Goal: Information Seeking & Learning: Learn about a topic

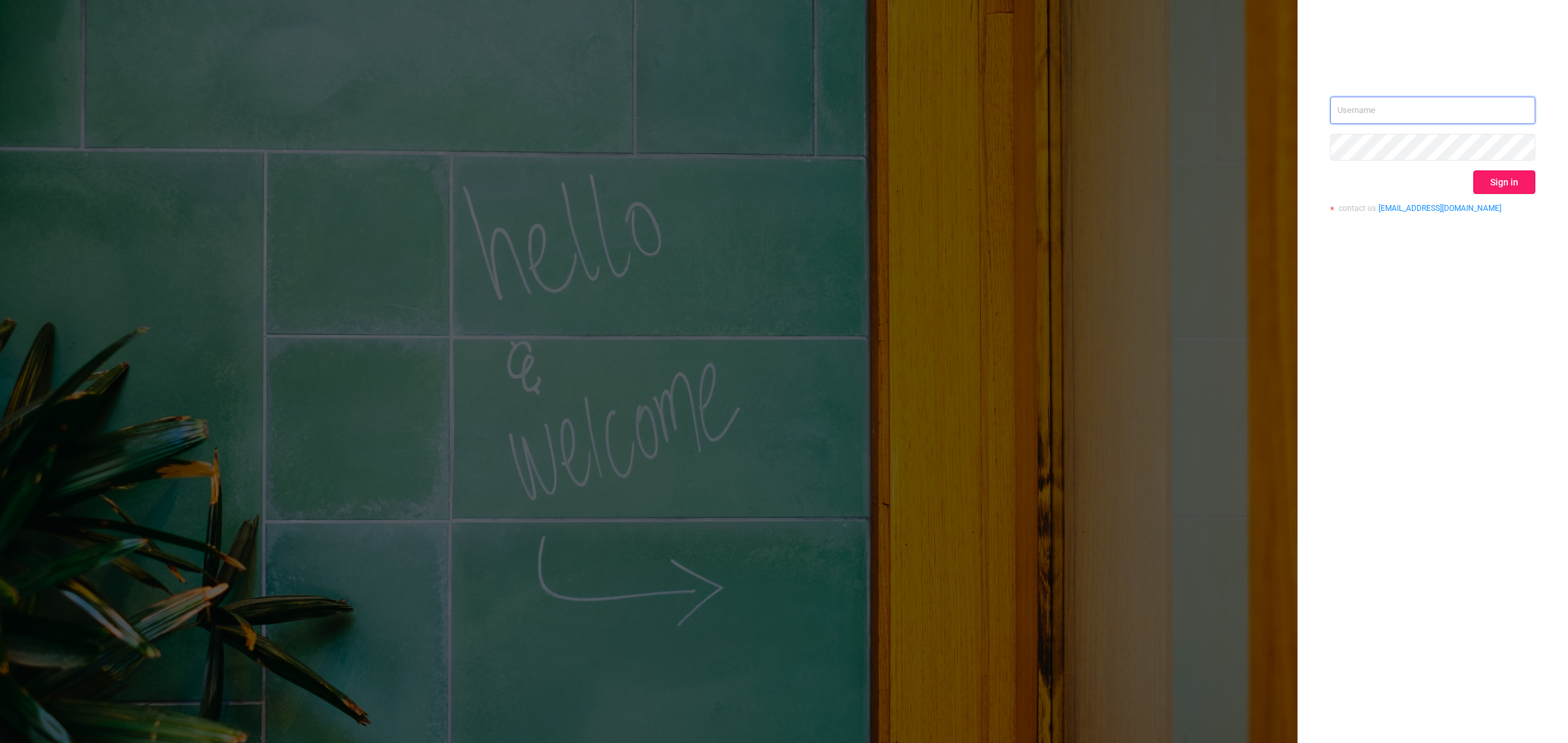
type input "[EMAIL_ADDRESS][DOMAIN_NAME]"
click at [1512, 184] on button "Sign in" at bounding box center [1503, 182] width 62 height 24
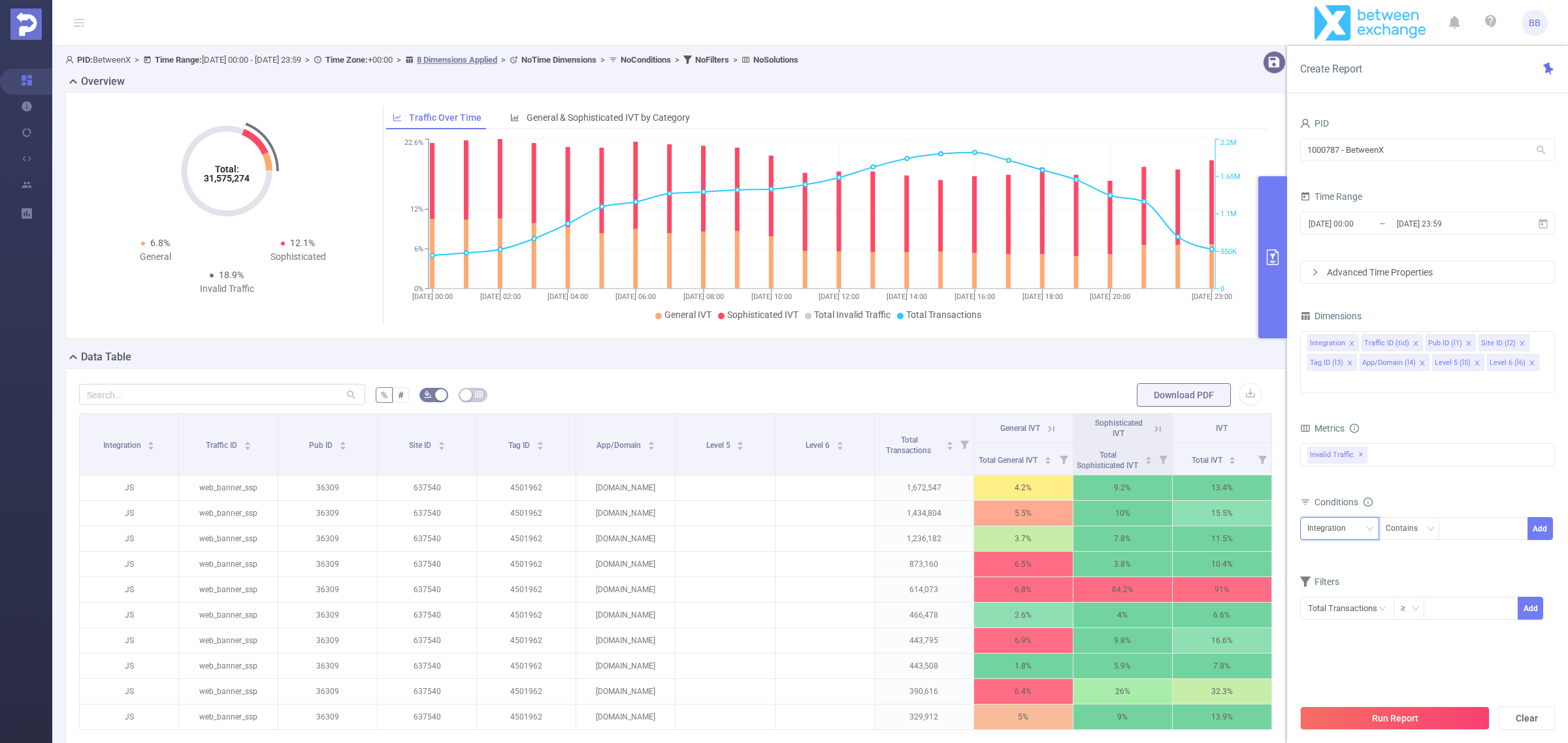
click at [1357, 517] on div "Integration" at bounding box center [1339, 527] width 65 height 21
click at [1362, 661] on li "Level 5 (l5)" at bounding box center [1340, 662] width 83 height 21
click at [1463, 517] on div at bounding box center [1483, 527] width 75 height 21
type input "12161"
type input "13161"
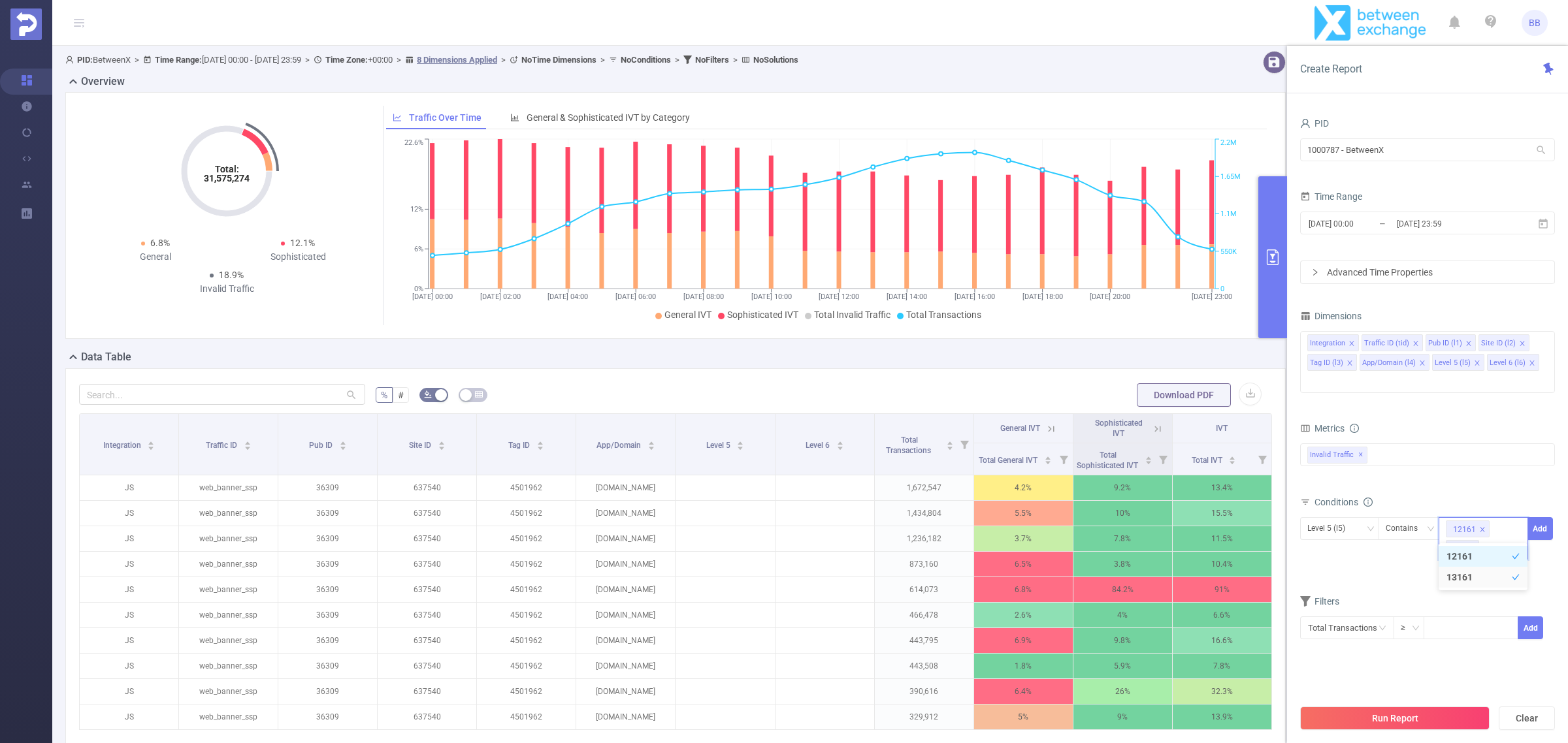
click at [1506, 451] on div "bp_total brand-safety brand_is_solution bp_adult bp_arms bp_crime bp_death_inju…" at bounding box center [1426, 462] width 255 height 38
click at [1543, 223] on icon at bounding box center [1543, 224] width 12 height 12
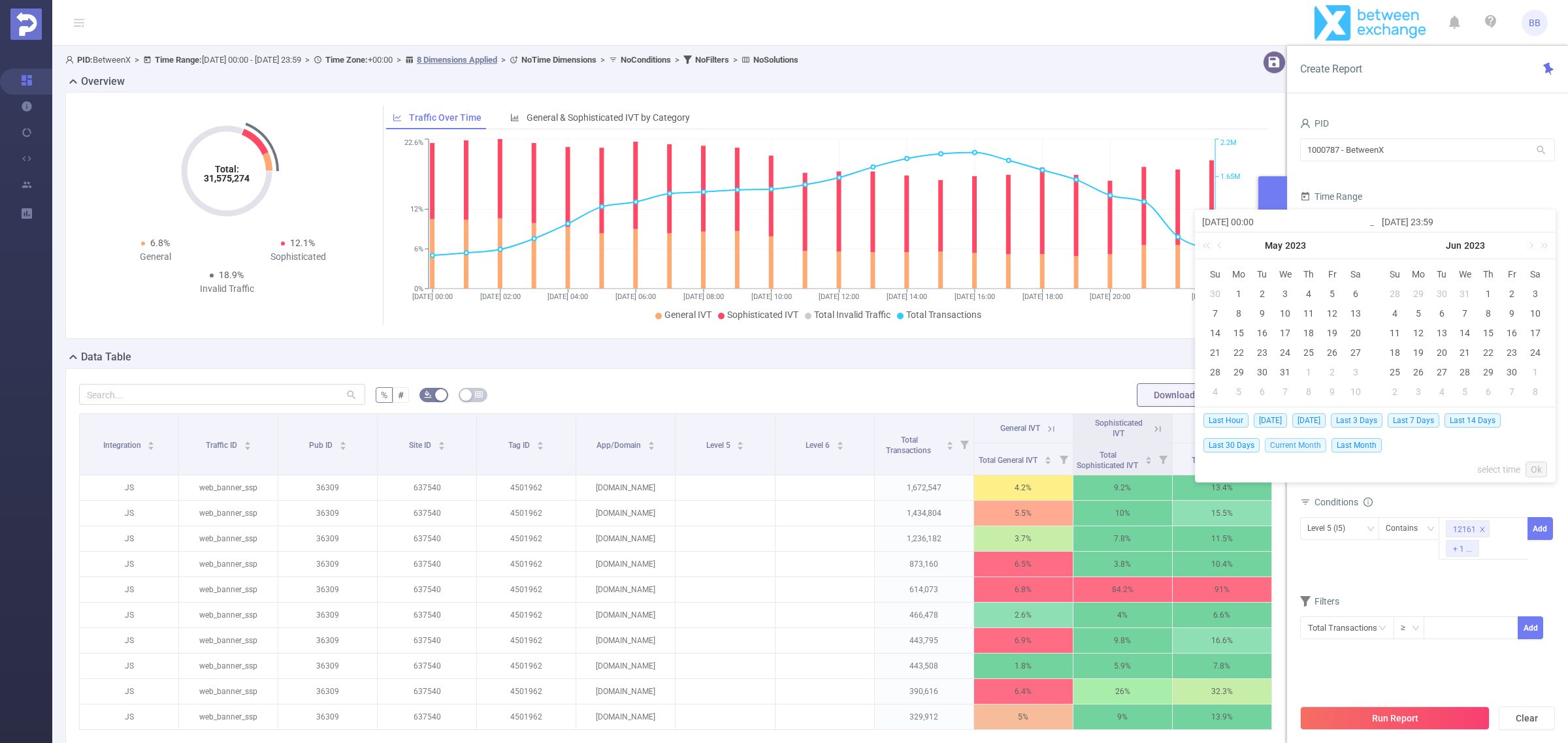
click at [1295, 448] on span "Current Month" at bounding box center [1295, 445] width 61 height 14
type input "[DATE] 00:00"
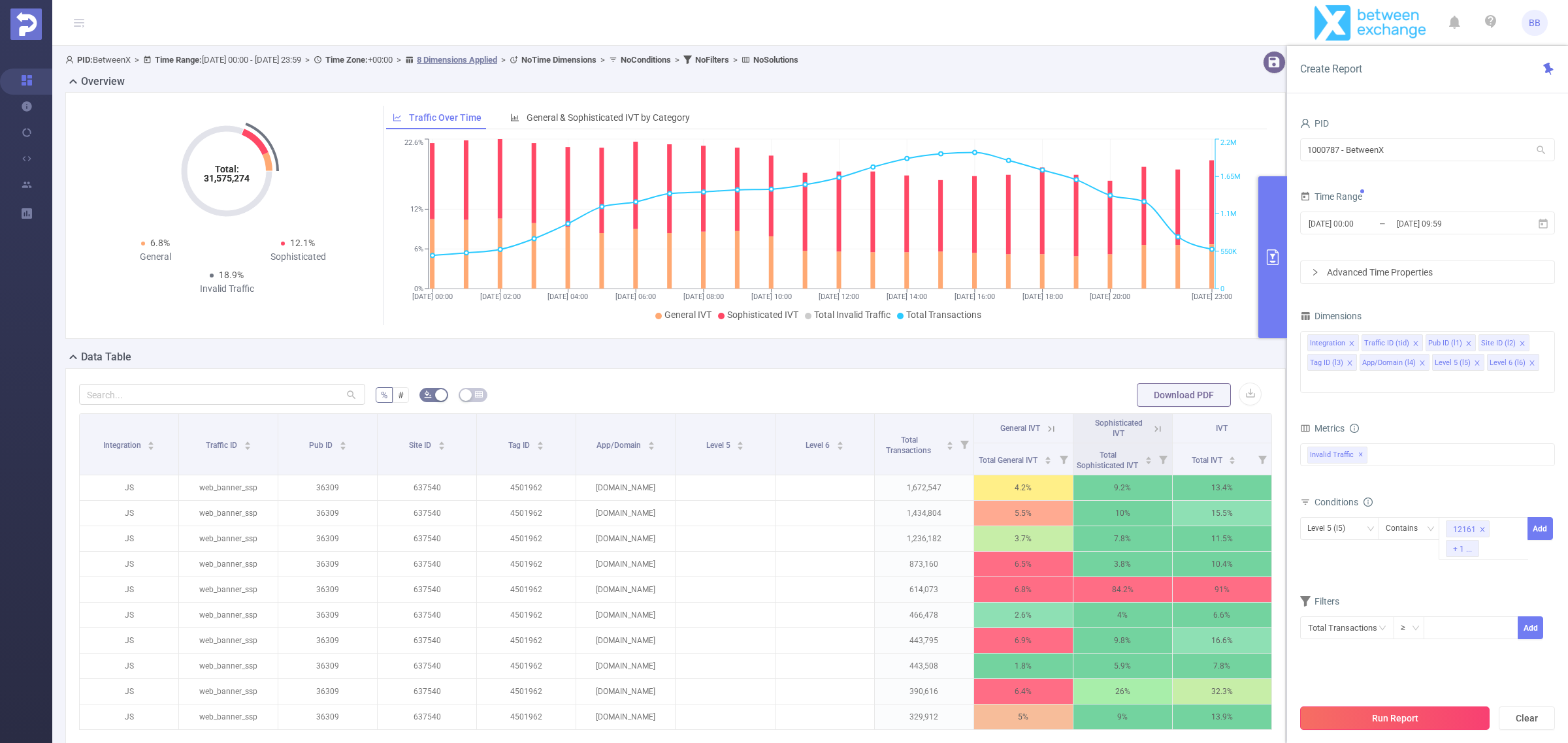
click at [1409, 718] on button "Run Report" at bounding box center [1394, 718] width 189 height 24
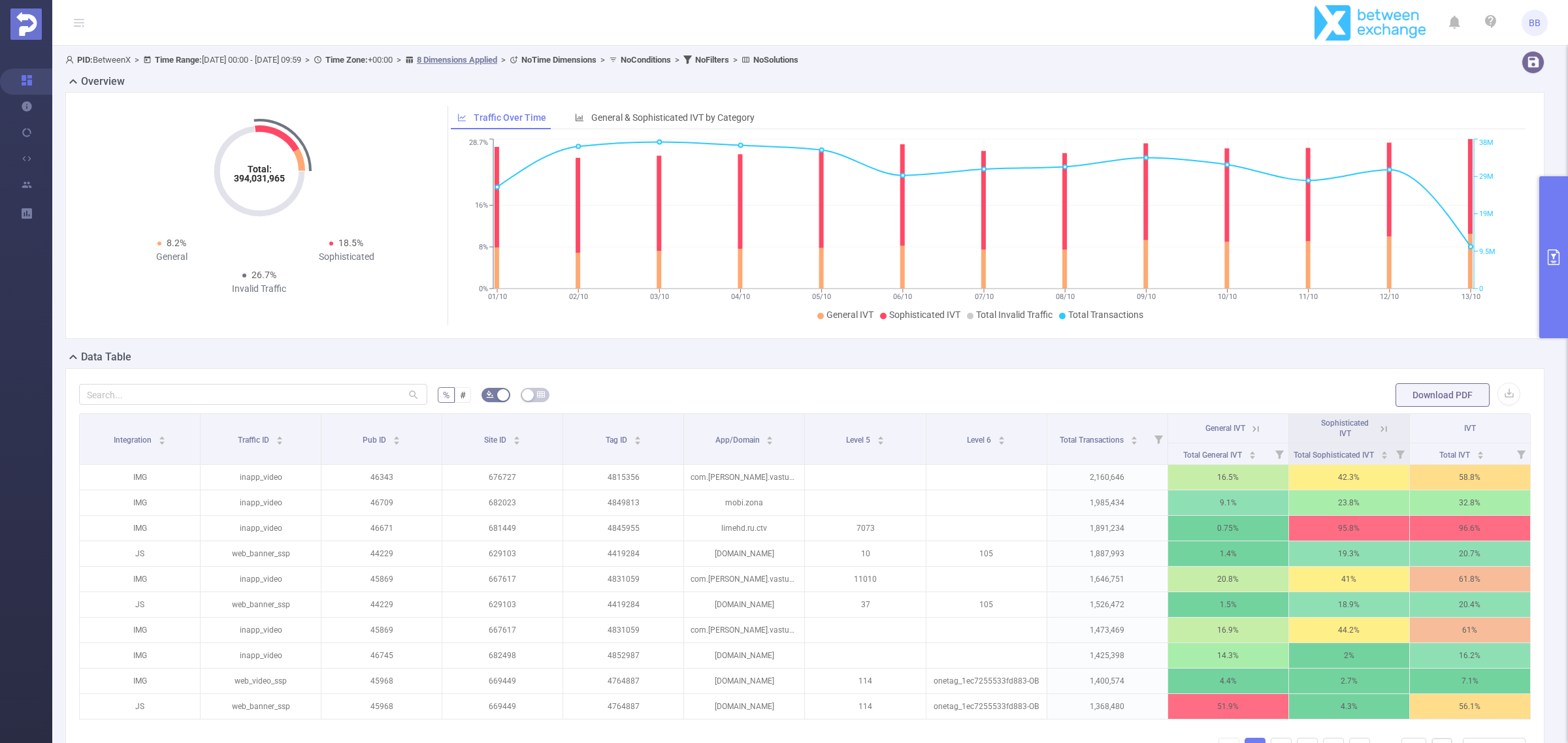
click at [1551, 245] on button "primary" at bounding box center [1554, 257] width 29 height 162
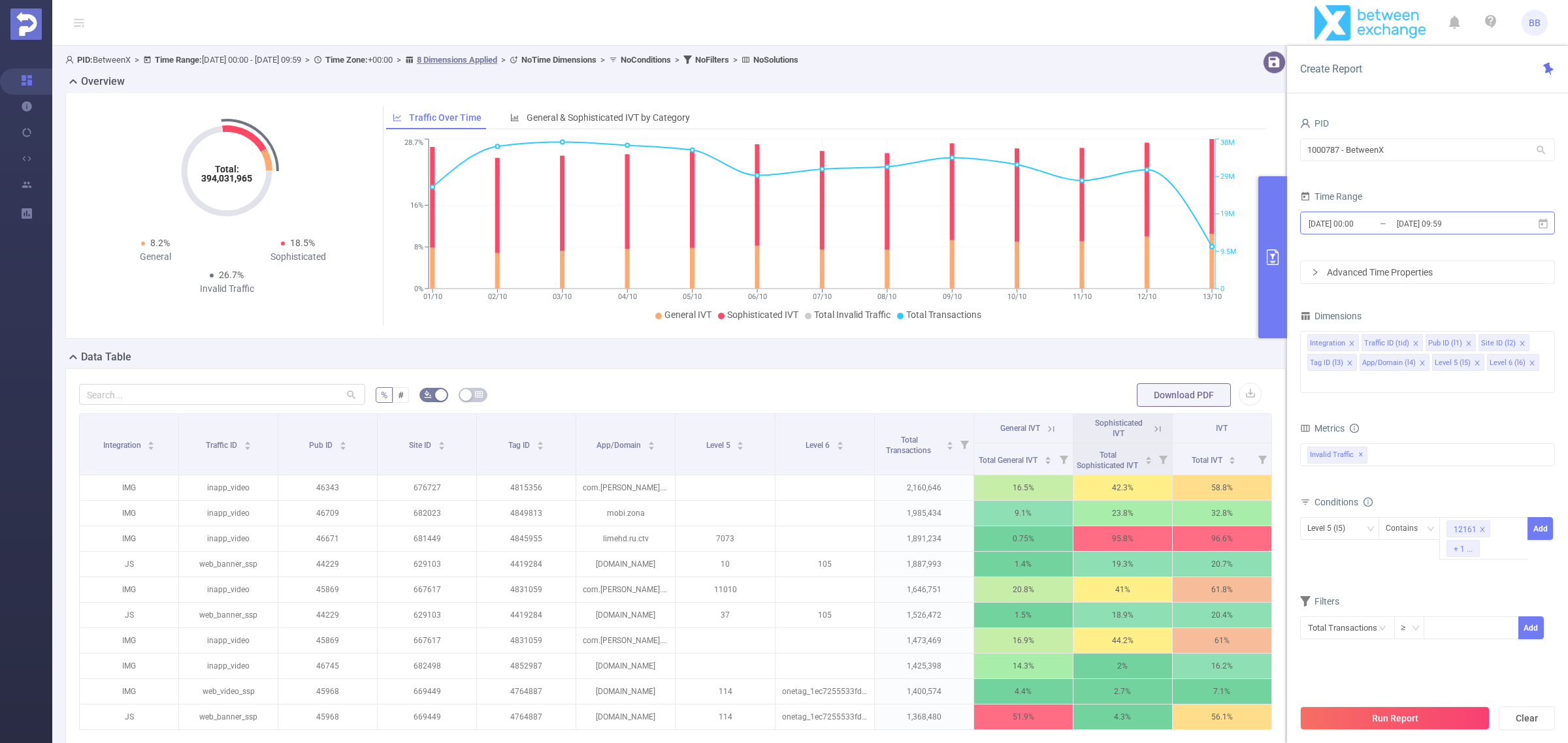
click at [1452, 220] on input "[DATE] 09:59" at bounding box center [1448, 223] width 106 height 18
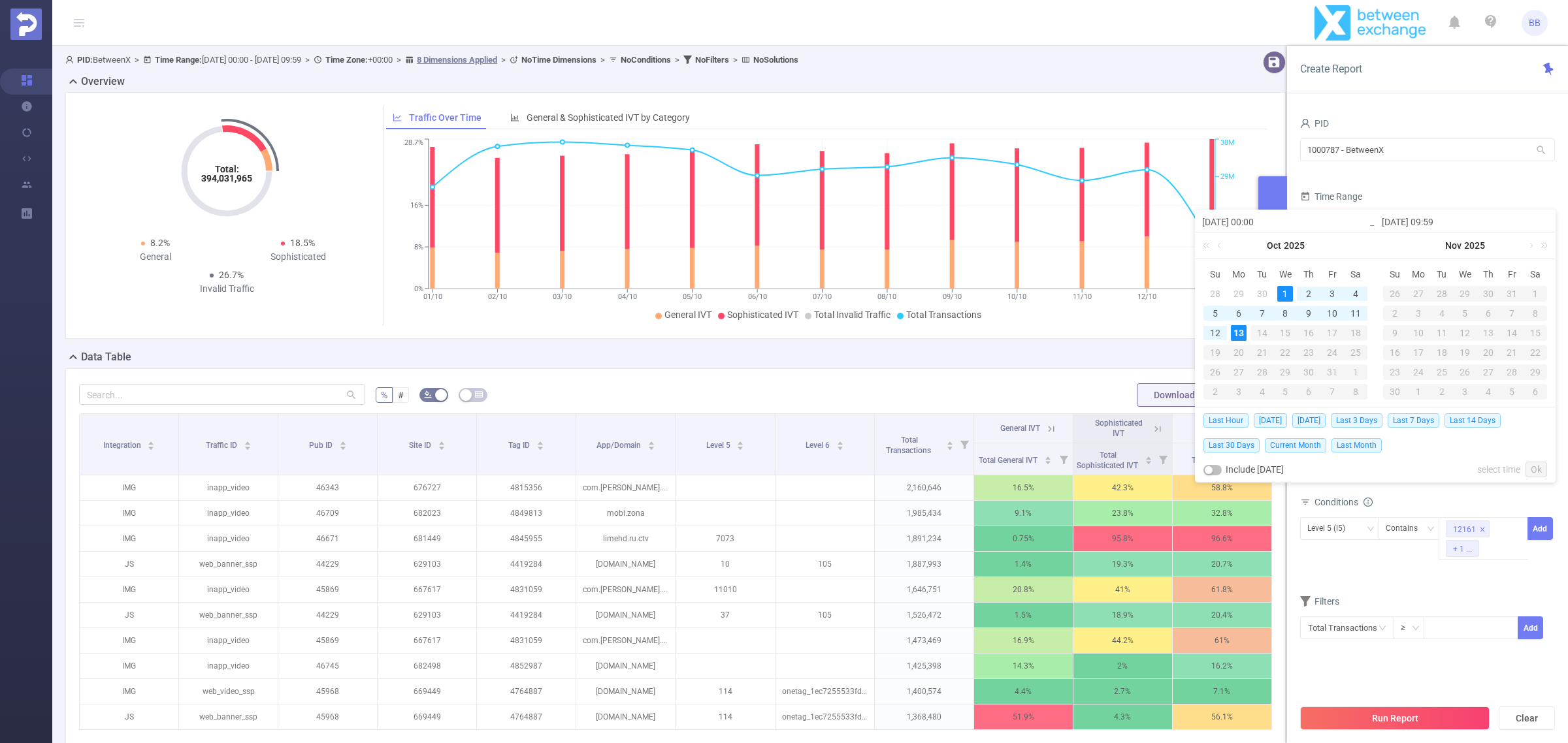
click at [1216, 311] on div "5" at bounding box center [1215, 314] width 15 height 15
click at [1277, 294] on div "1" at bounding box center [1285, 294] width 15 height 15
type input "[DATE] 09:59"
click at [1542, 469] on link "Ok" at bounding box center [1536, 469] width 21 height 15
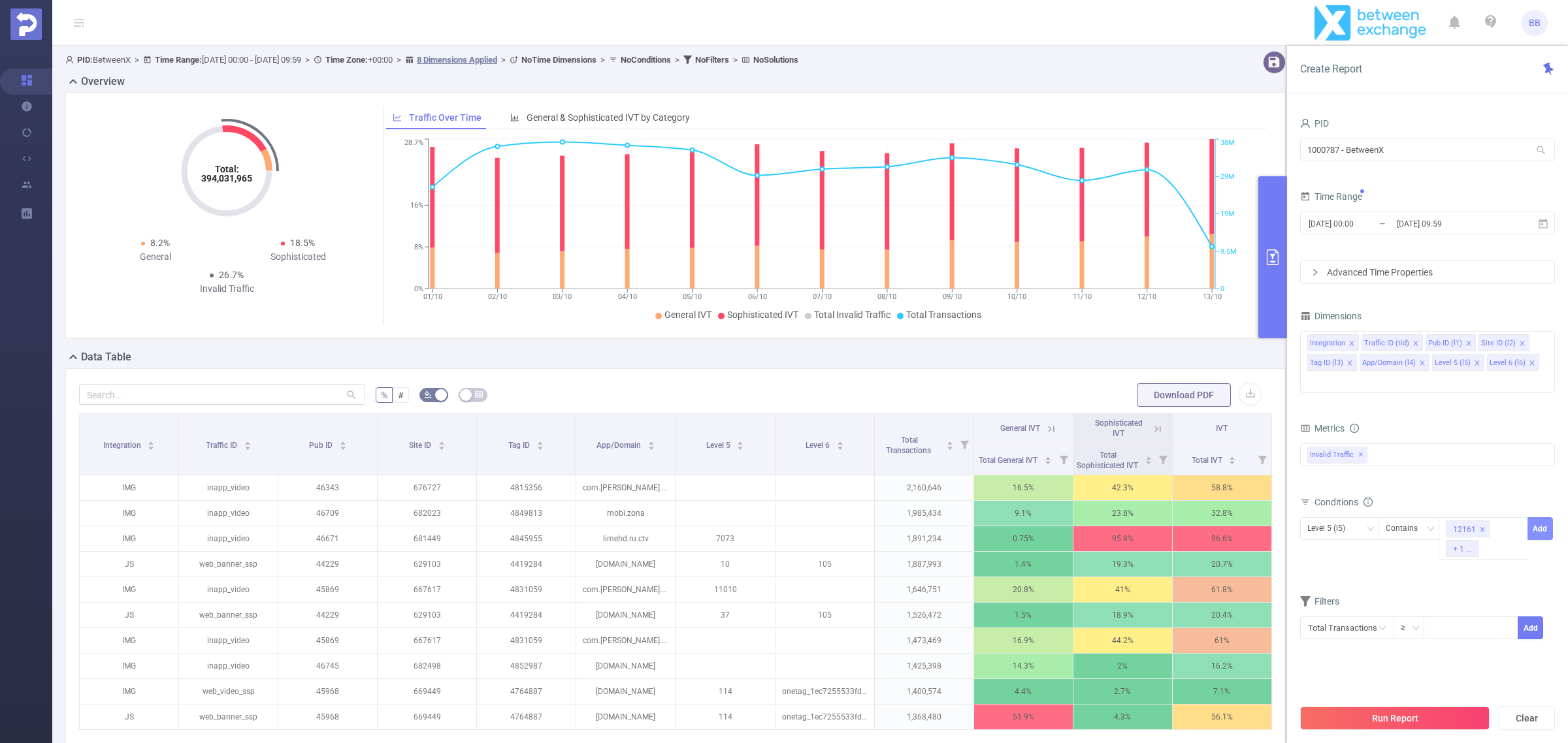
click at [1538, 517] on button "Add" at bounding box center [1540, 528] width 26 height 23
click at [1422, 718] on button "Run Report" at bounding box center [1394, 718] width 189 height 24
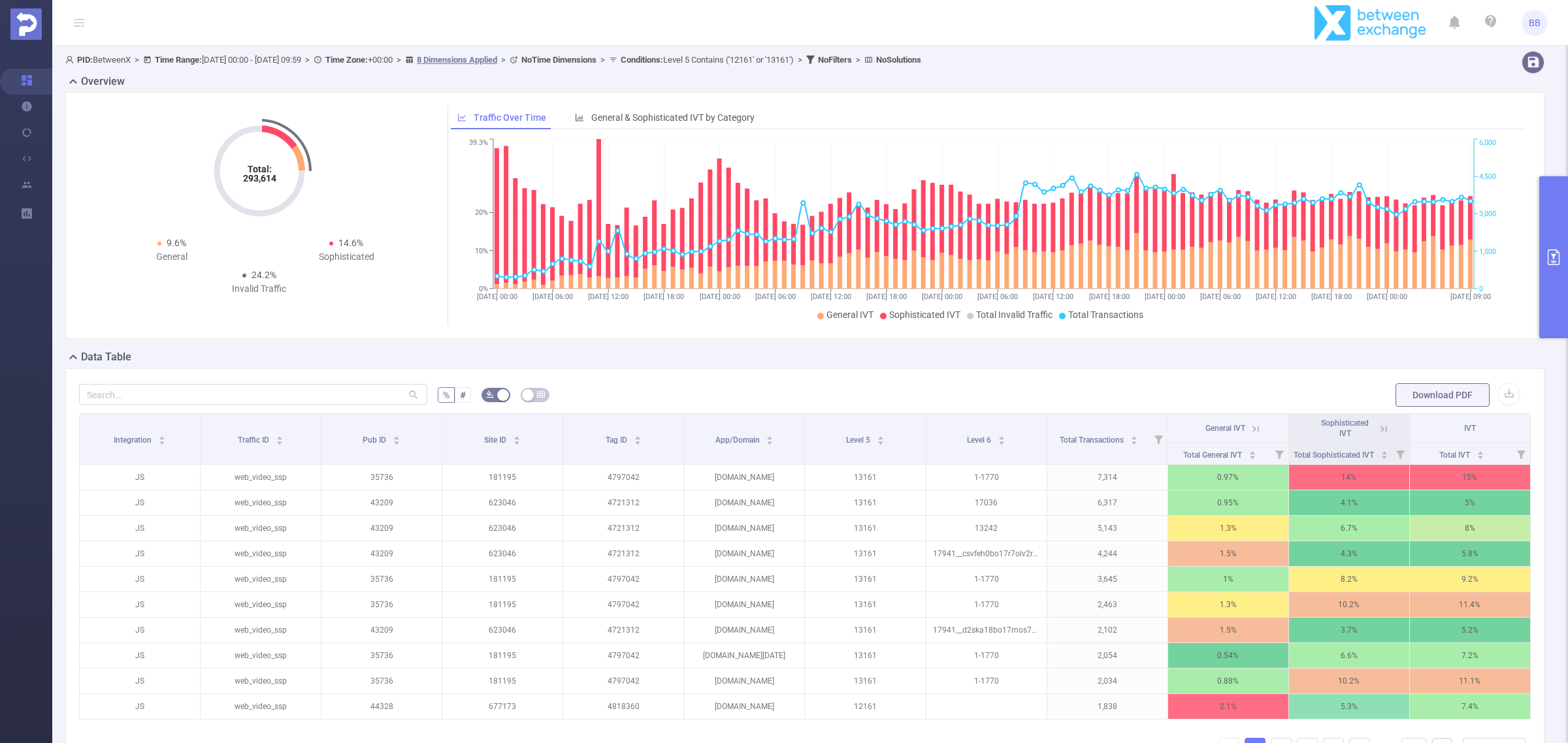
click at [1561, 268] on button "primary" at bounding box center [1554, 257] width 29 height 162
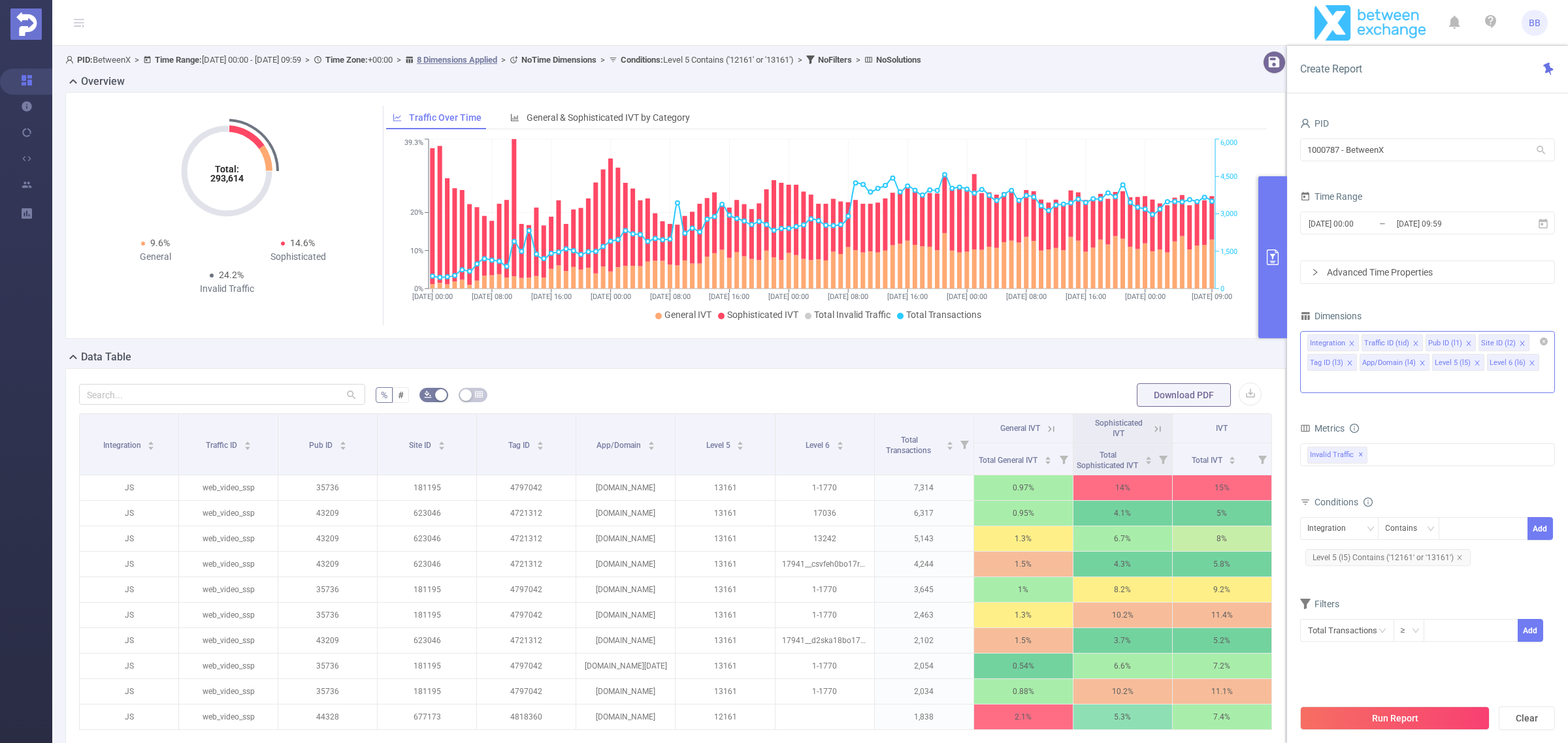
click at [1475, 364] on icon "icon: close" at bounding box center [1476, 362] width 4 height 4
click at [1530, 364] on icon "icon: close" at bounding box center [1530, 362] width 4 height 4
drag, startPoint x: 1424, startPoint y: 366, endPoint x: 1399, endPoint y: 366, distance: 25.0
click at [1424, 366] on icon "icon: close" at bounding box center [1422, 363] width 7 height 7
click at [1350, 366] on icon "icon: close" at bounding box center [1350, 363] width 7 height 7
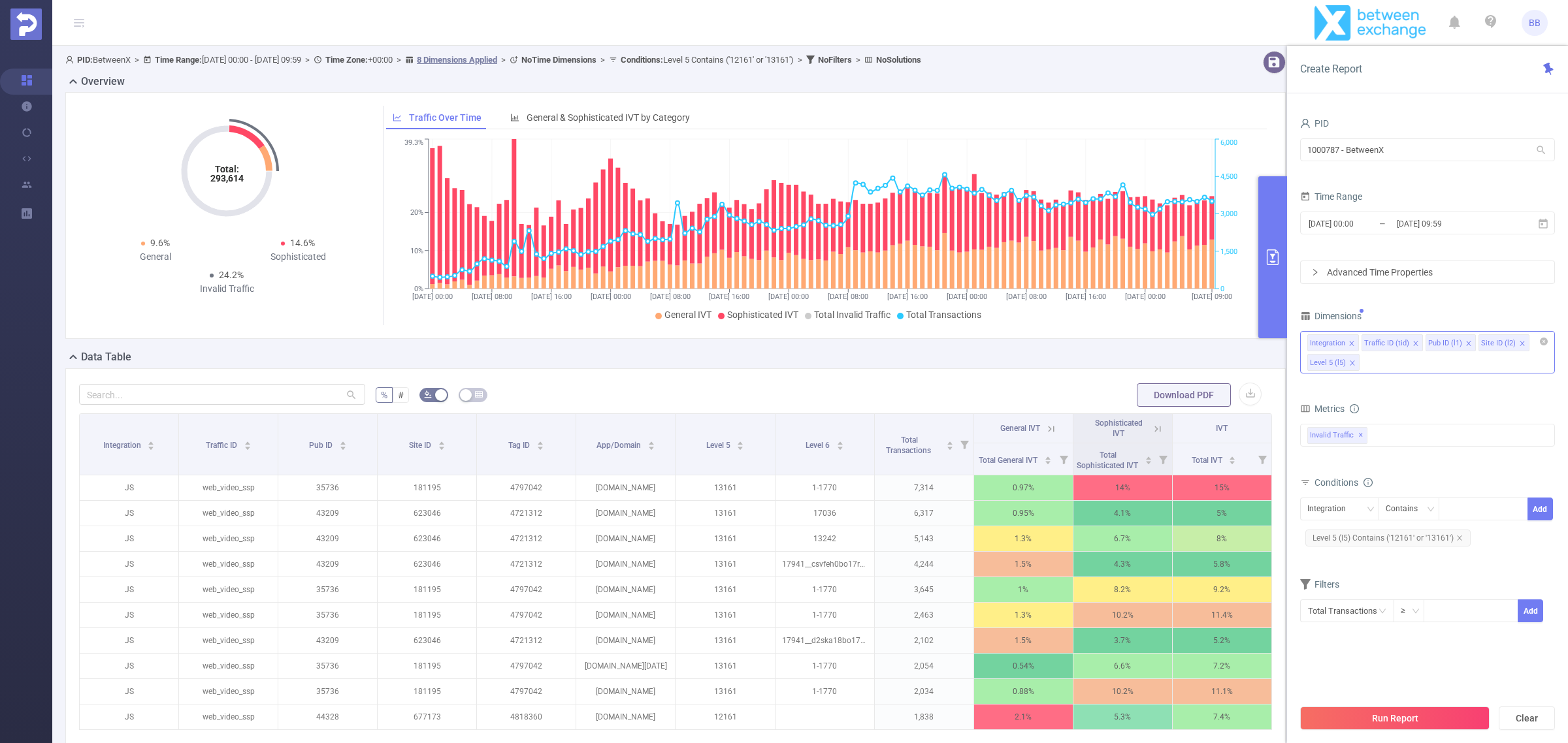
click at [1519, 343] on icon "icon: close" at bounding box center [1521, 343] width 4 height 4
click at [1419, 719] on button "Run Report" at bounding box center [1394, 718] width 189 height 24
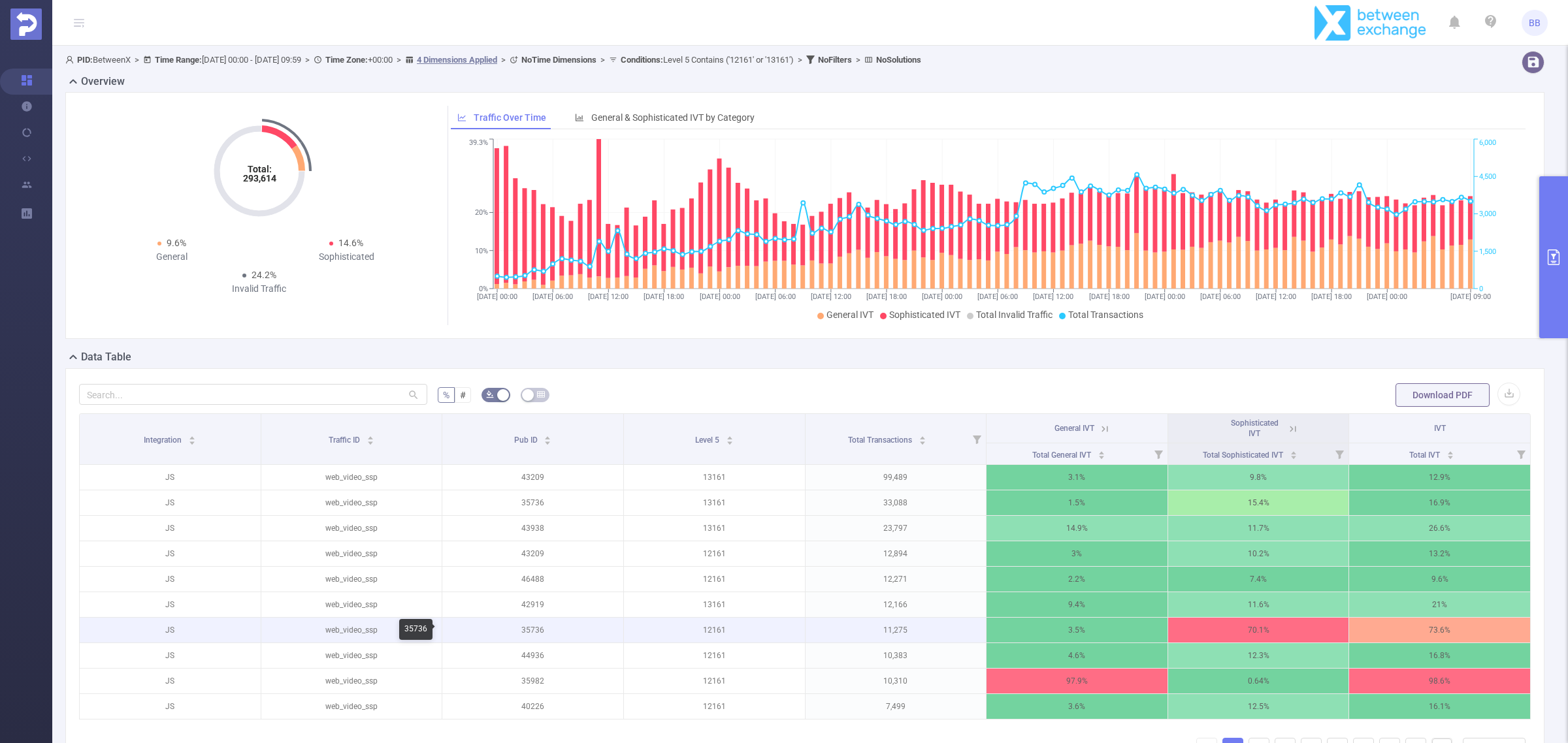
click at [528, 633] on p "35736" at bounding box center [533, 630] width 181 height 25
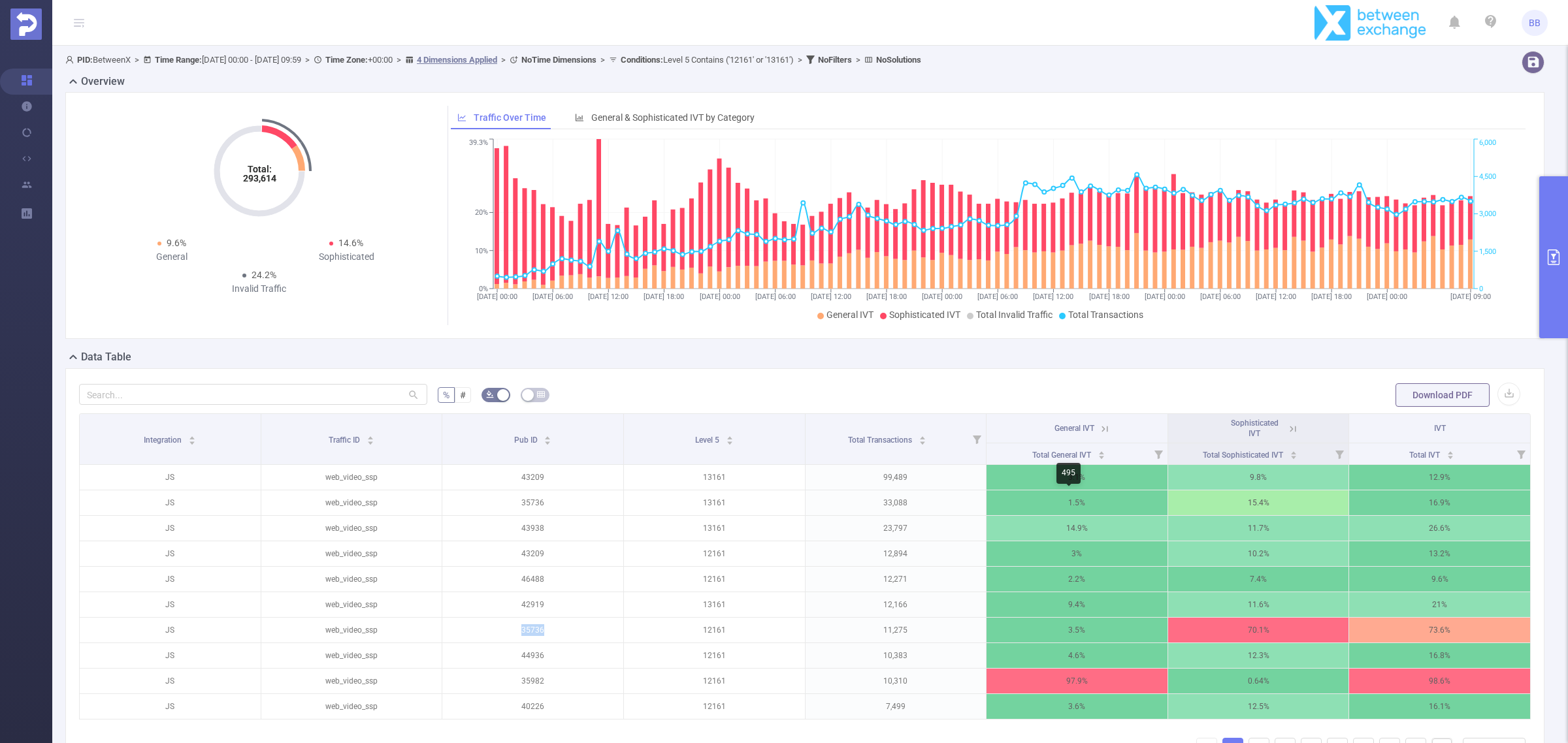
copy p "35736"
click at [1553, 301] on button "primary" at bounding box center [1554, 257] width 29 height 162
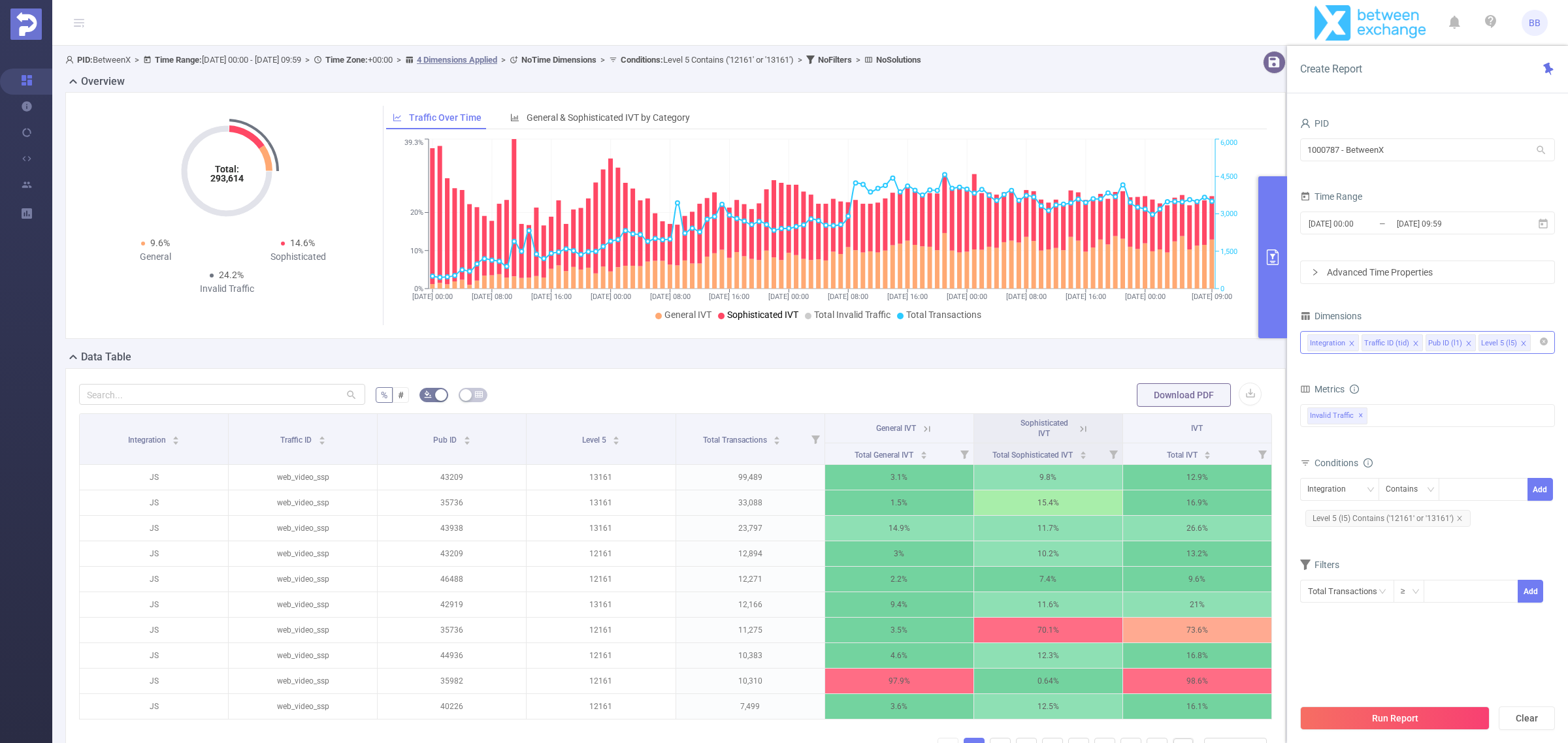
click at [921, 431] on icon at bounding box center [927, 429] width 12 height 12
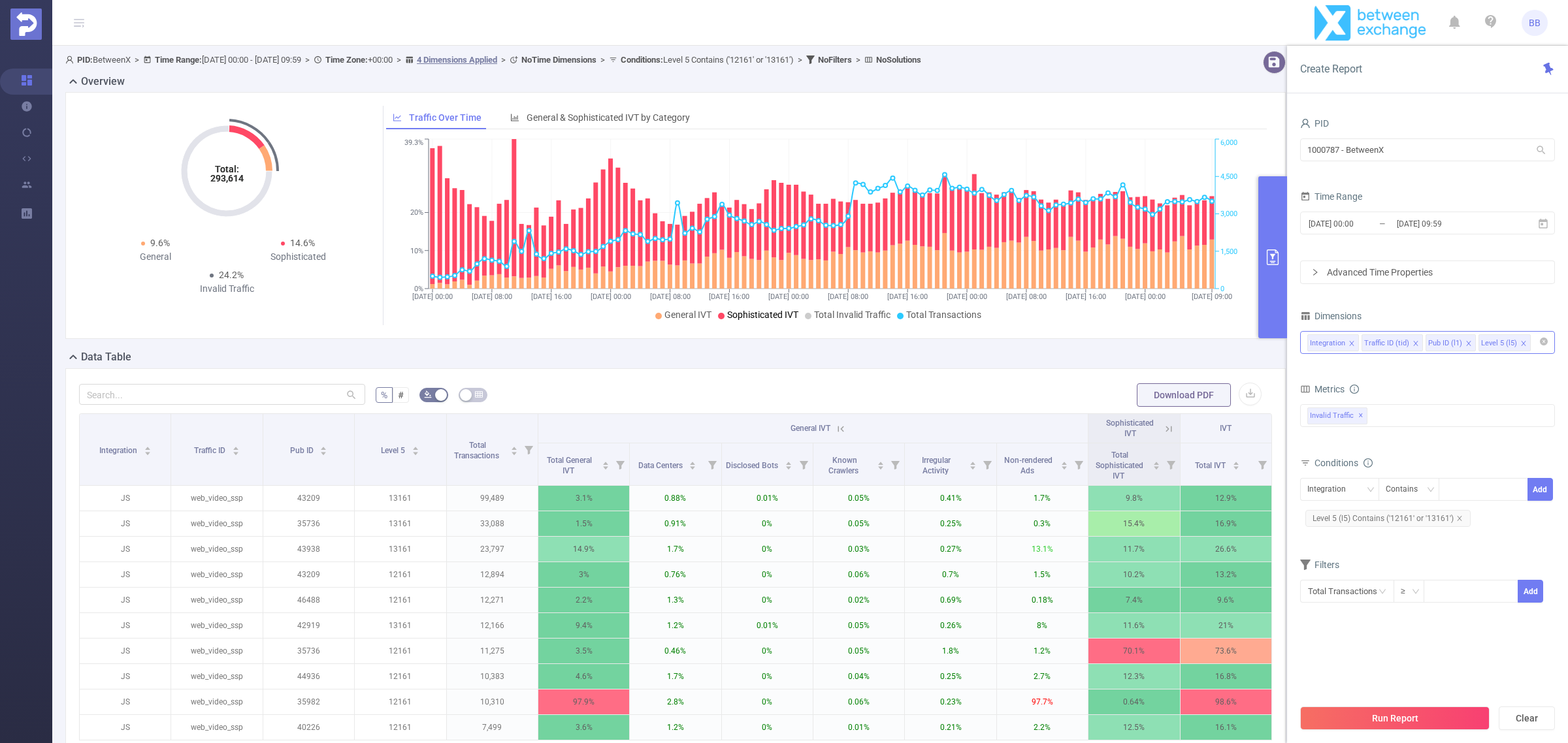
click at [1163, 429] on icon at bounding box center [1169, 429] width 12 height 12
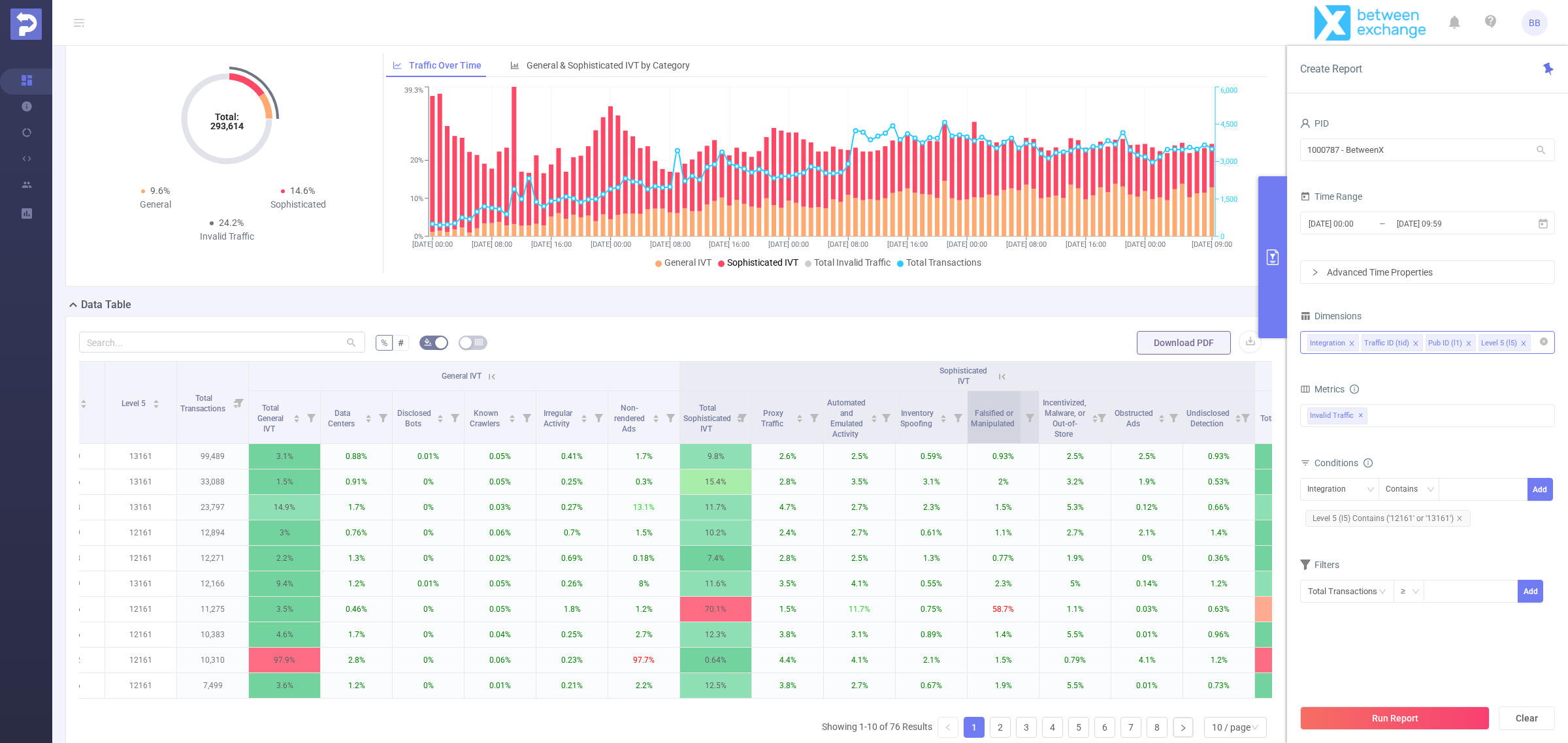
scroll to position [82, 0]
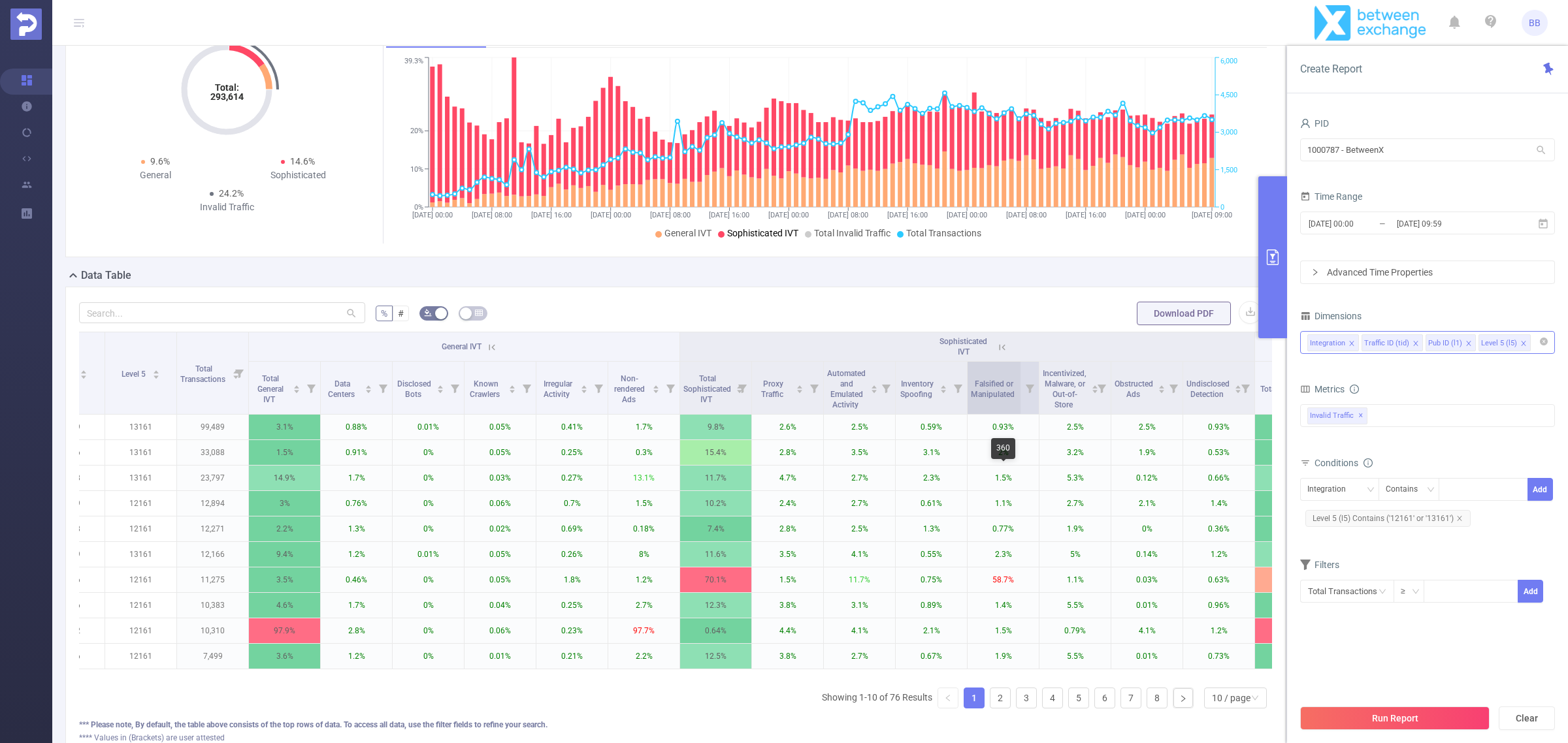
click at [1015, 490] on p "1.5%" at bounding box center [1003, 477] width 71 height 25
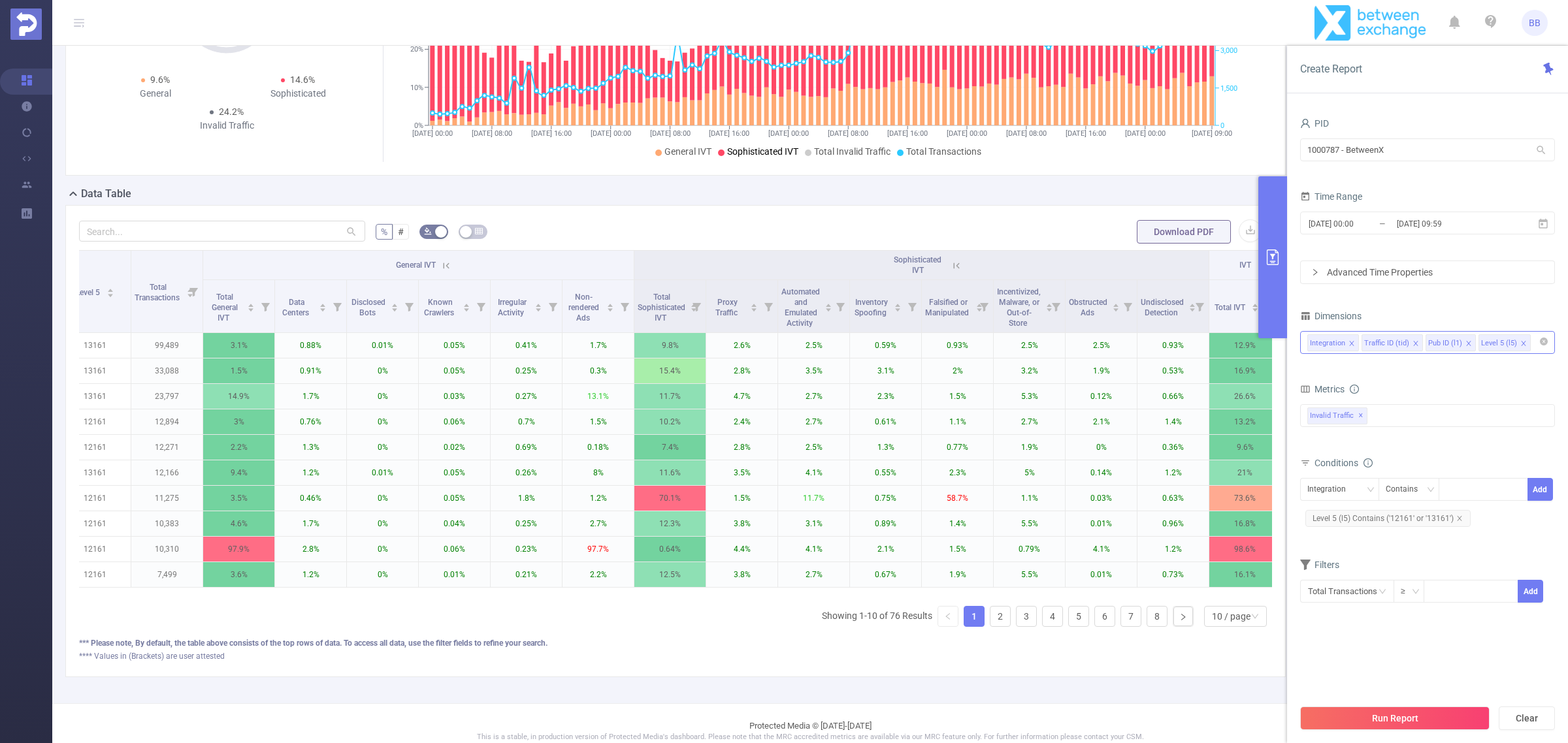
scroll to position [0, 0]
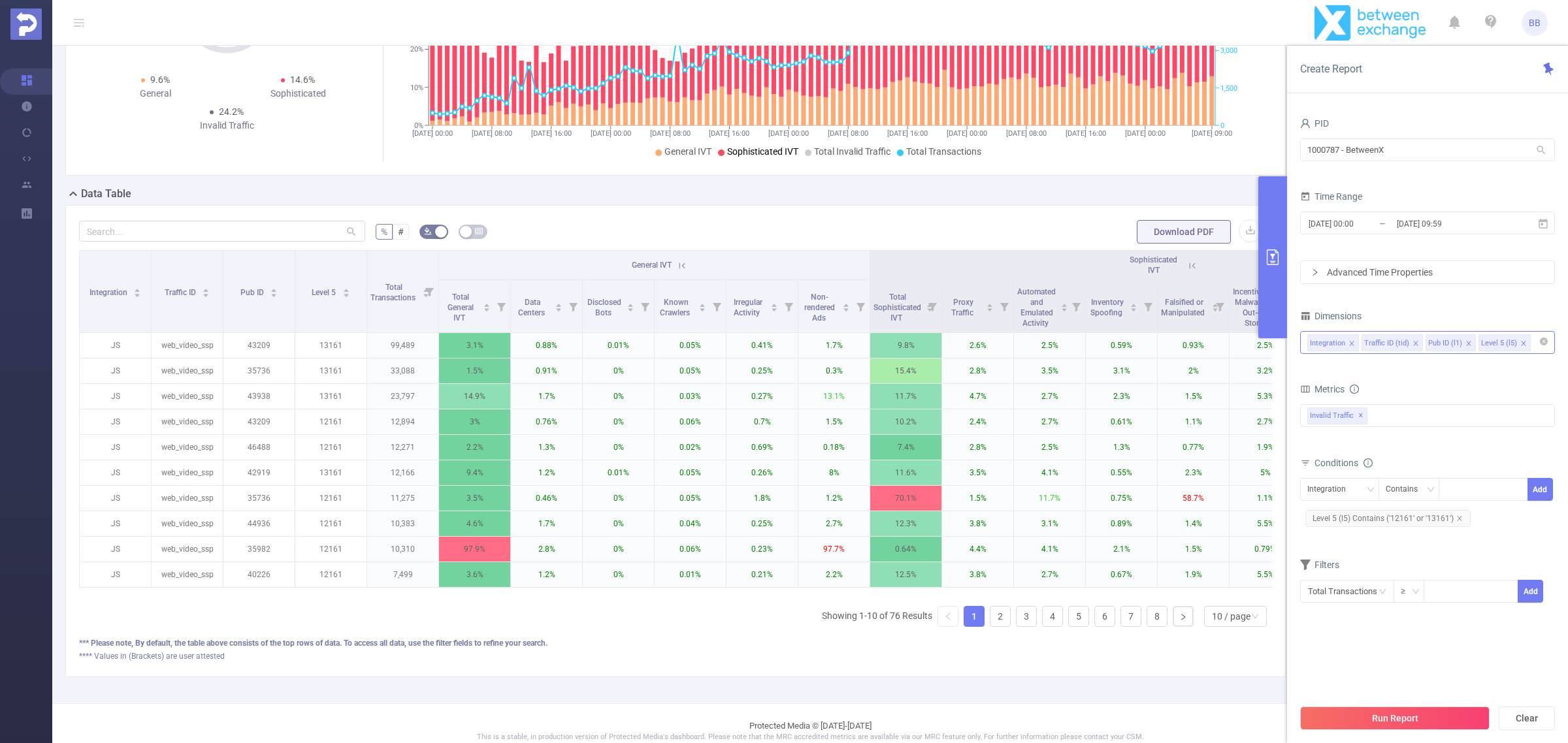
click at [680, 265] on icon at bounding box center [682, 266] width 12 height 12
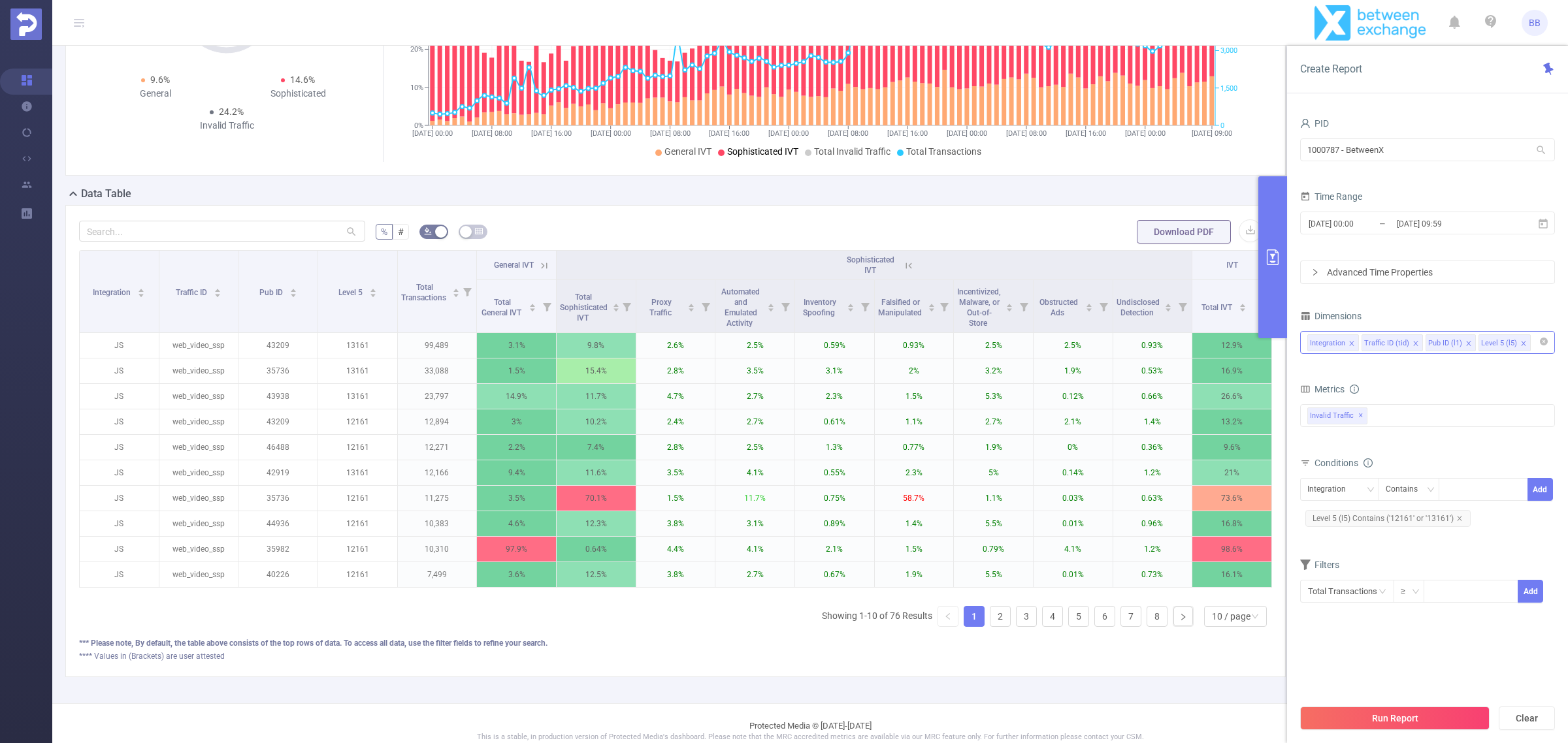
click at [906, 263] on th "Sophisticated IVT" at bounding box center [874, 265] width 635 height 29
click at [903, 263] on icon at bounding box center [909, 266] width 12 height 12
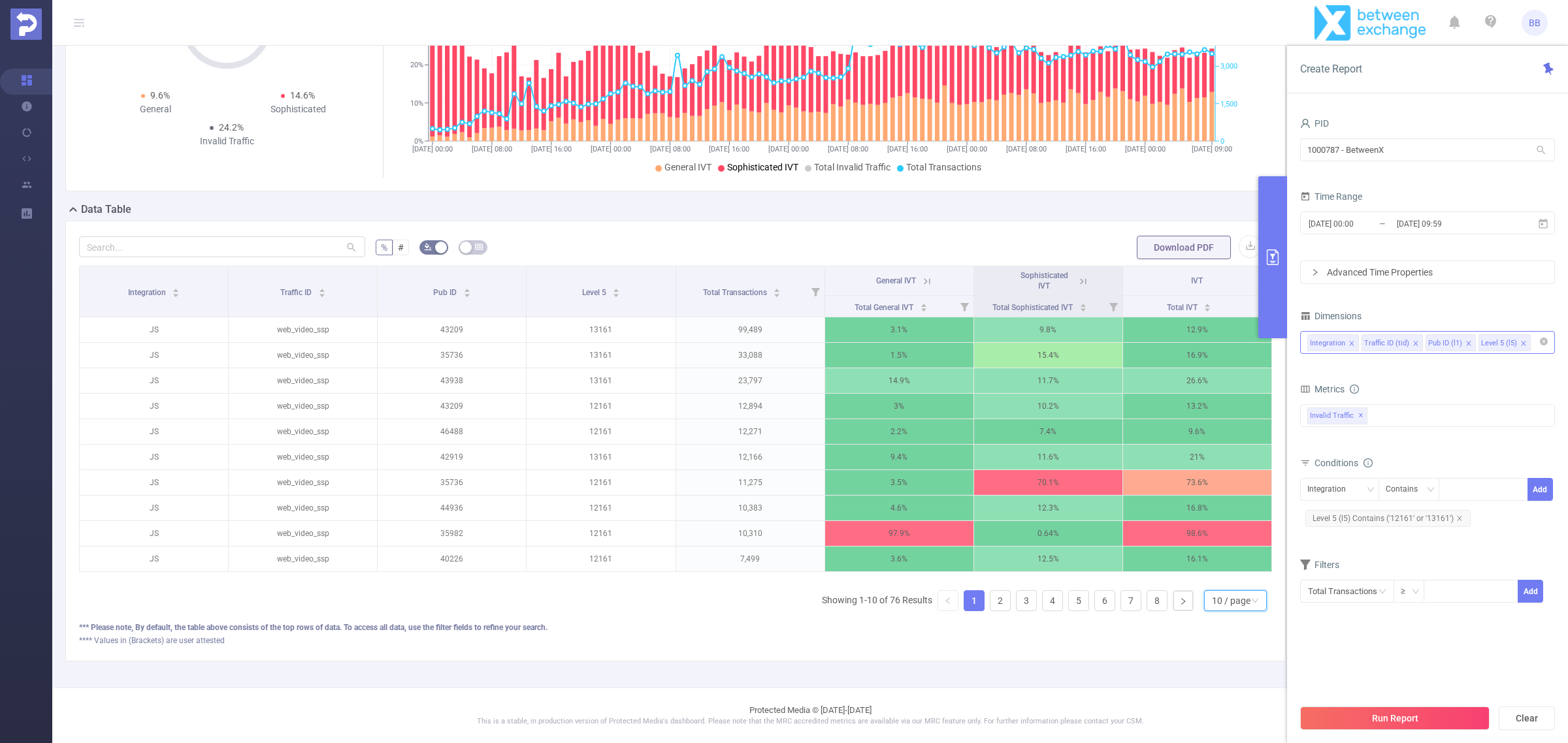
click at [1231, 596] on div "10 / page" at bounding box center [1230, 600] width 38 height 20
click at [1231, 582] on li "50 / page" at bounding box center [1222, 592] width 63 height 21
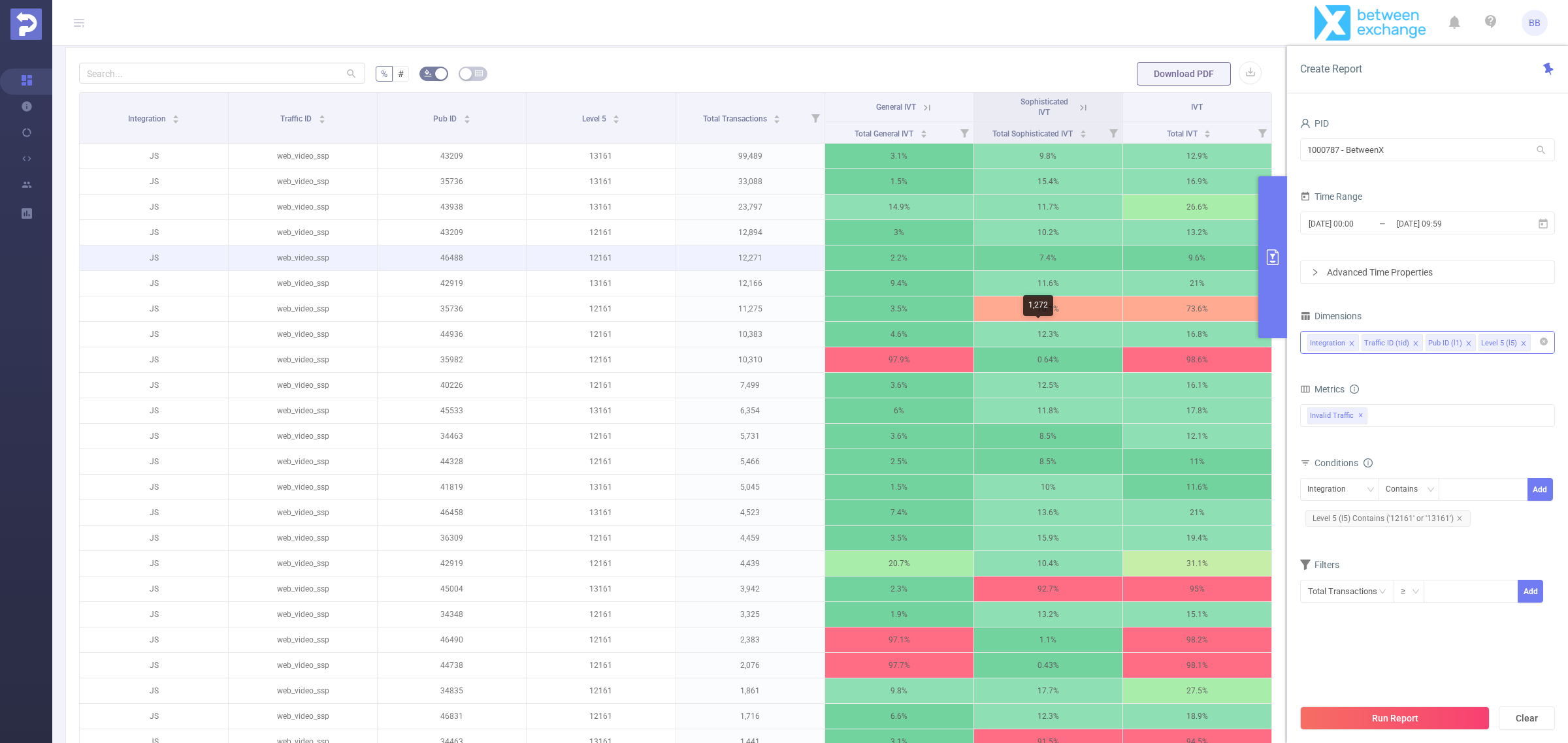
scroll to position [325, 0]
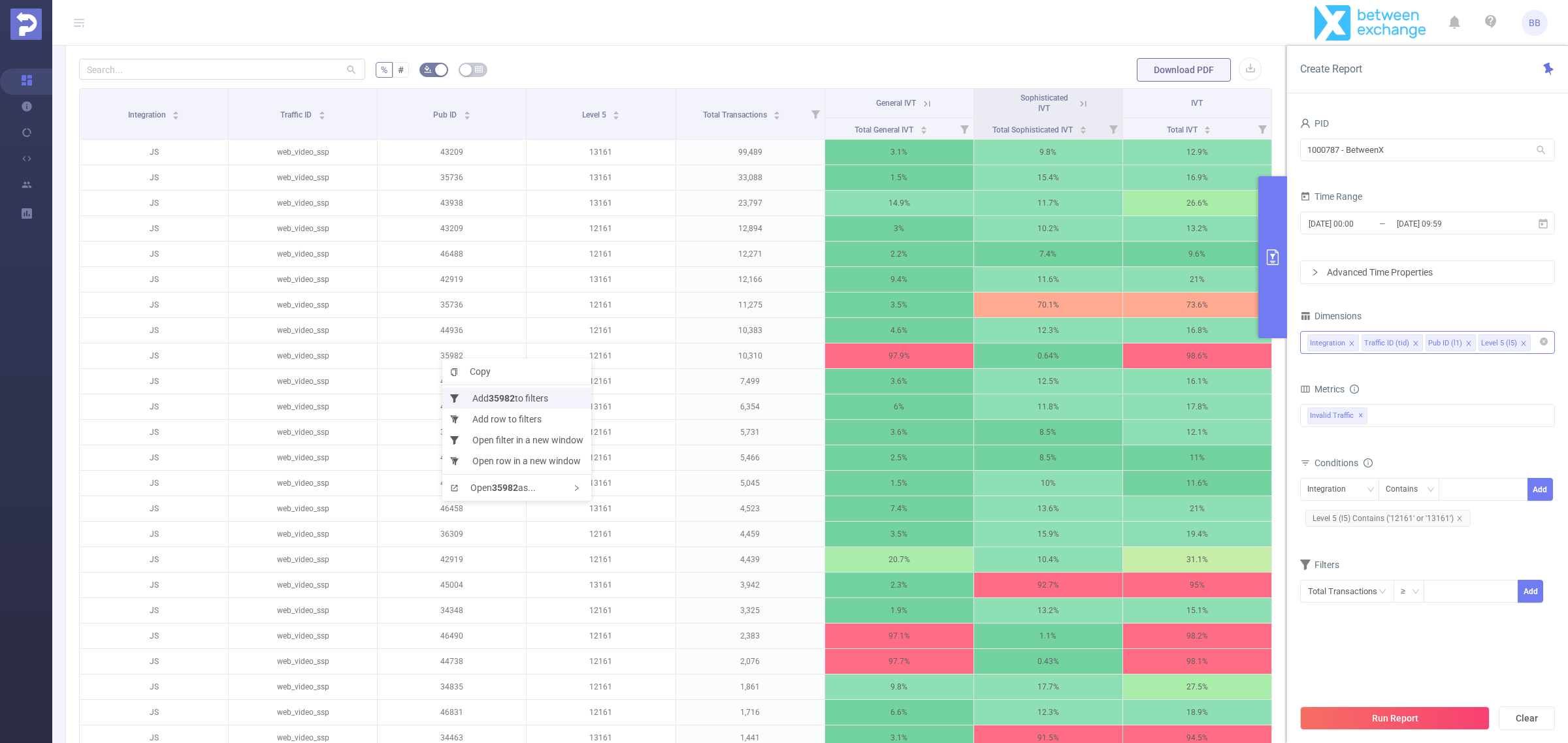
click at [468, 390] on li "Add 35982 to filters" at bounding box center [517, 398] width 149 height 21
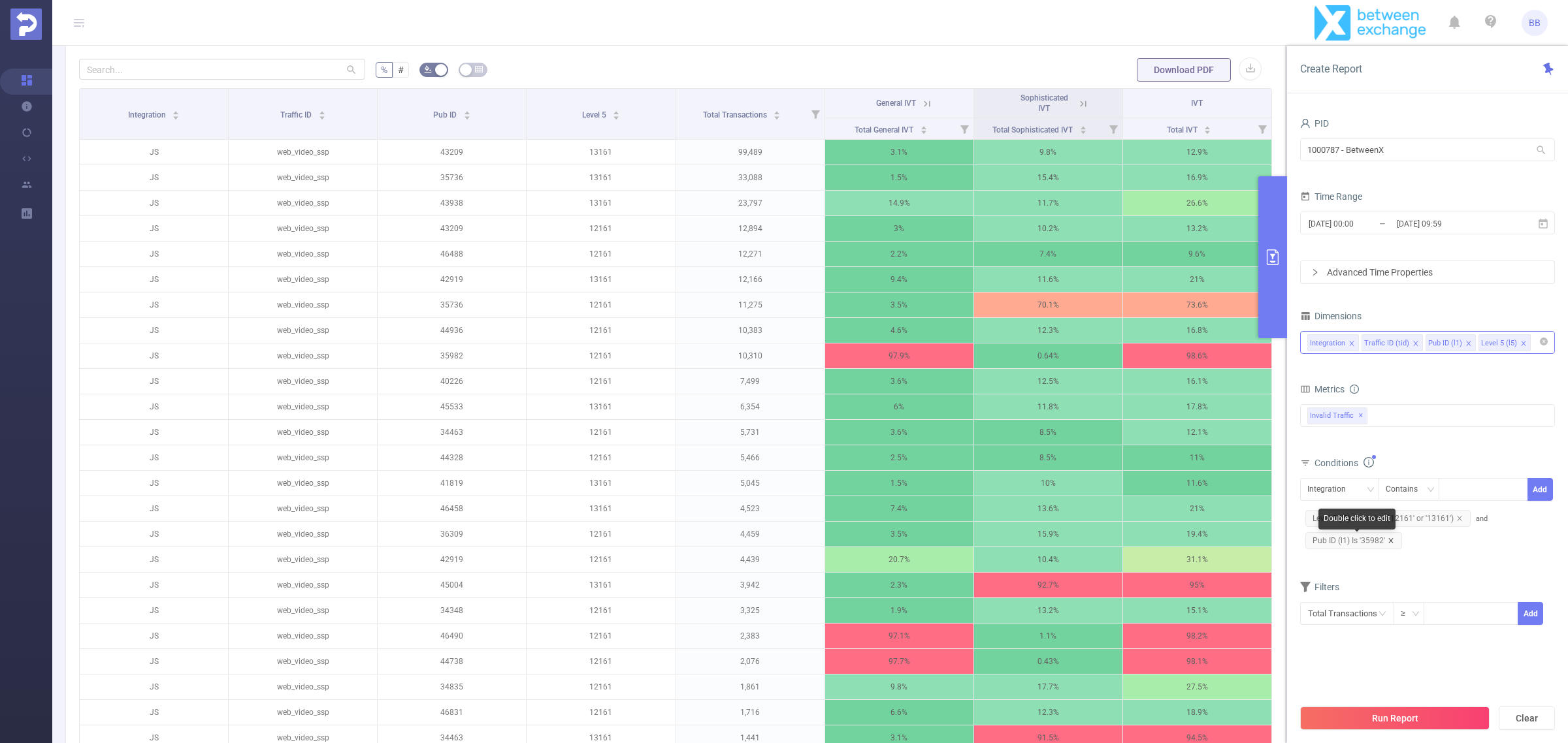
click at [1388, 540] on icon "icon: close" at bounding box center [1390, 539] width 4 height 4
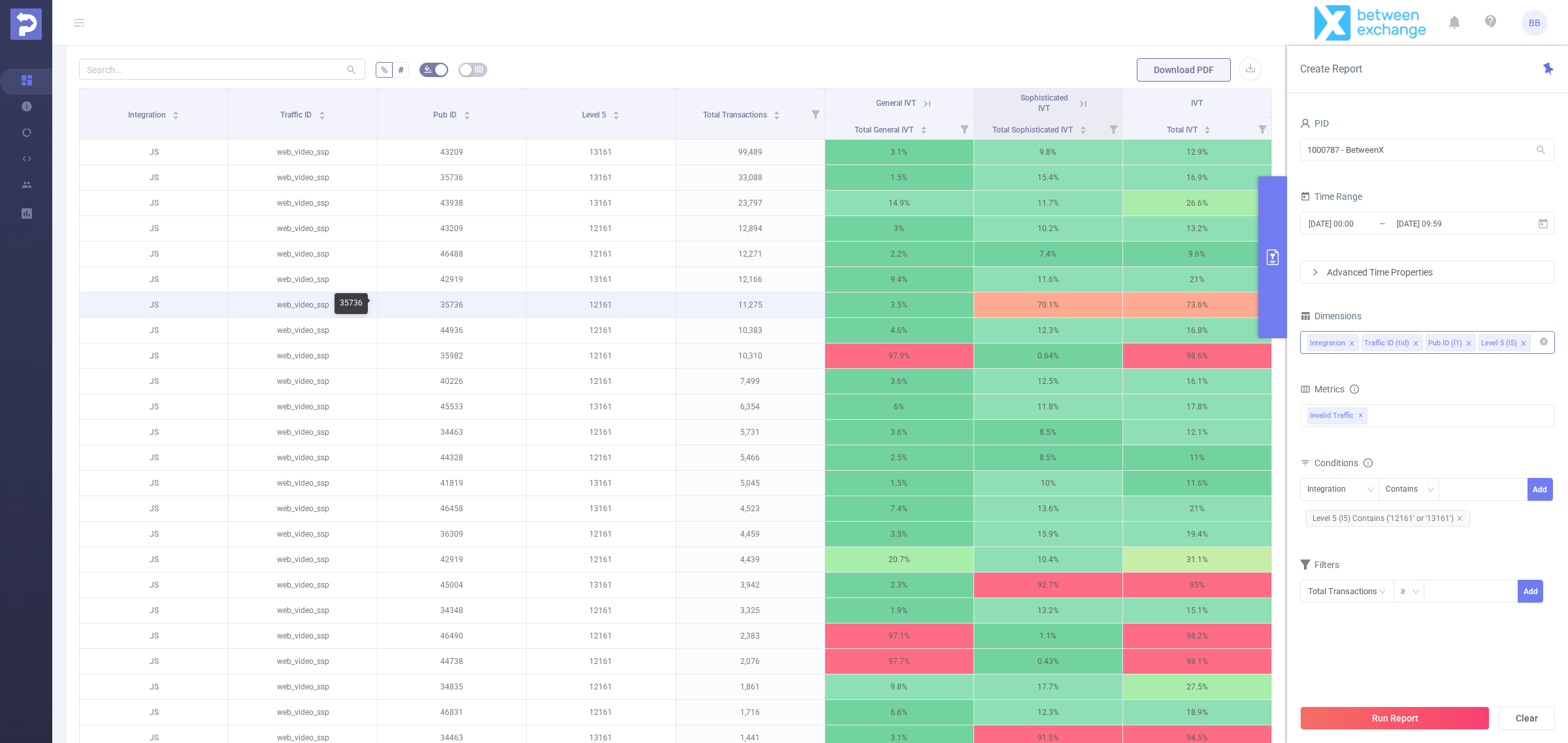
click at [445, 306] on p "35736" at bounding box center [452, 304] width 148 height 25
copy p "35736"
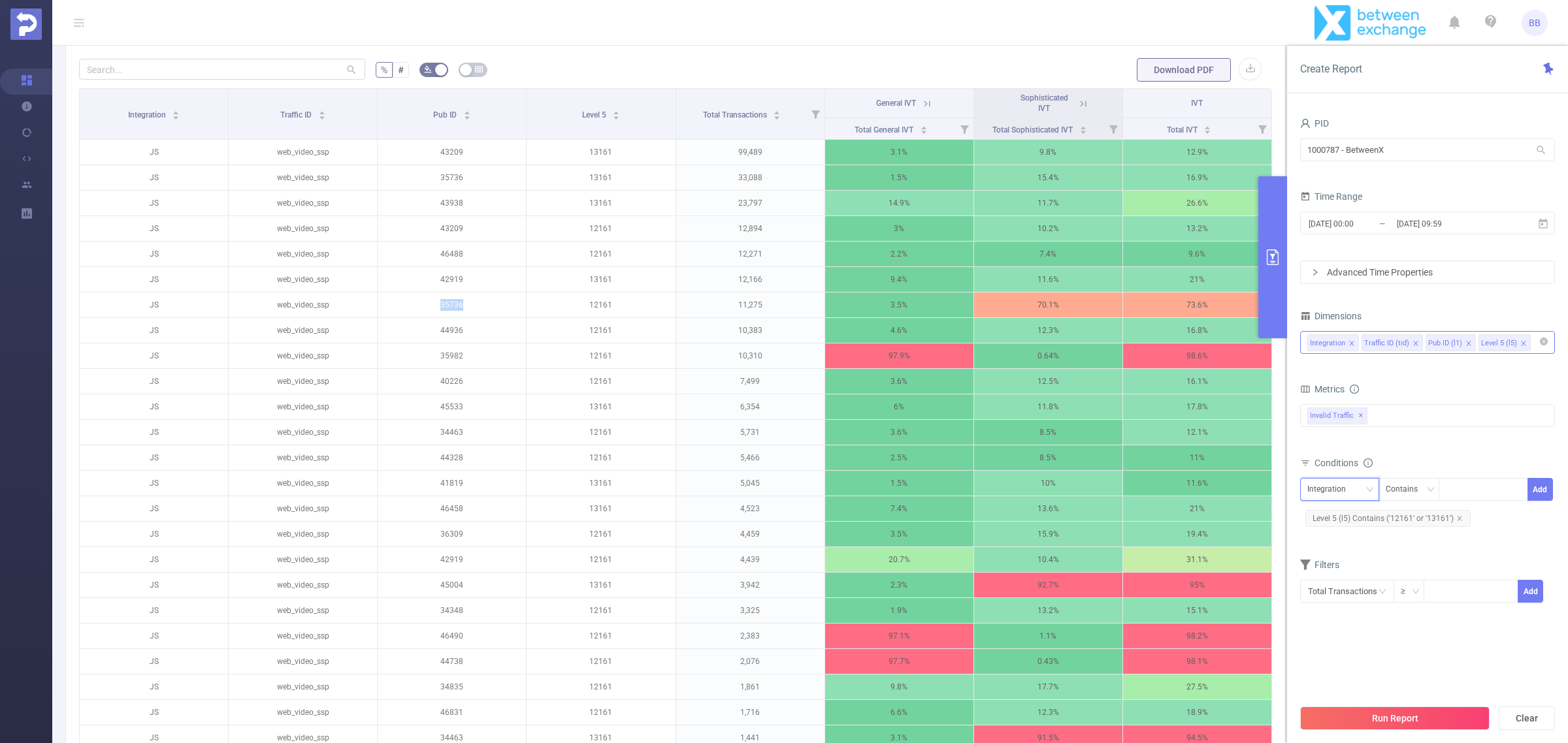
click at [1341, 493] on div "Integration" at bounding box center [1331, 489] width 48 height 21
click at [1354, 556] on li "Pub ID (l1)" at bounding box center [1339, 558] width 79 height 21
click at [1467, 495] on div at bounding box center [1483, 489] width 75 height 21
paste input "35736"
type input "35736"
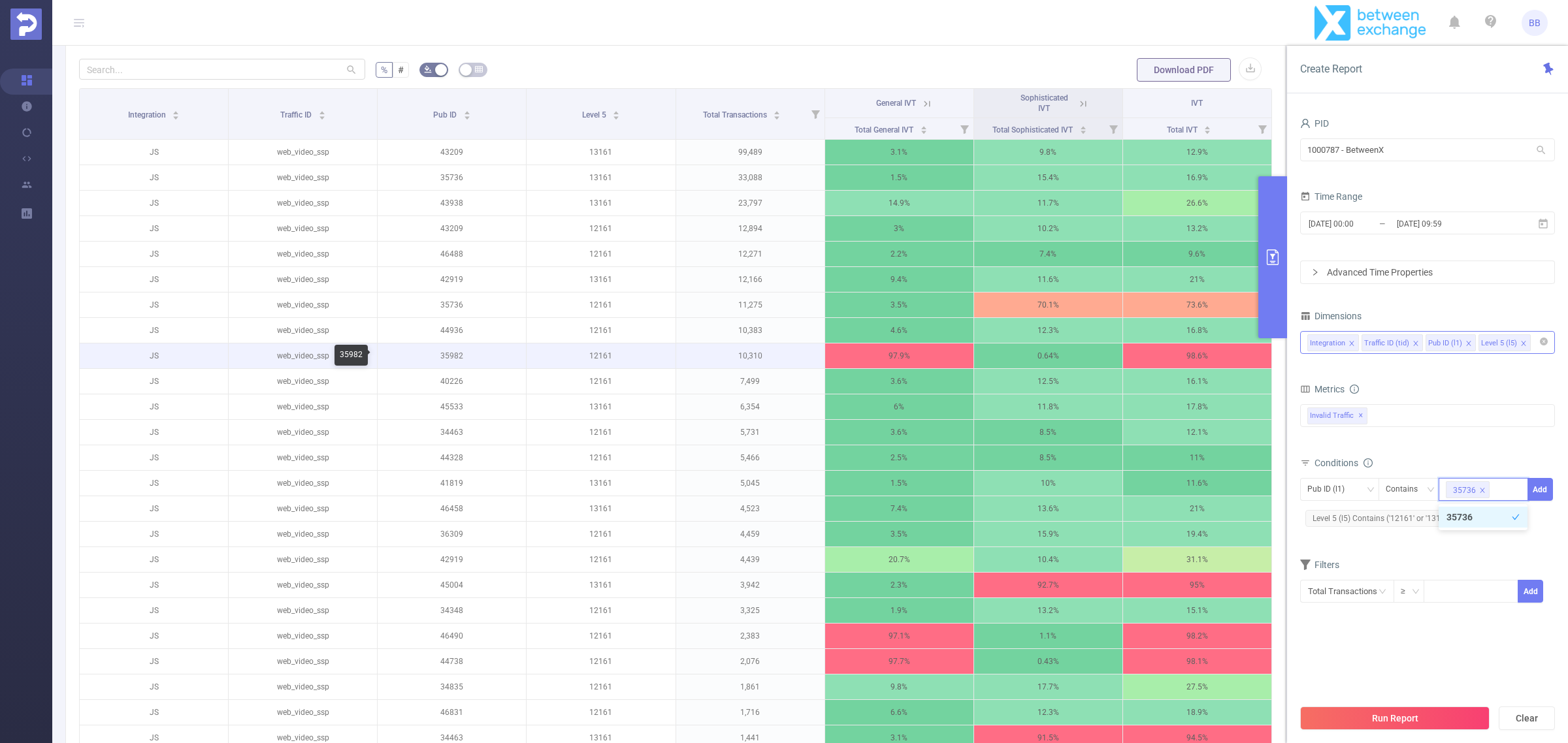
click at [456, 354] on p "35982" at bounding box center [452, 355] width 148 height 25
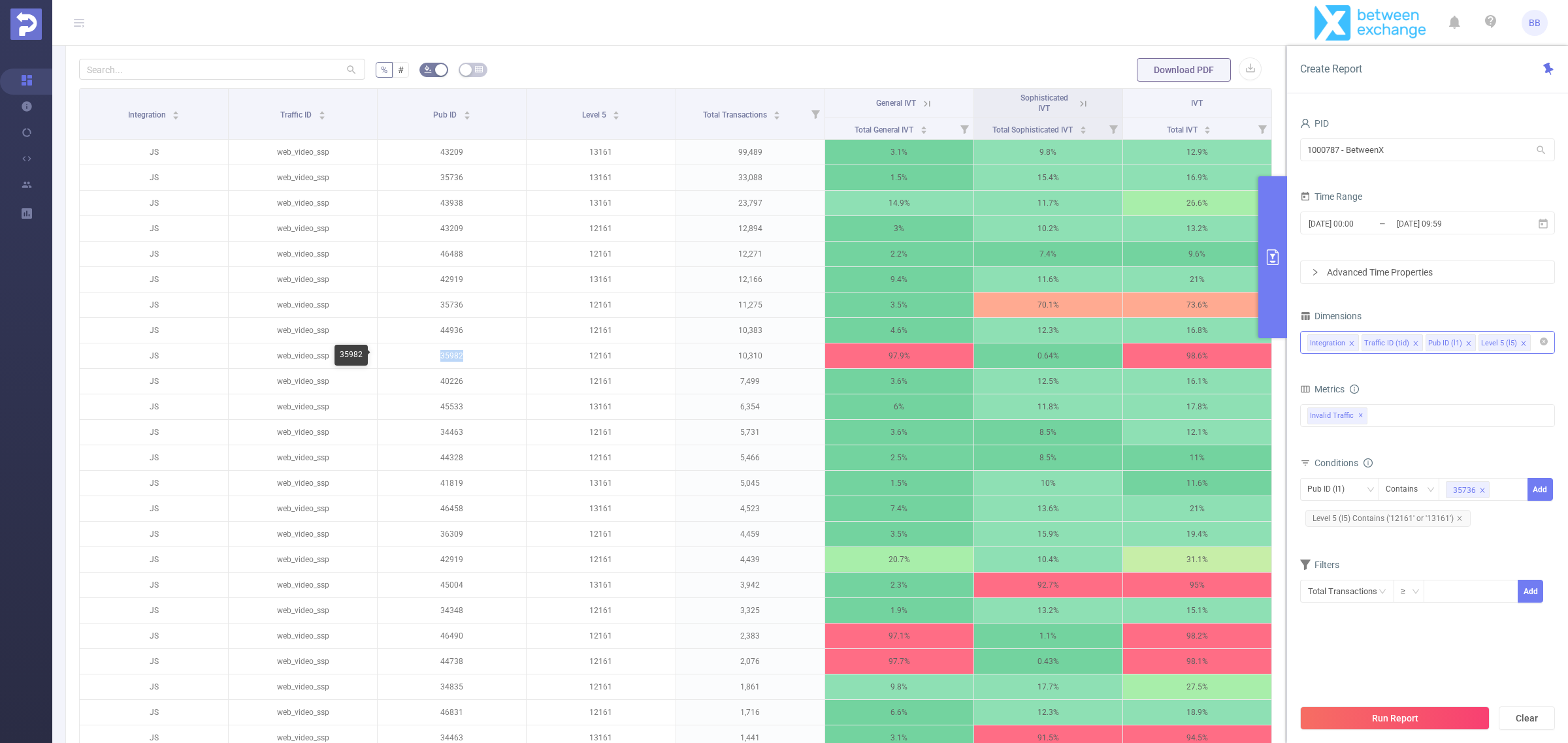
copy p "35982"
click at [1503, 484] on div "35736" at bounding box center [1483, 489] width 75 height 21
paste input "35982"
type input "35982"
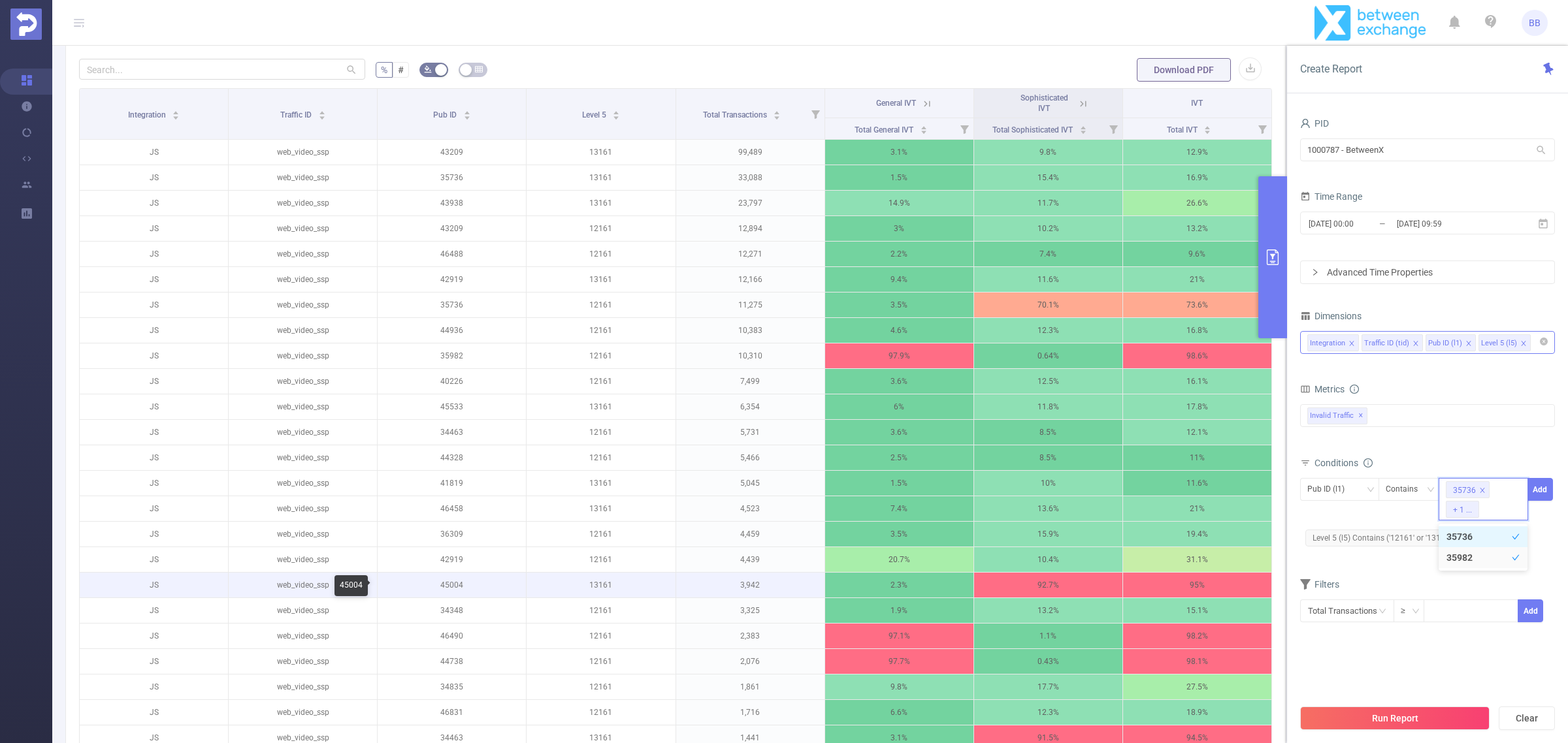
click at [444, 585] on p "45004" at bounding box center [452, 585] width 148 height 25
copy p "45004"
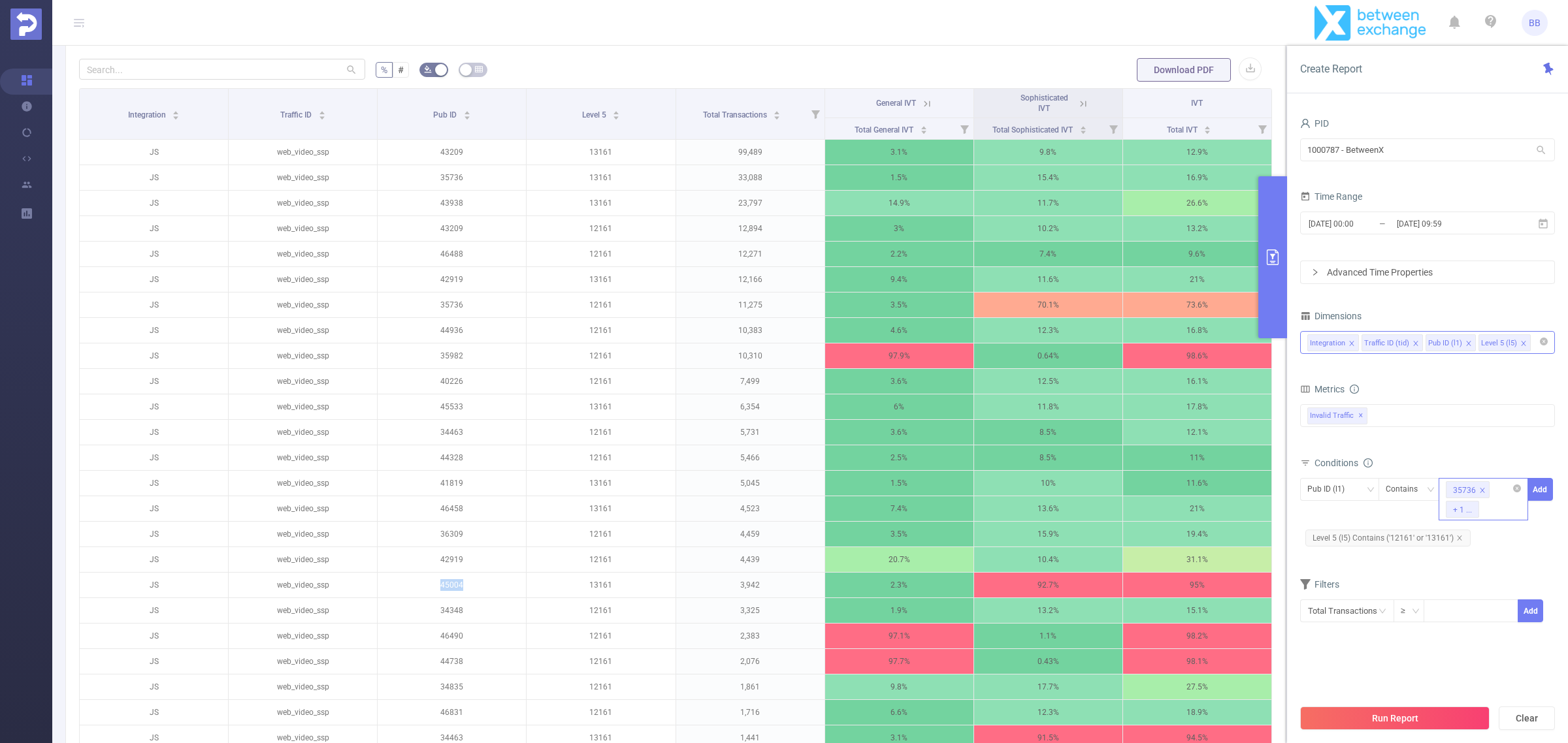
click at [1502, 508] on div "35736 + 1 ..." at bounding box center [1483, 499] width 90 height 43
paste input "45004"
type input "45004"
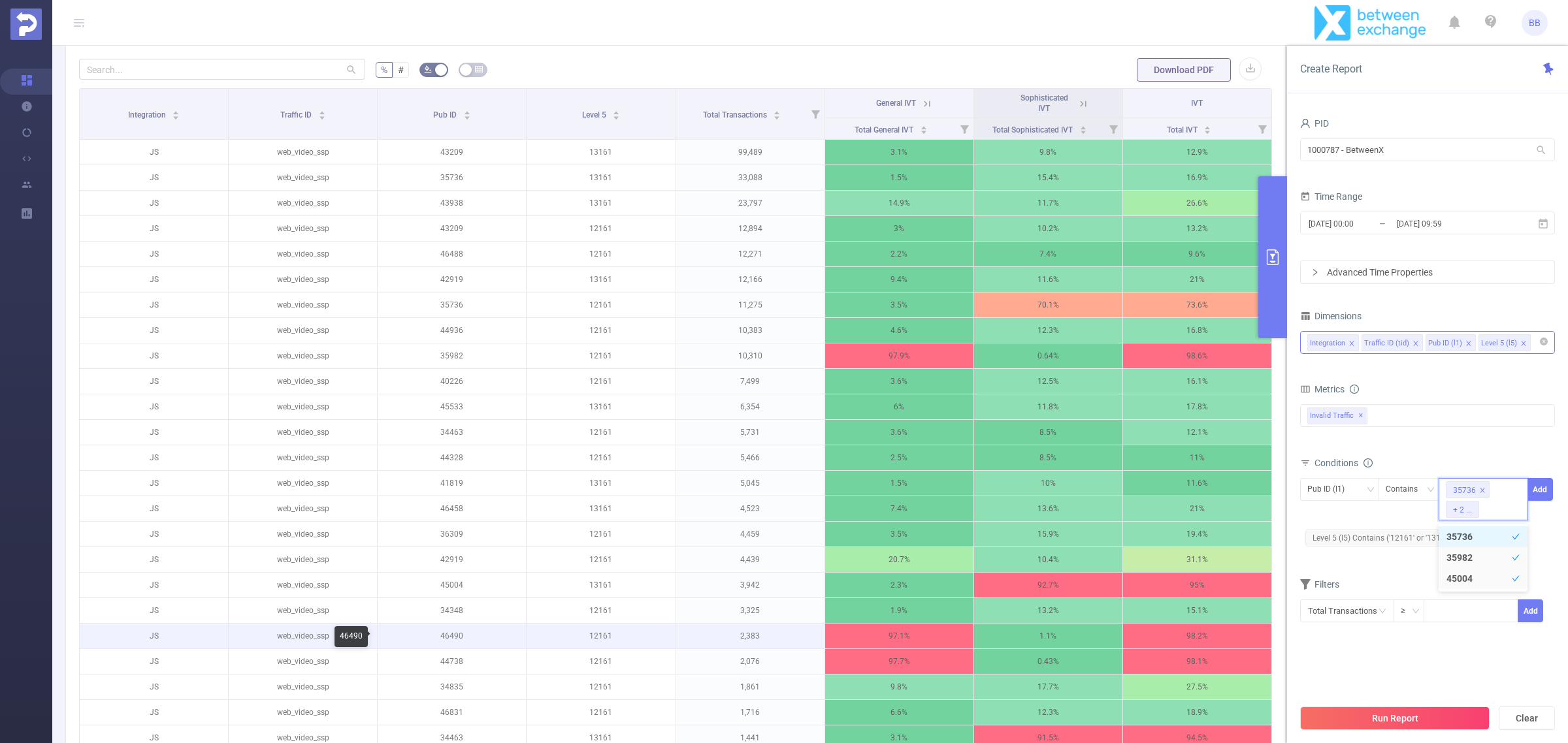
click at [443, 637] on p "46490" at bounding box center [452, 636] width 148 height 25
copy p "46490"
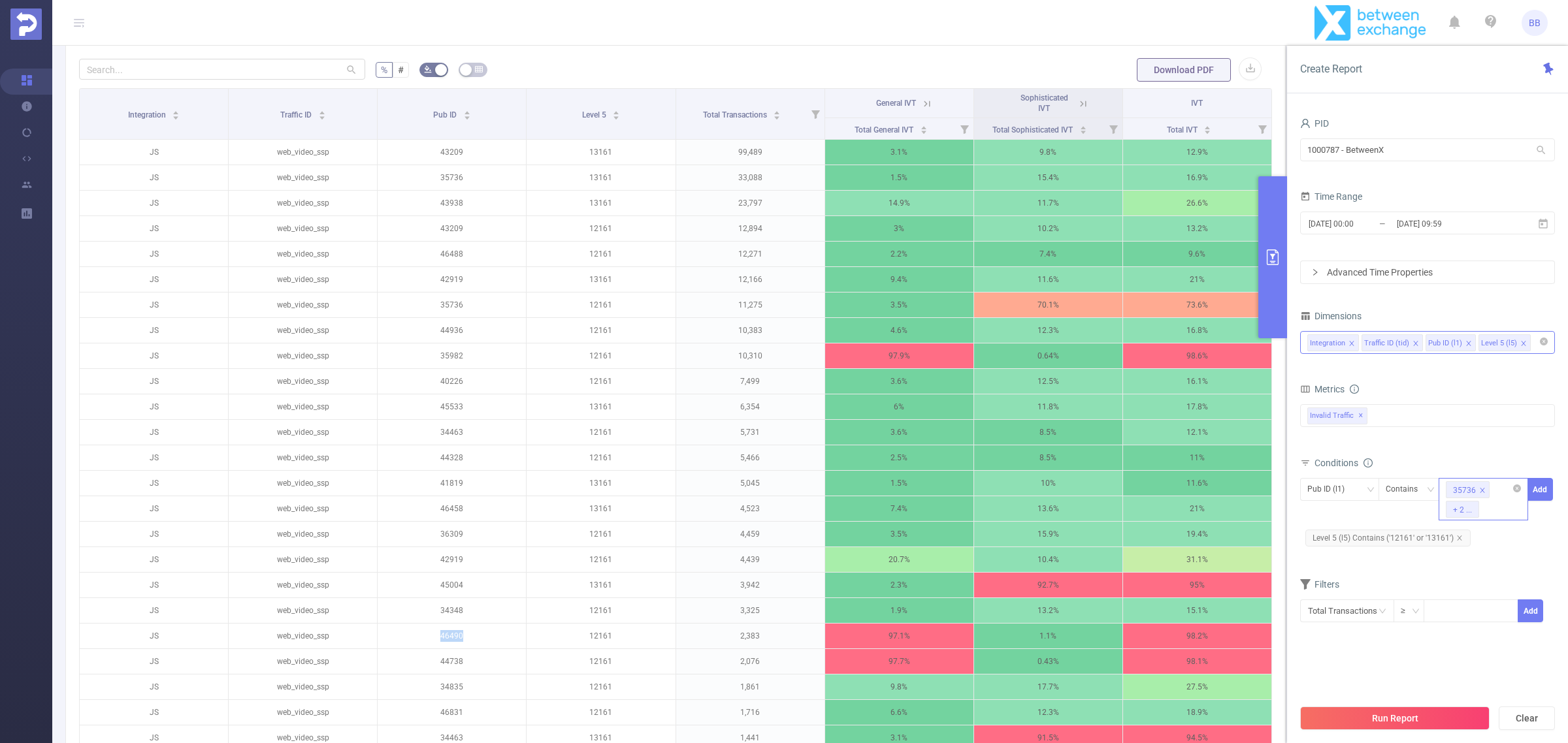
click at [1511, 510] on div "35736 + 2 ..." at bounding box center [1483, 499] width 90 height 43
paste input "46490"
type input "46490"
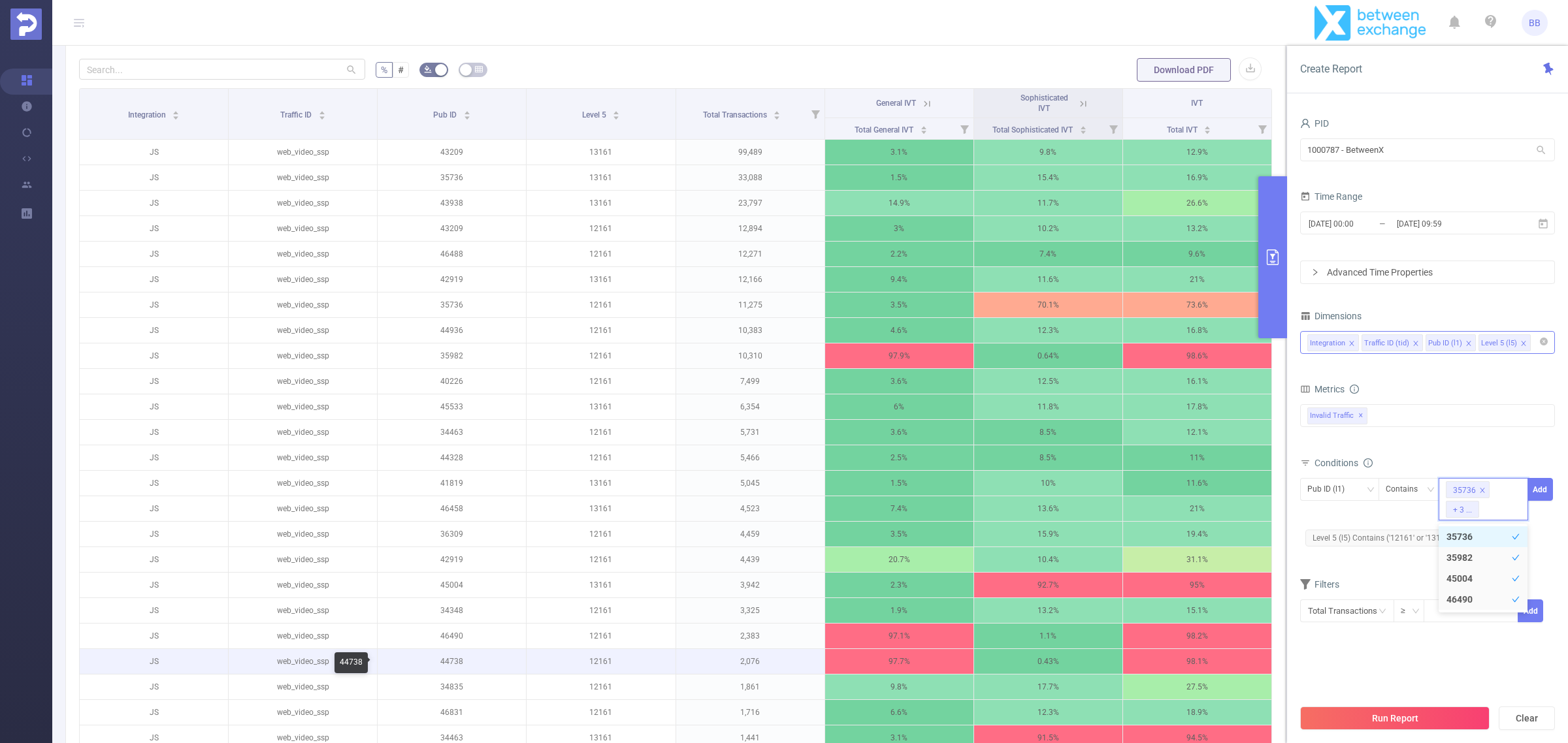
click at [451, 658] on p "44738" at bounding box center [452, 660] width 148 height 25
copy p "44738"
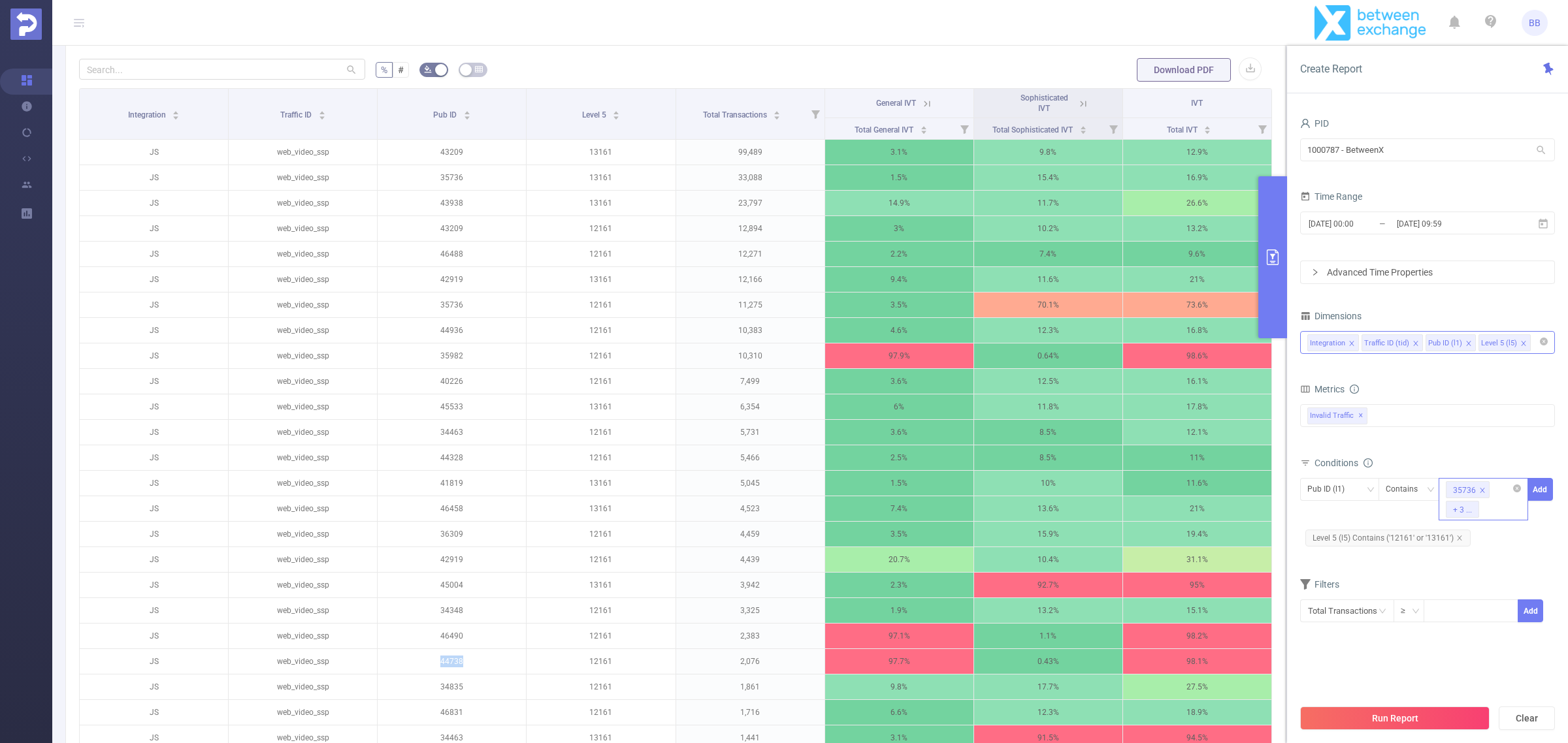
click at [1504, 508] on div "35736 + 3 ..." at bounding box center [1483, 499] width 90 height 43
paste input "44738"
type input "44738"
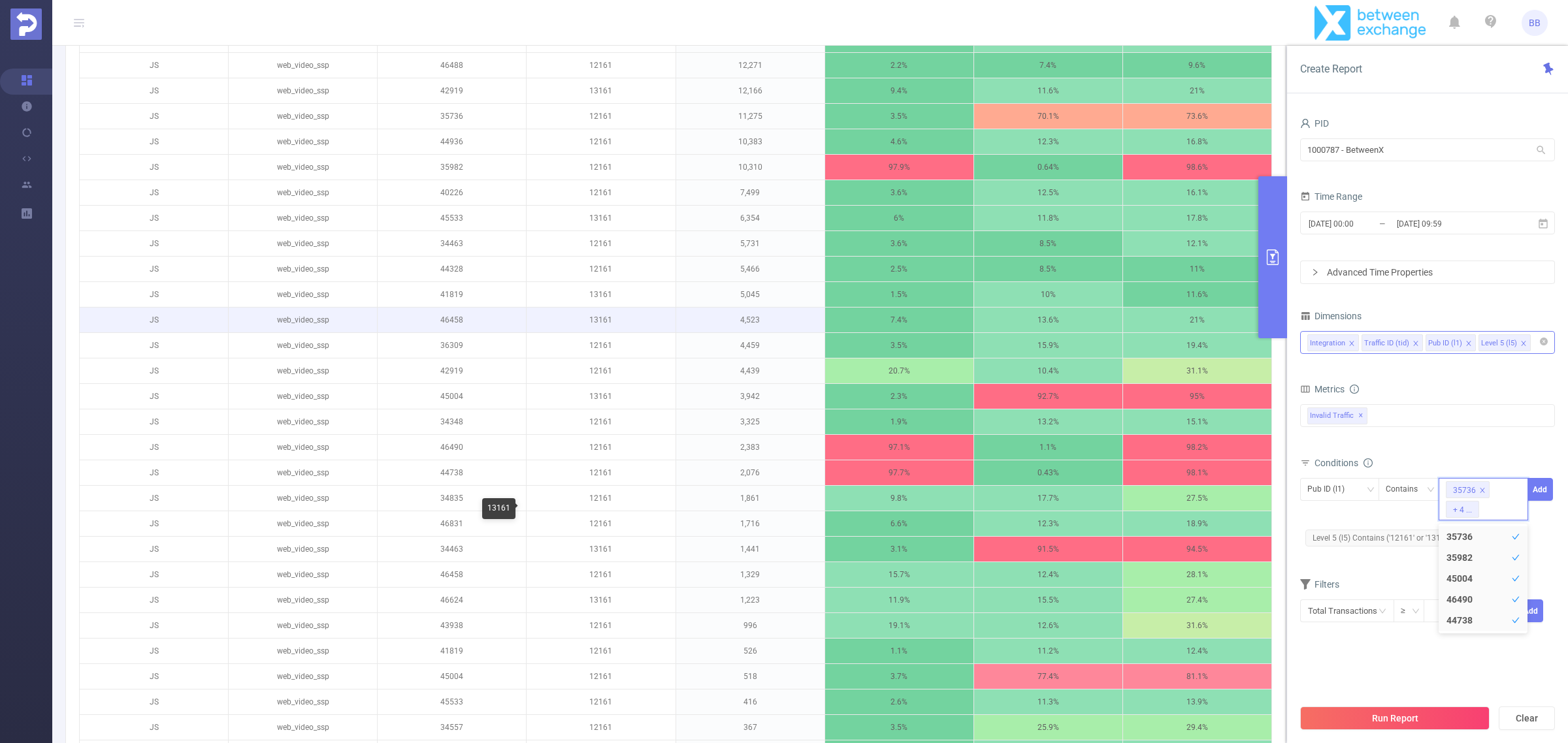
scroll to position [570, 0]
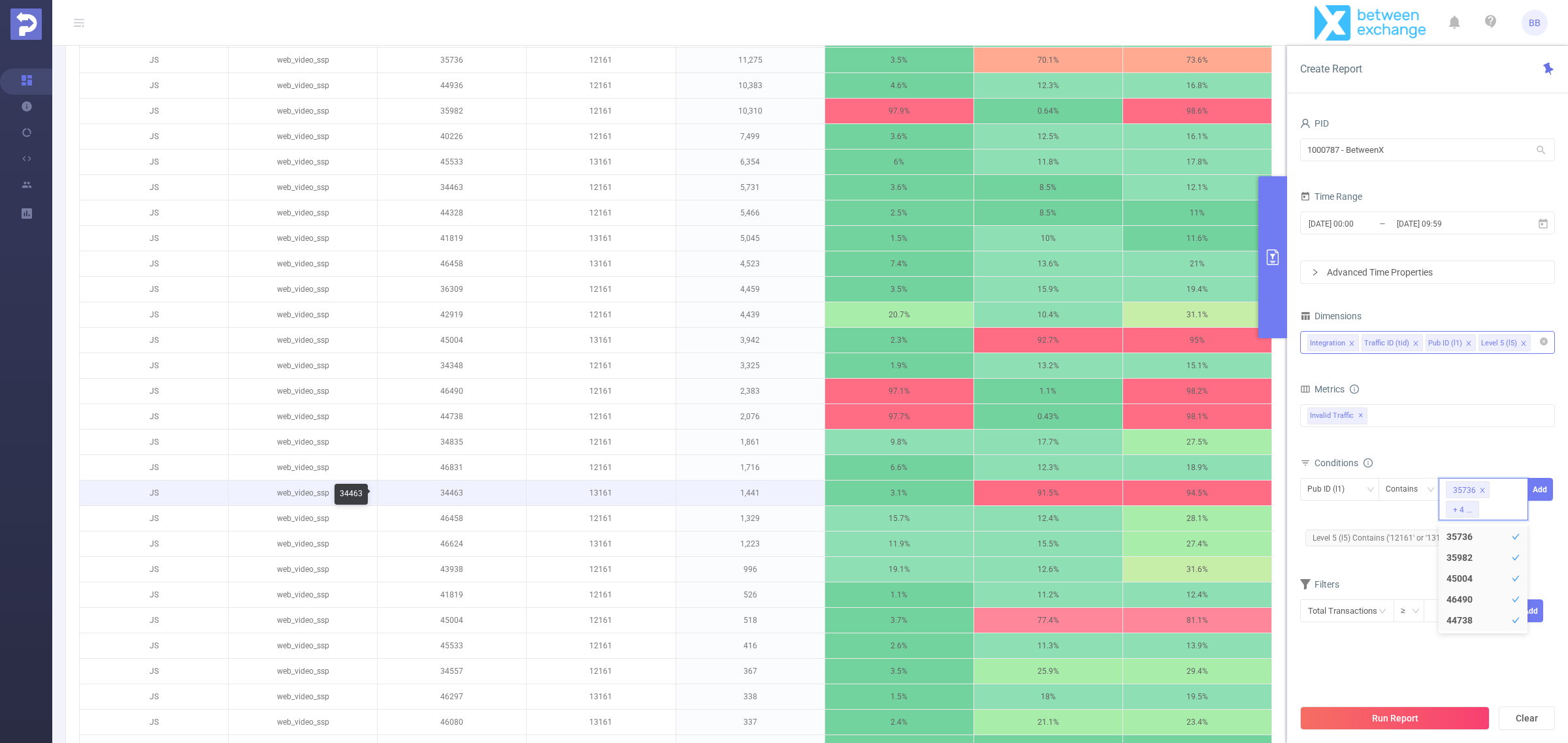
click at [448, 491] on p "34463" at bounding box center [452, 492] width 148 height 25
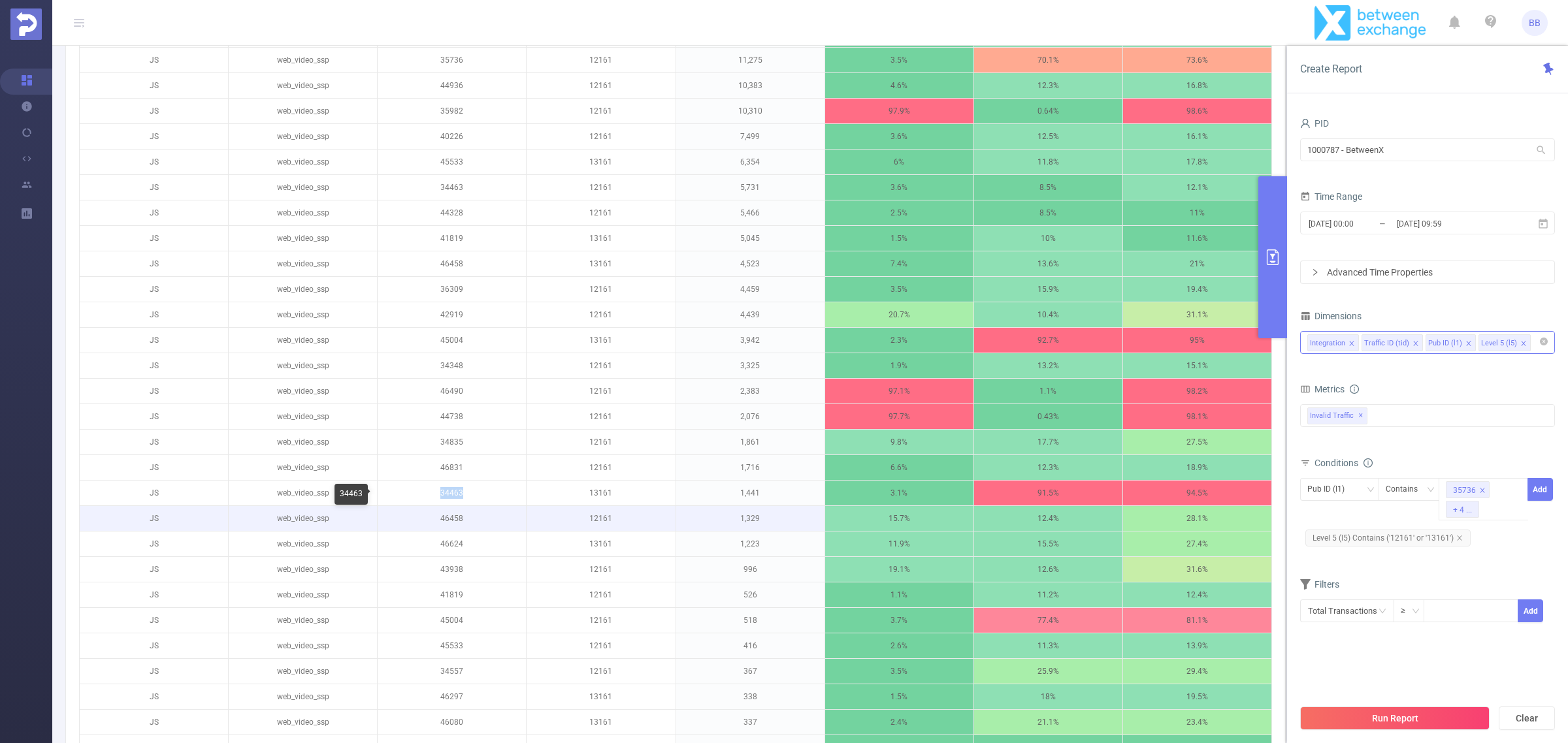
copy p "34463"
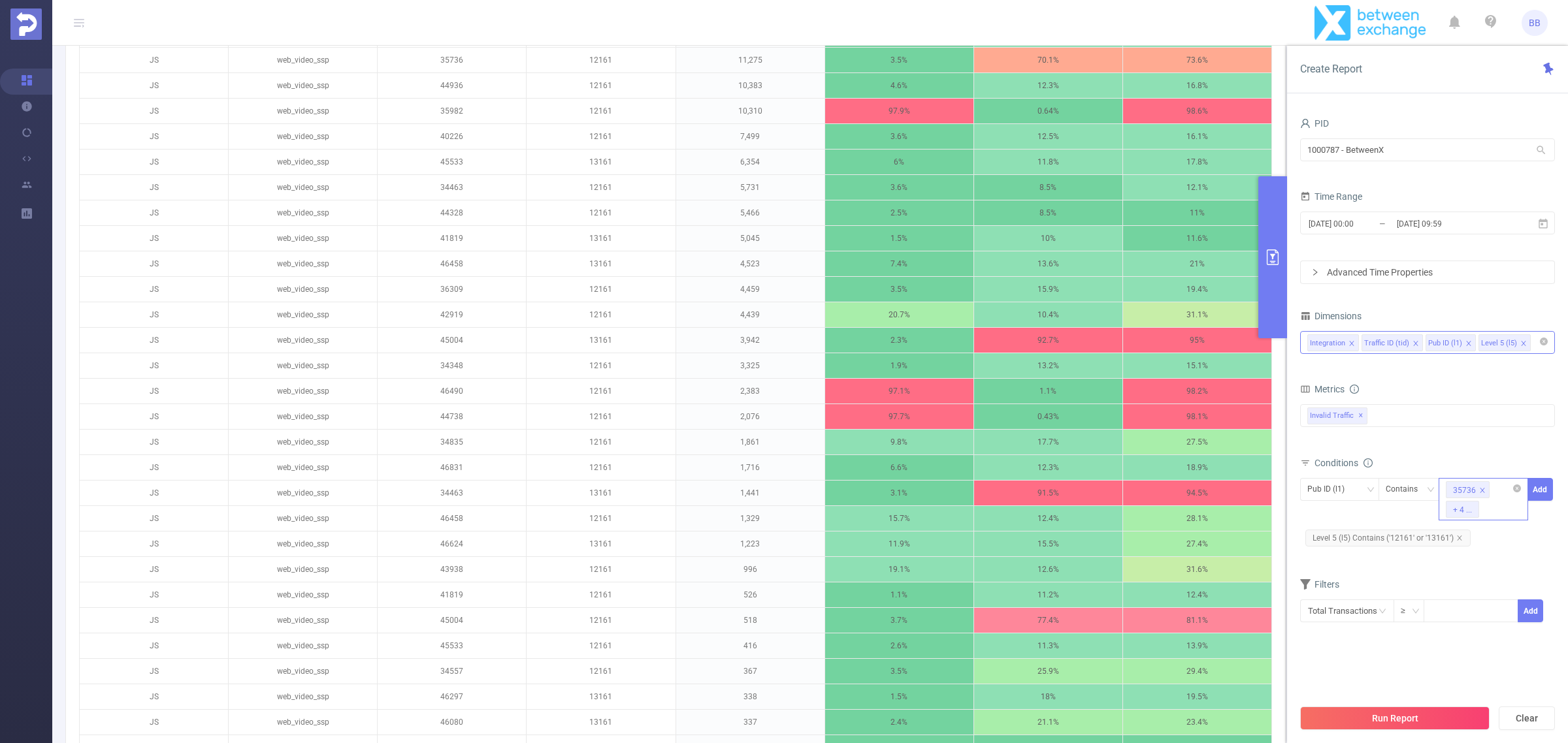
click at [1486, 506] on input at bounding box center [1484, 510] width 6 height 17
paste input "34463"
type input "34463"
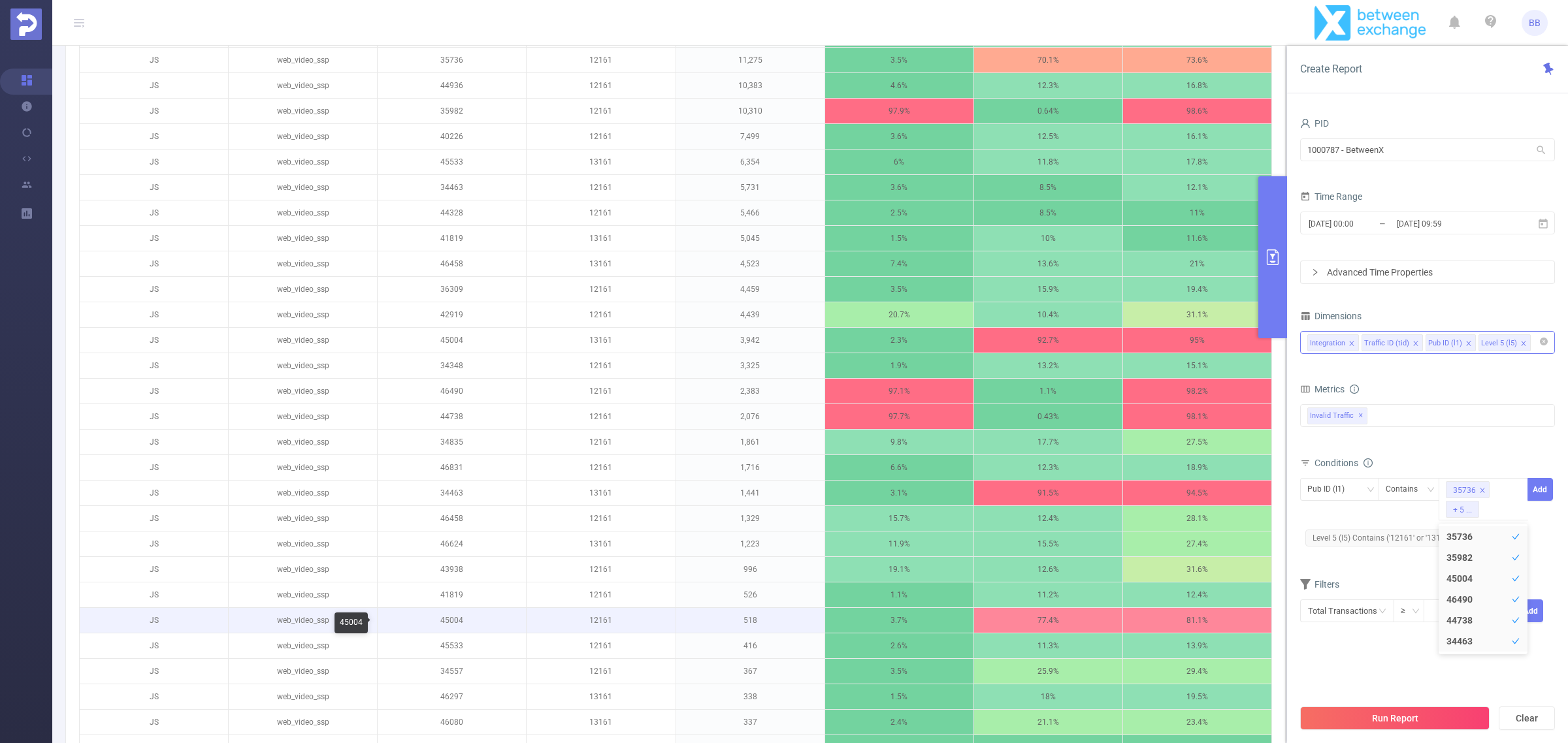
click at [454, 618] on p "45004" at bounding box center [452, 619] width 148 height 25
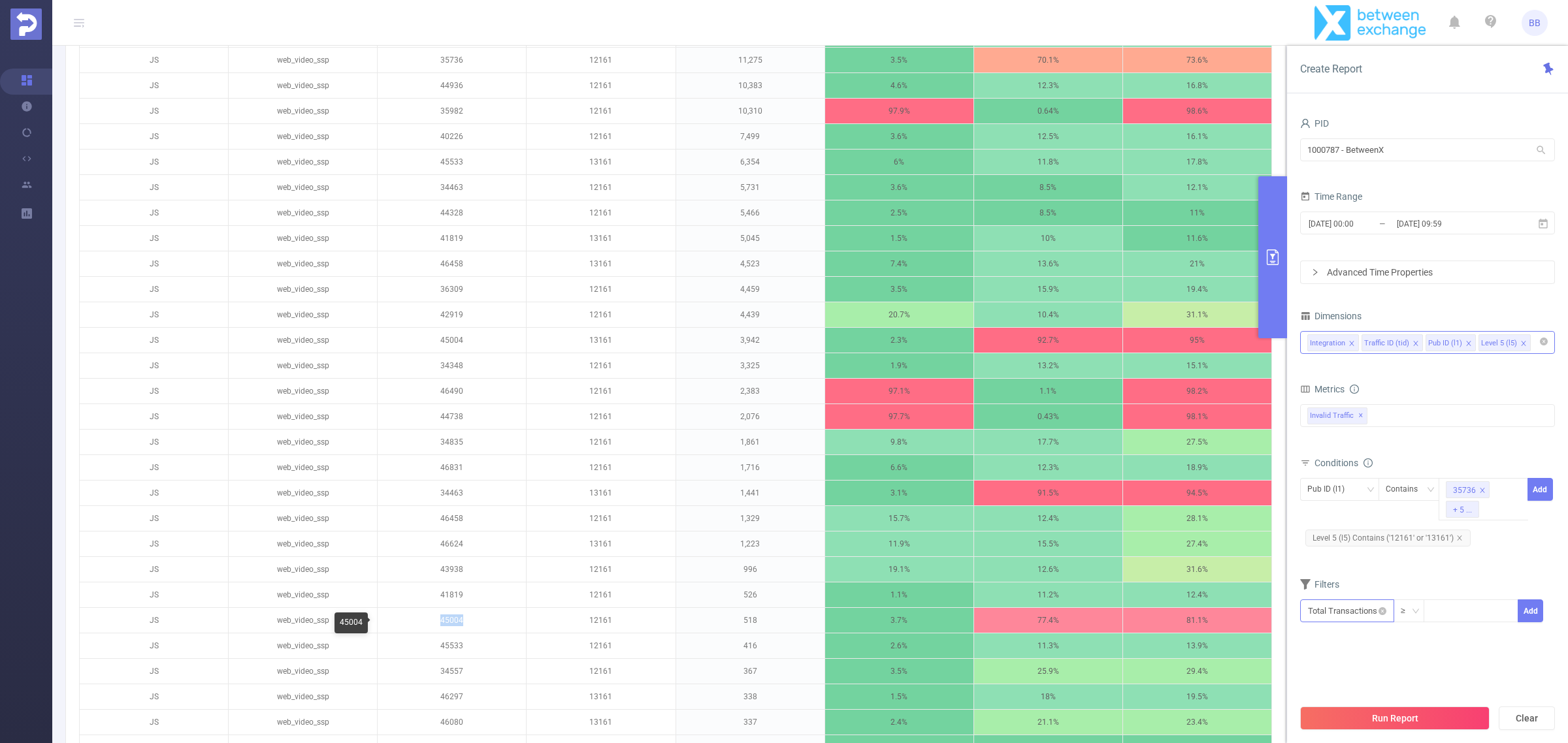
copy p "45004"
click at [1502, 507] on div "35736 + 5 ..." at bounding box center [1483, 499] width 90 height 43
paste input "45004"
type input "45004"
click at [1547, 481] on button "Add" at bounding box center [1540, 489] width 26 height 23
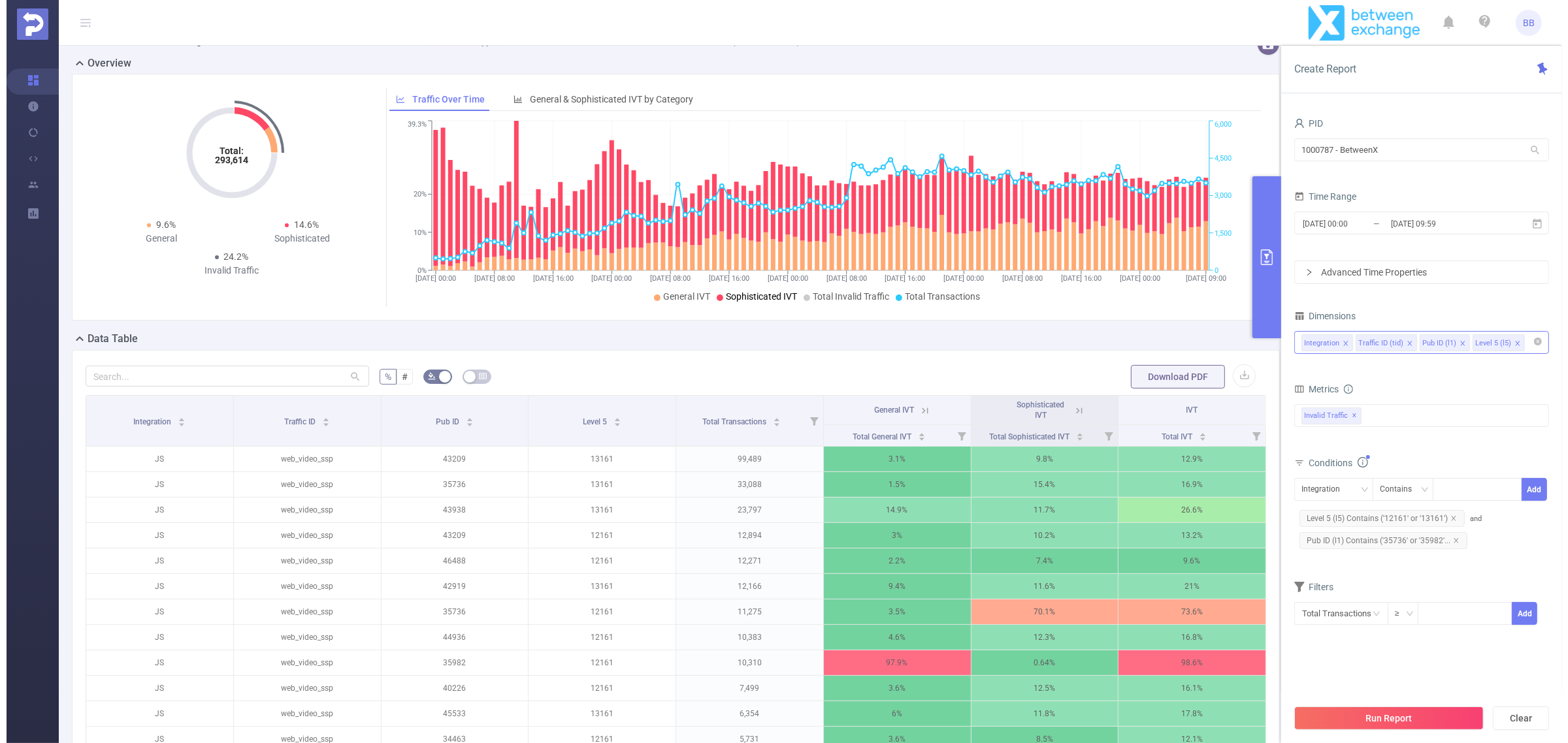
scroll to position [0, 0]
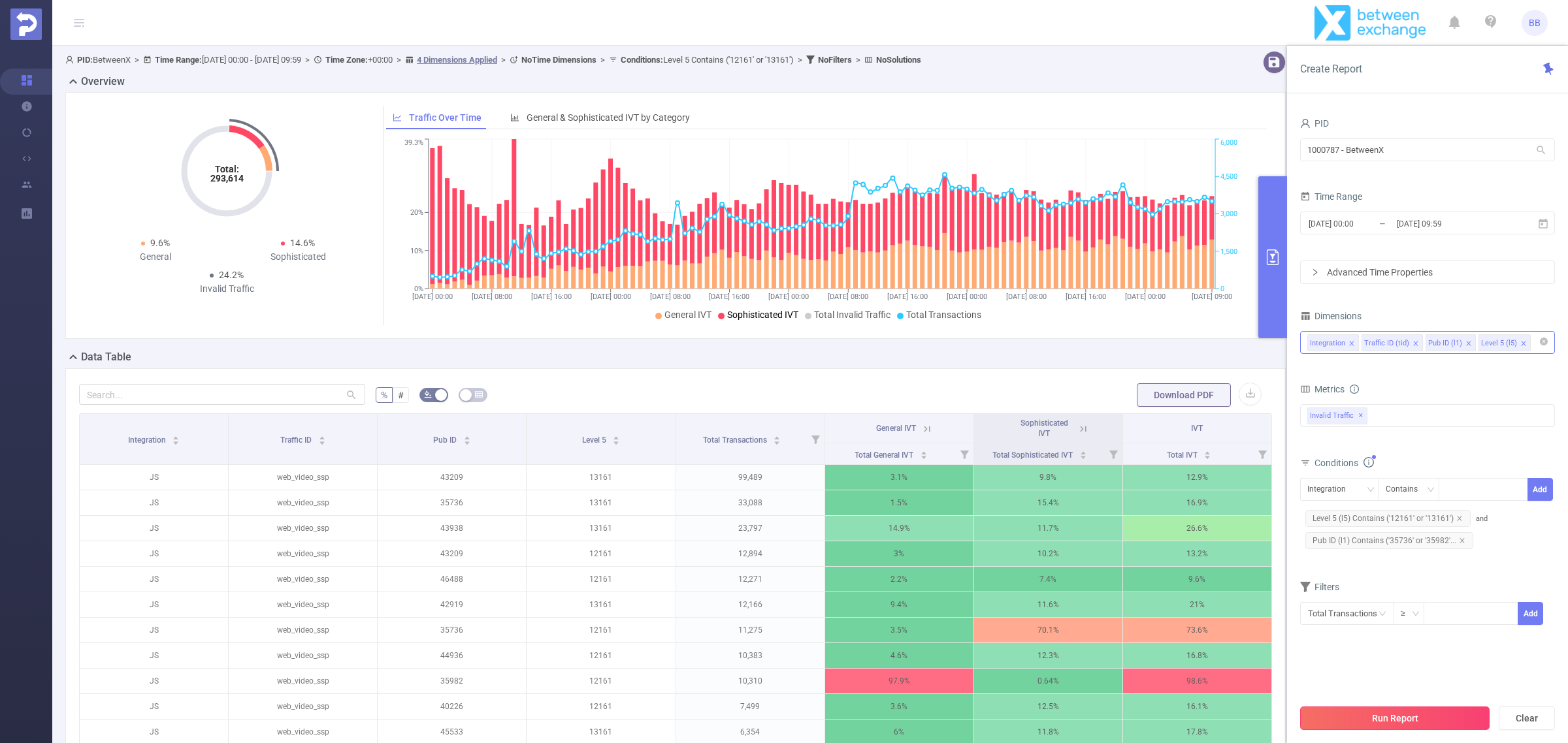
click at [1425, 716] on button "Run Report" at bounding box center [1394, 718] width 189 height 24
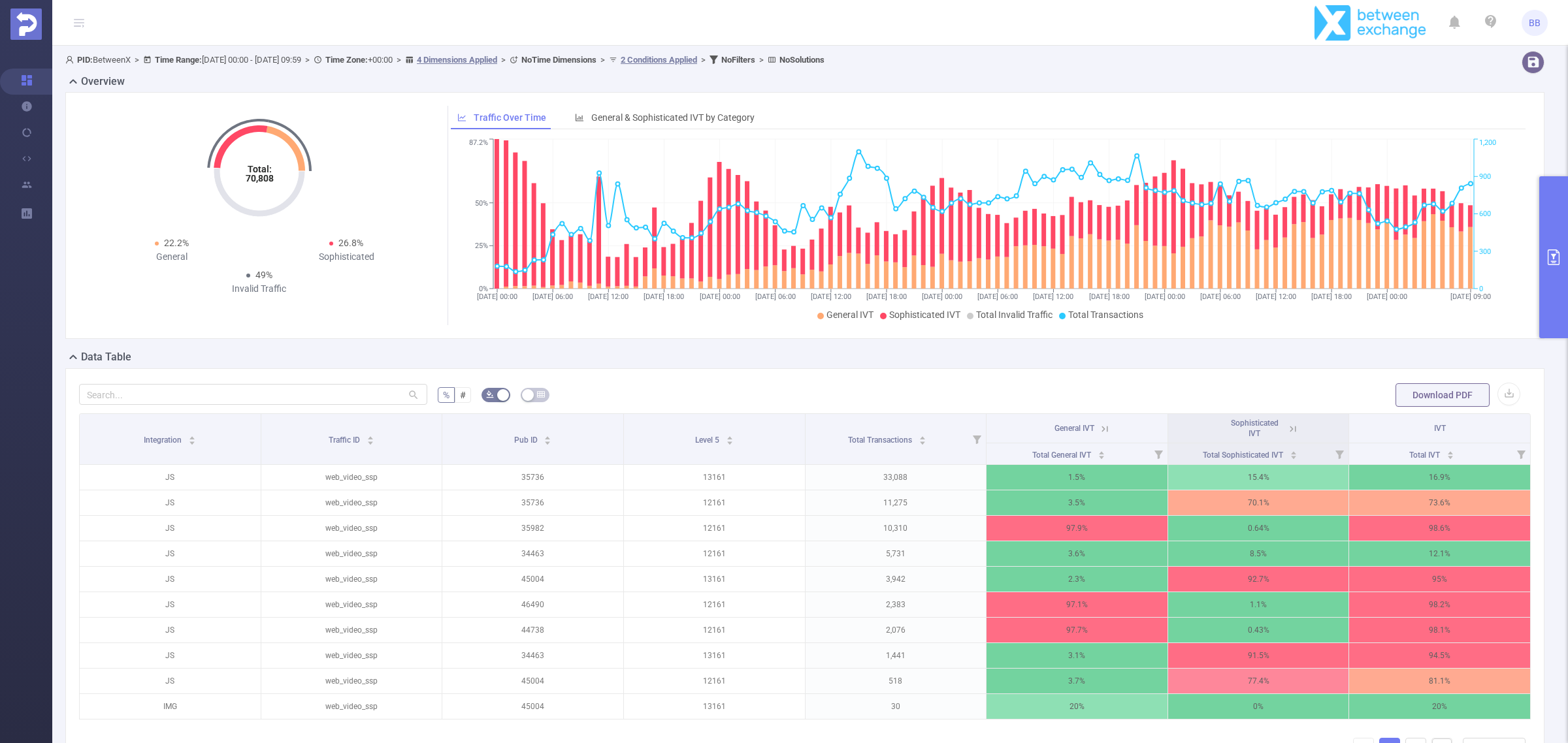
click at [1565, 310] on button "primary" at bounding box center [1554, 257] width 29 height 162
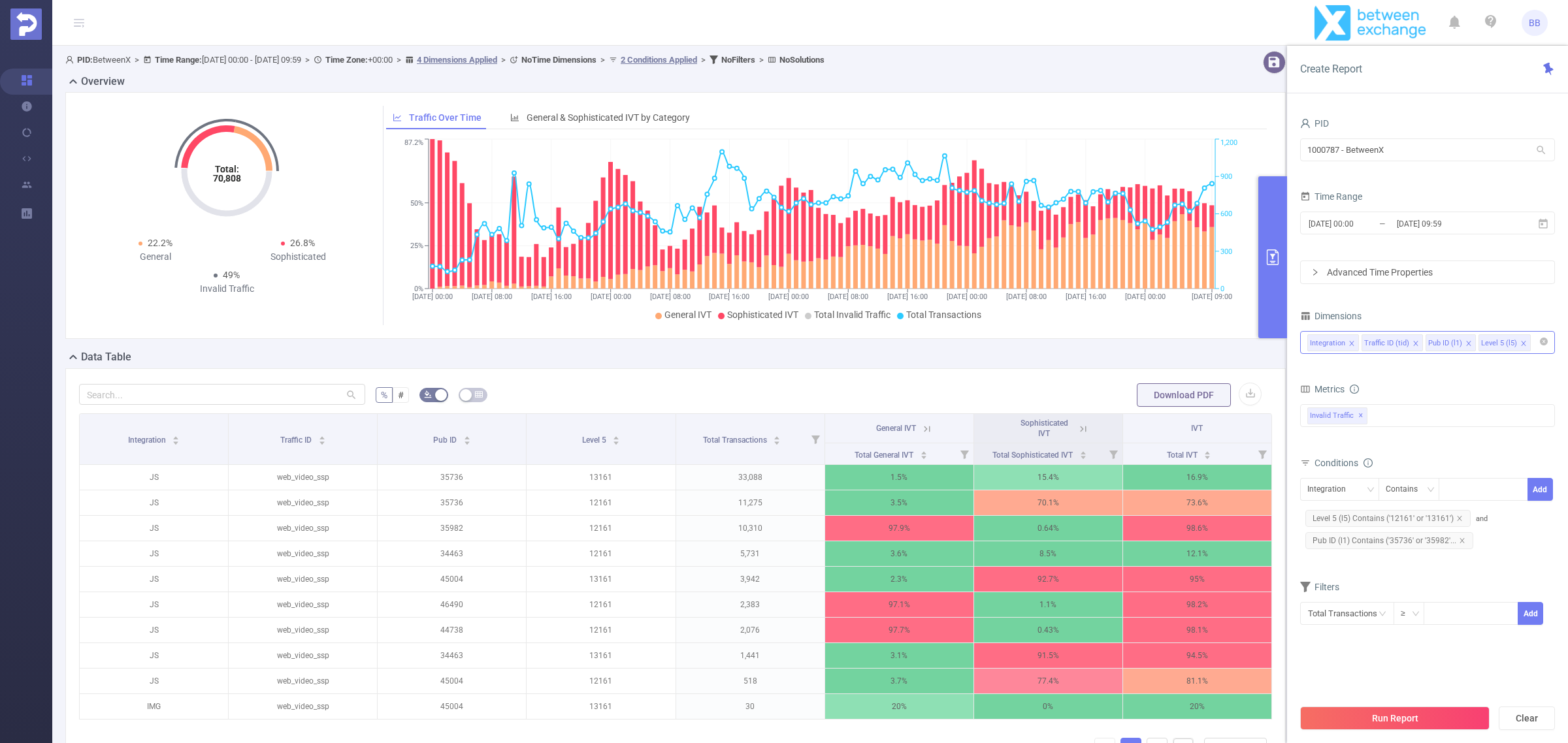
click at [1533, 349] on input at bounding box center [1536, 343] width 7 height 17
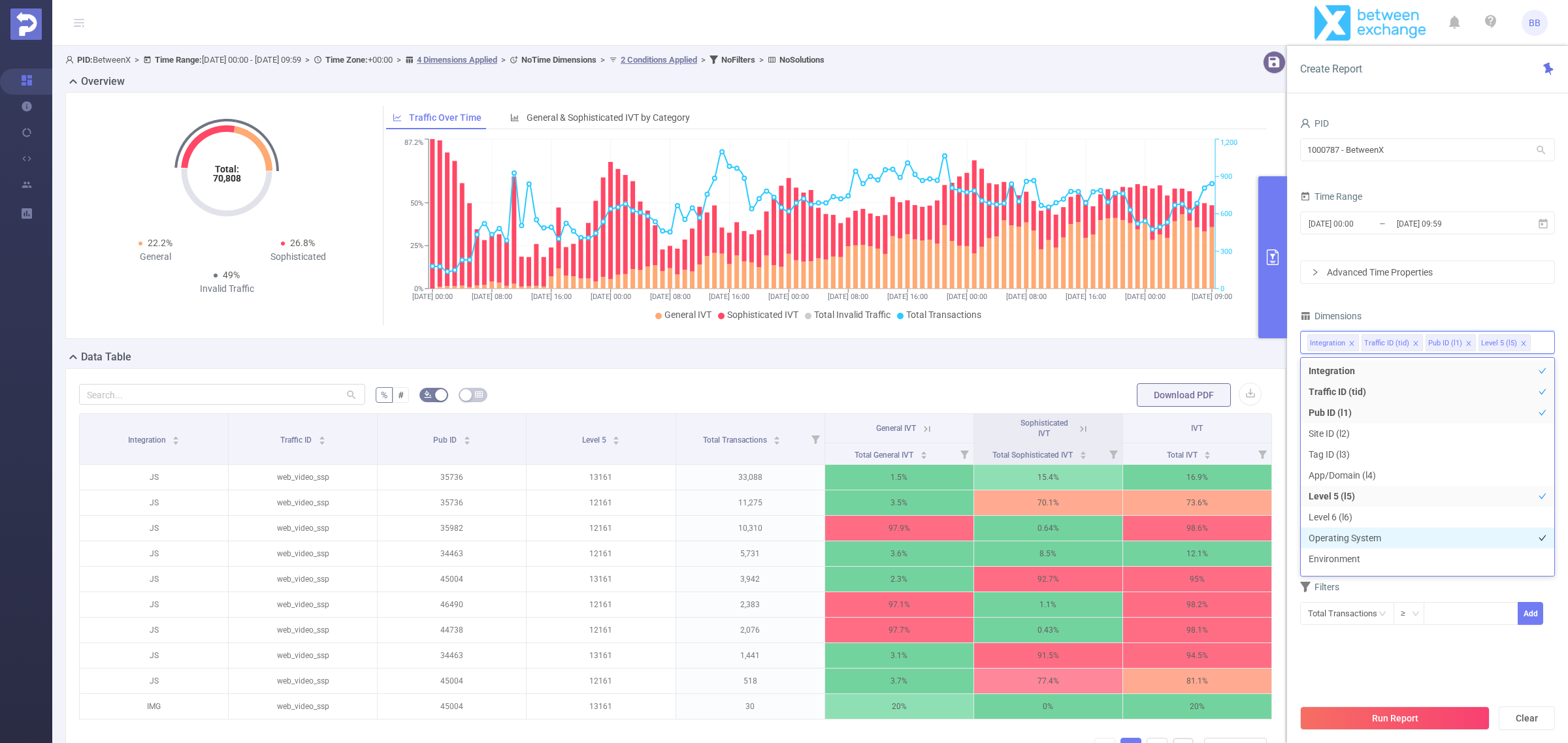
click at [1333, 533] on li "Operating System" at bounding box center [1426, 538] width 253 height 21
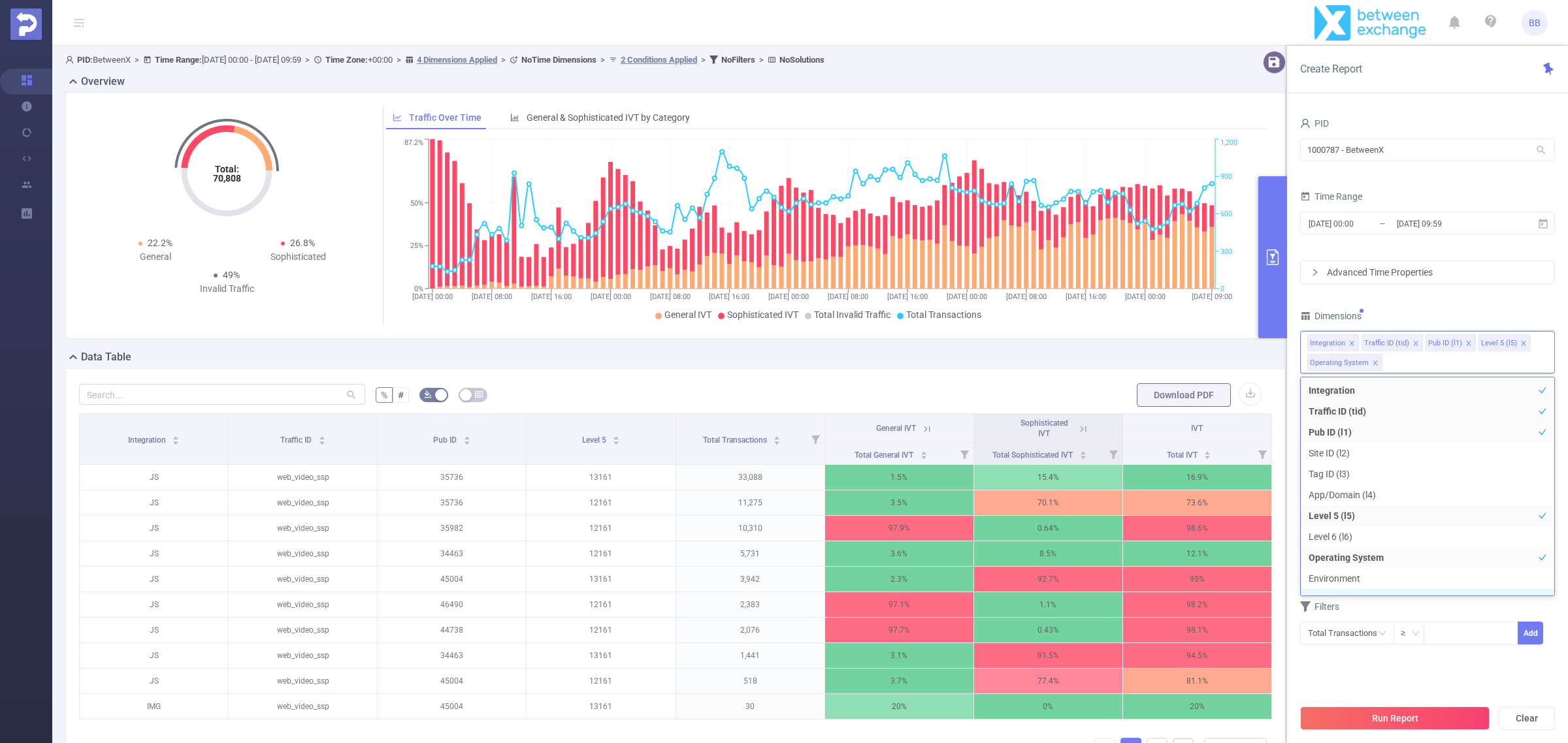
scroll to position [14, 0]
click at [1379, 563] on li "Environment" at bounding box center [1426, 564] width 253 height 21
click at [1368, 562] on li "Environment" at bounding box center [1426, 564] width 253 height 21
click at [1401, 715] on button "Run Report" at bounding box center [1394, 718] width 189 height 24
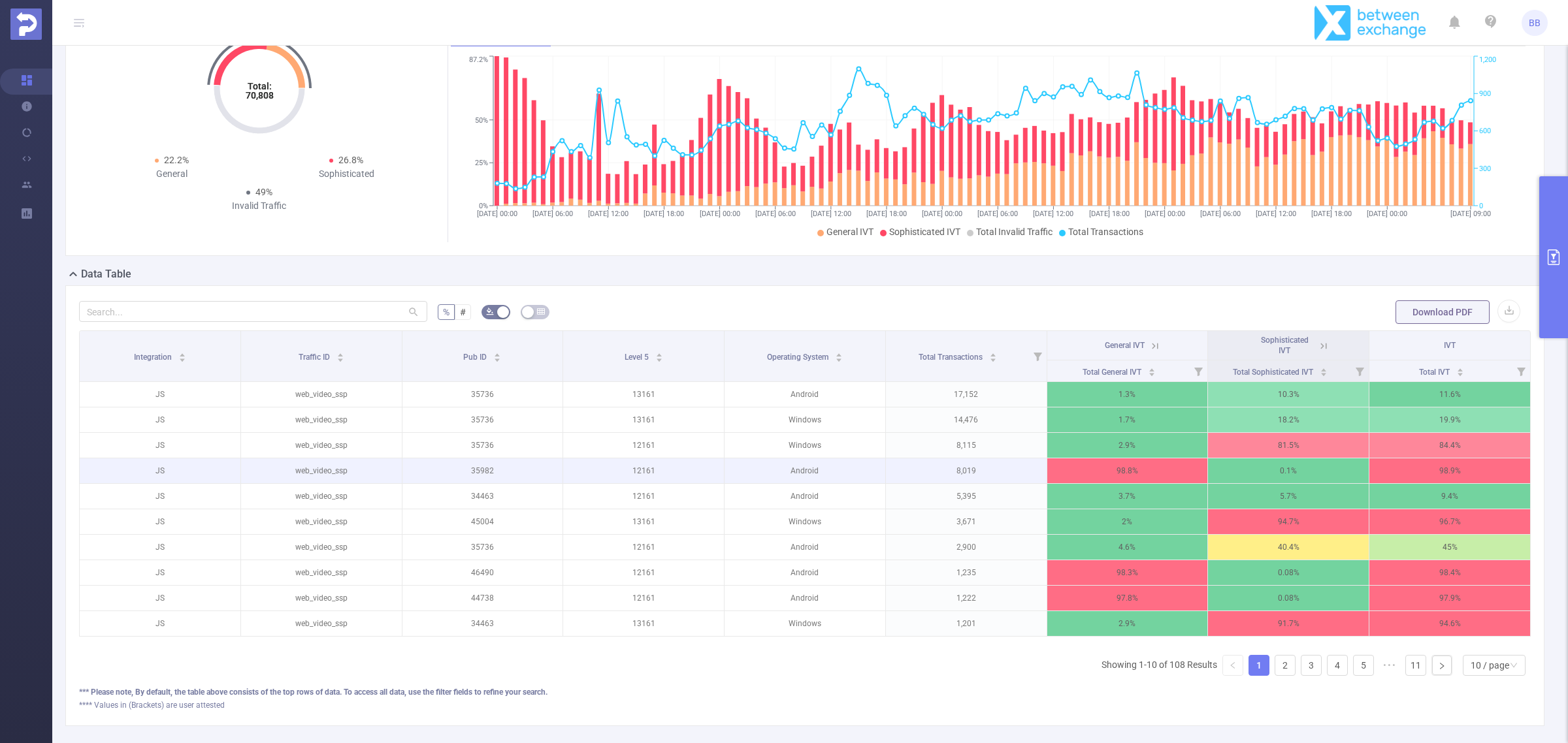
scroll to position [162, 0]
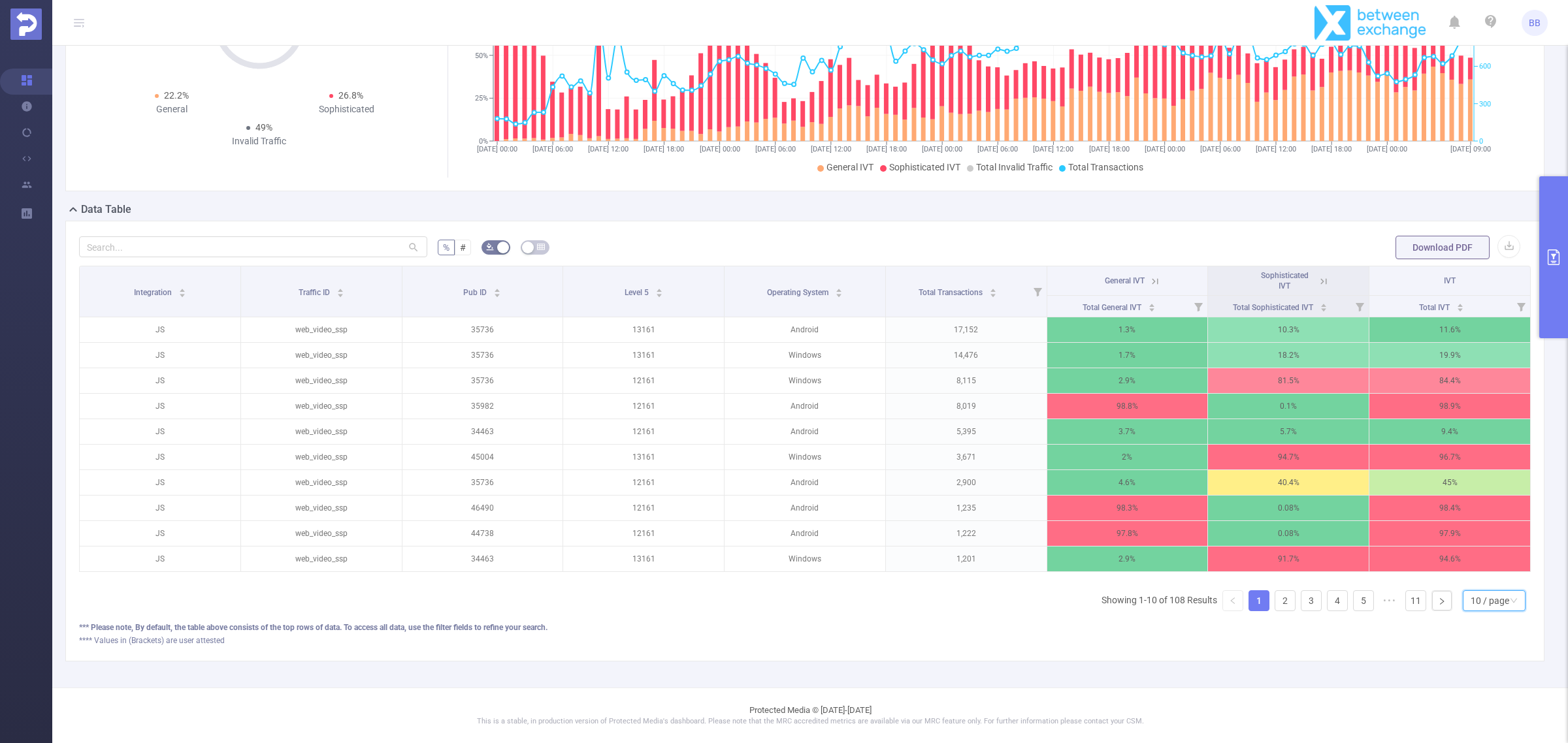
click at [1470, 598] on div "10 / page" at bounding box center [1489, 600] width 38 height 20
click at [1464, 582] on li "50 / page" at bounding box center [1481, 592] width 63 height 21
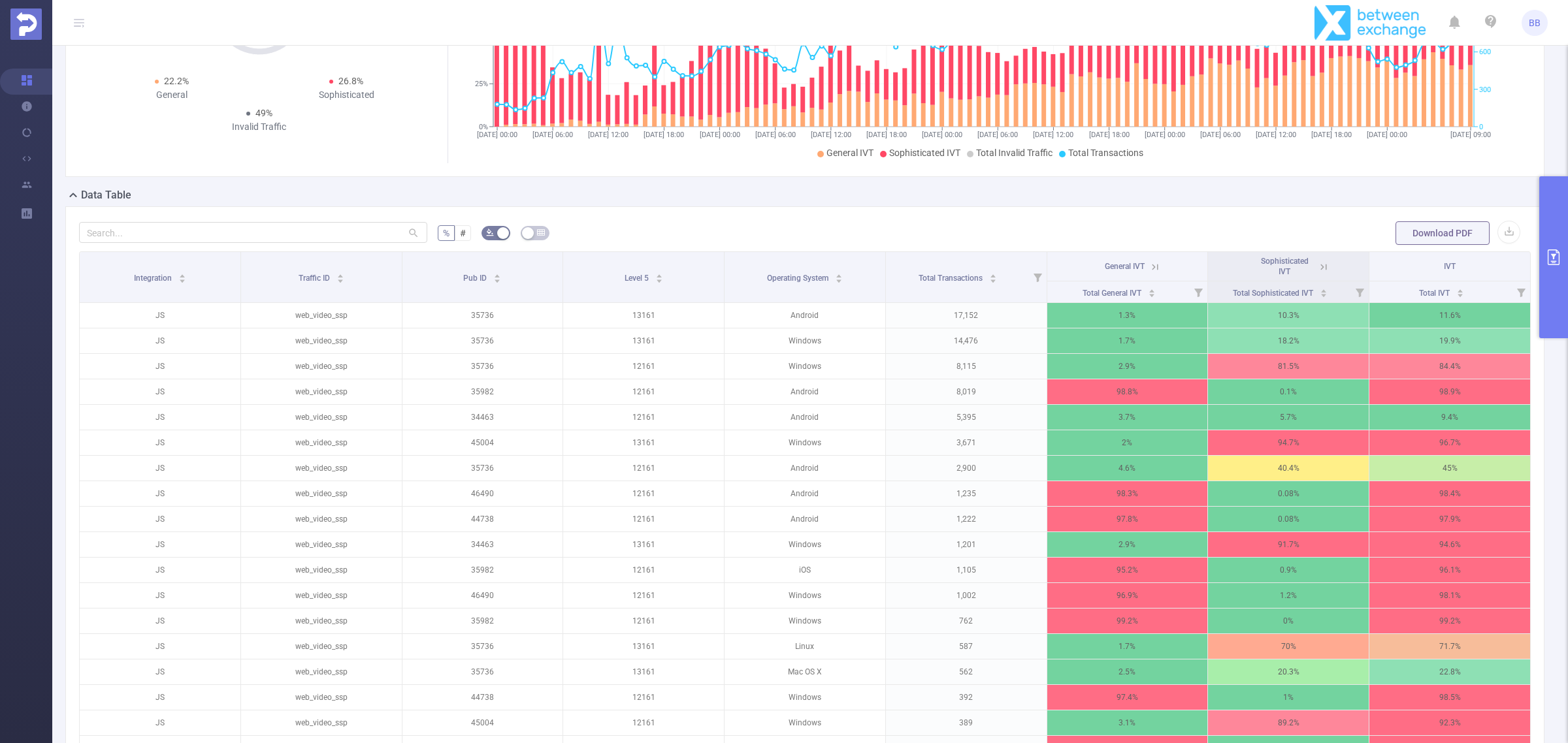
click at [1559, 239] on button "primary" at bounding box center [1554, 257] width 29 height 162
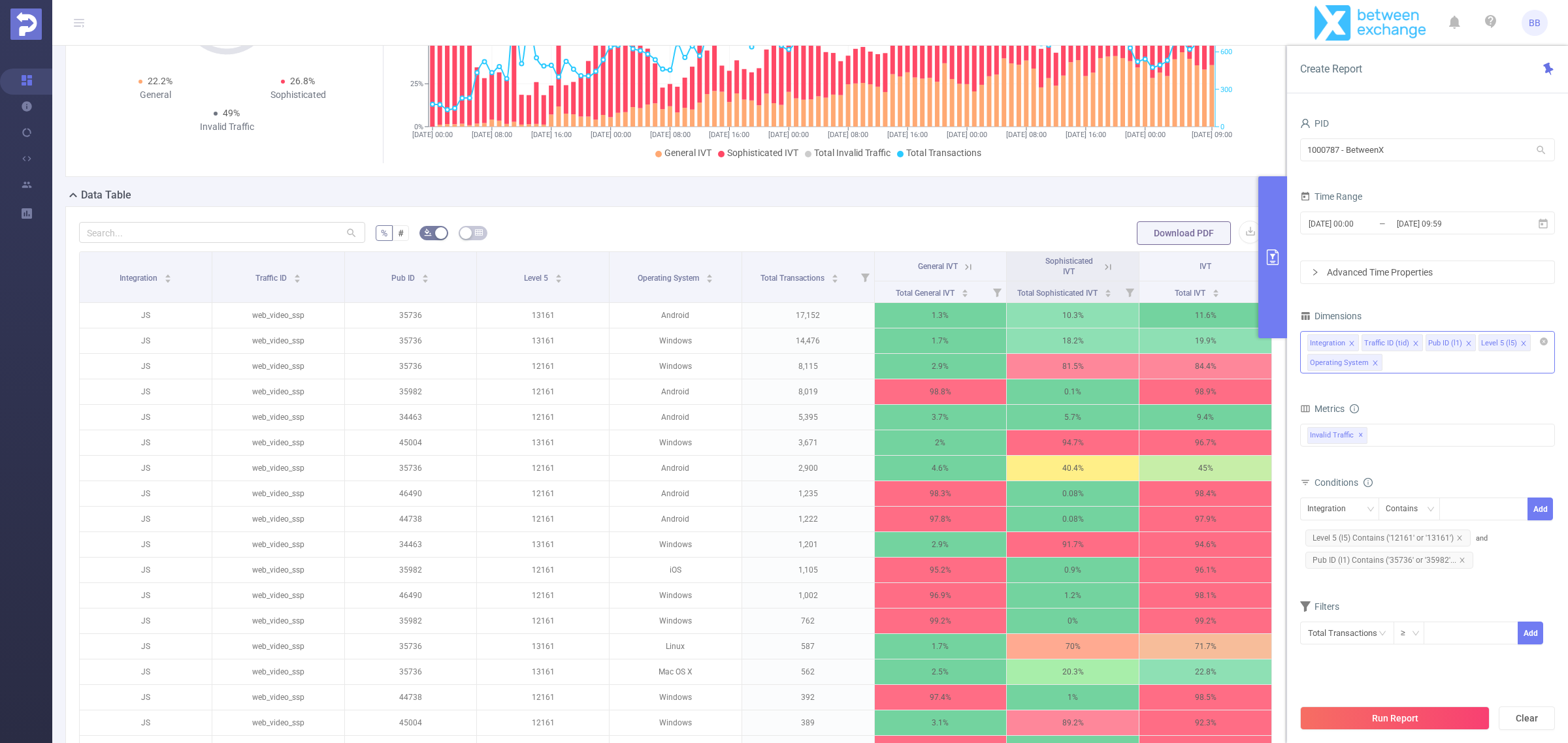
click at [1372, 360] on icon "icon: close" at bounding box center [1375, 363] width 7 height 7
click at [1378, 359] on div "Integration Traffic ID (tid) Pub ID (l1) Level 5 (l5)" at bounding box center [1426, 343] width 255 height 31
click at [1537, 343] on div "Integration Traffic ID (tid) Pub ID (l1) Level 5 (l5)" at bounding box center [1427, 342] width 240 height 21
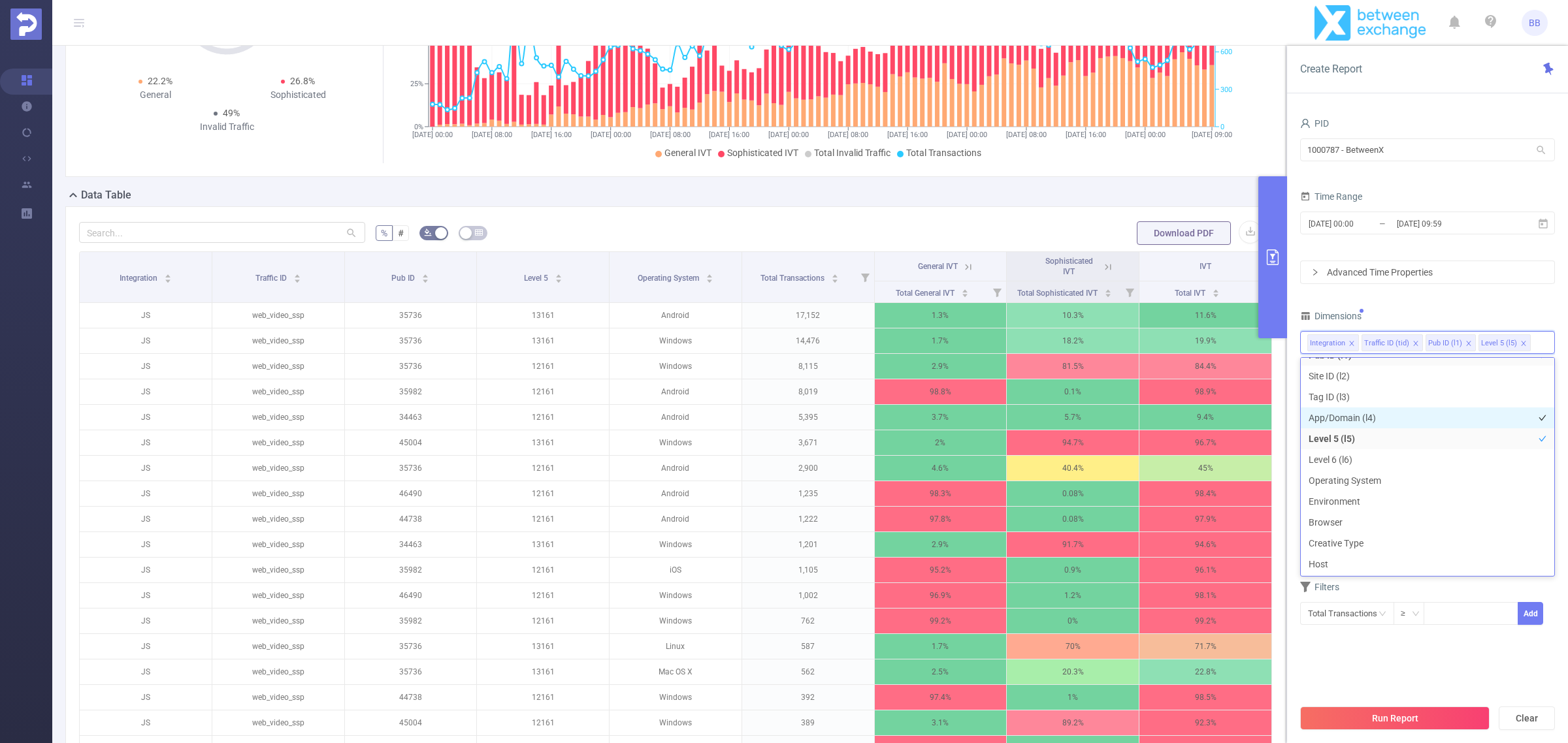
scroll to position [84, 0]
click at [1392, 480] on li "Environment" at bounding box center [1426, 475] width 253 height 21
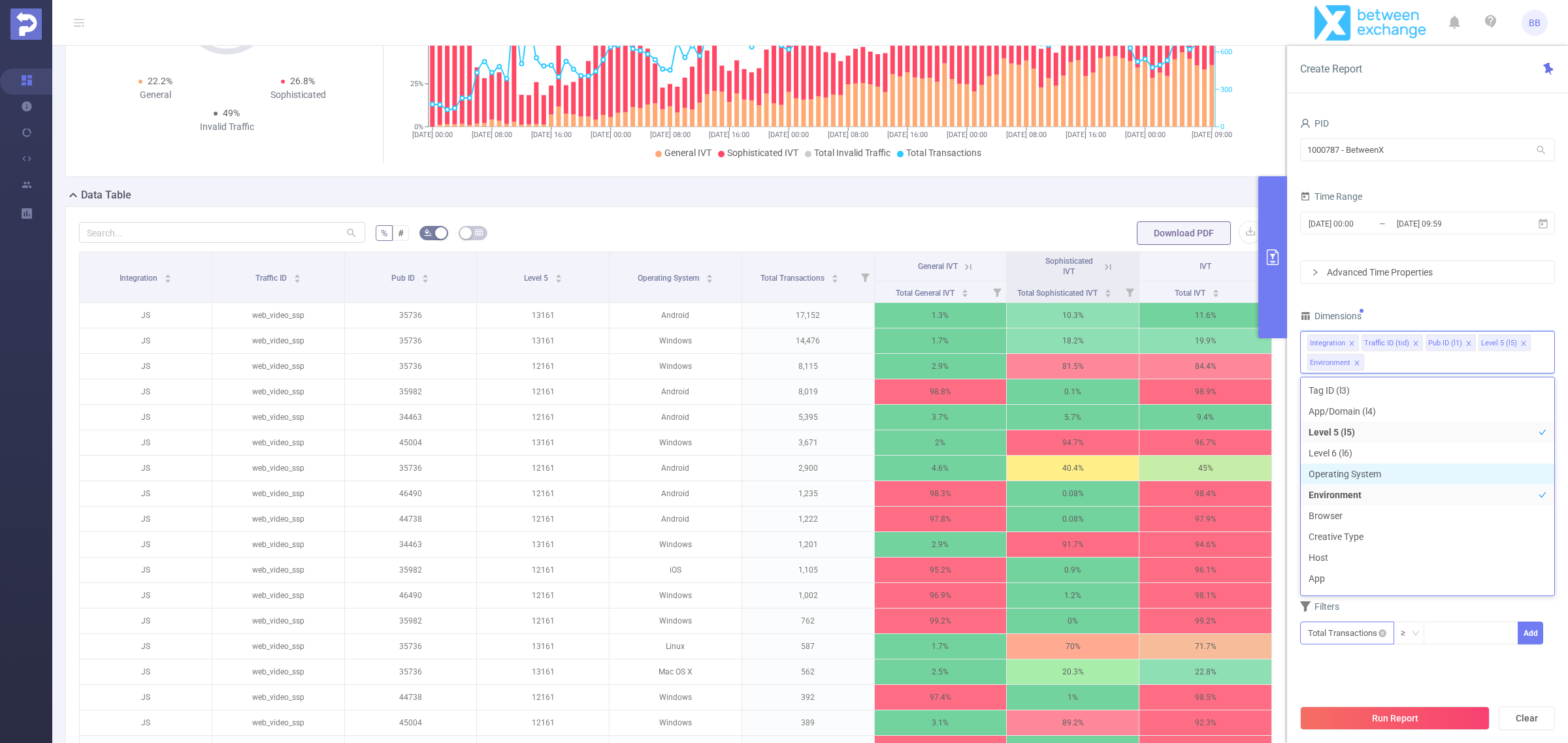
scroll to position [99, 0]
click at [1419, 723] on button "Run Report" at bounding box center [1394, 718] width 189 height 24
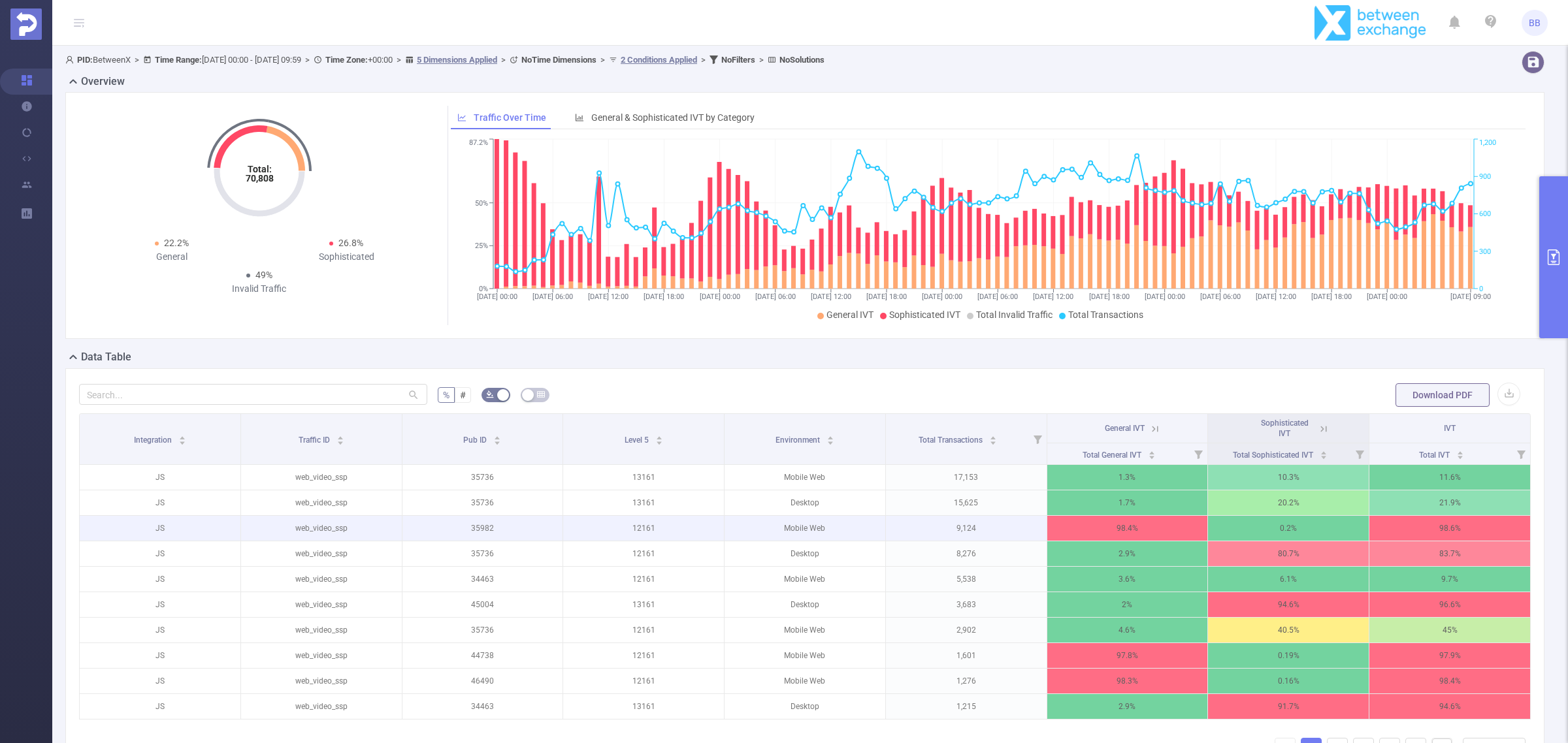
scroll to position [162, 0]
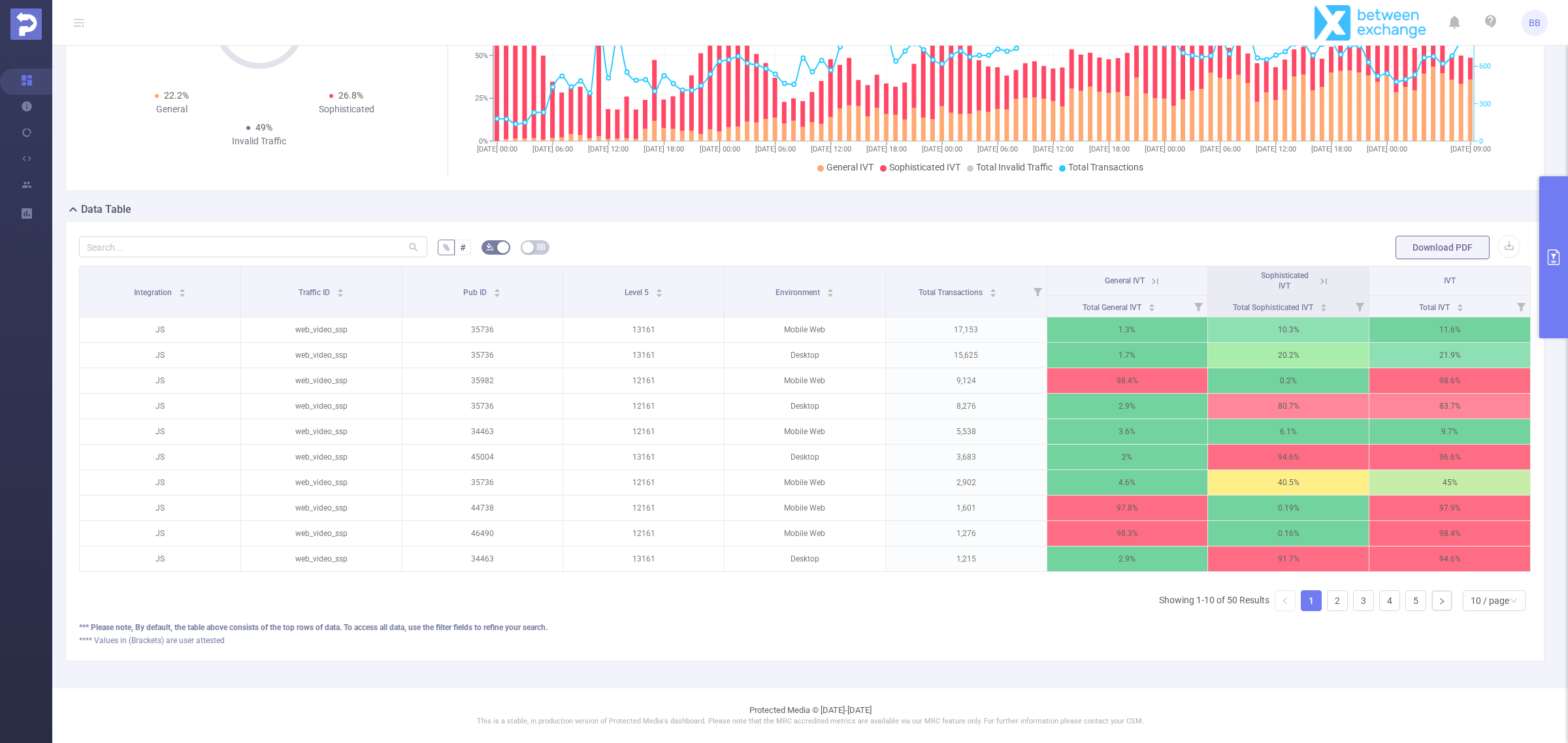
click at [1566, 243] on button "primary" at bounding box center [1554, 257] width 29 height 162
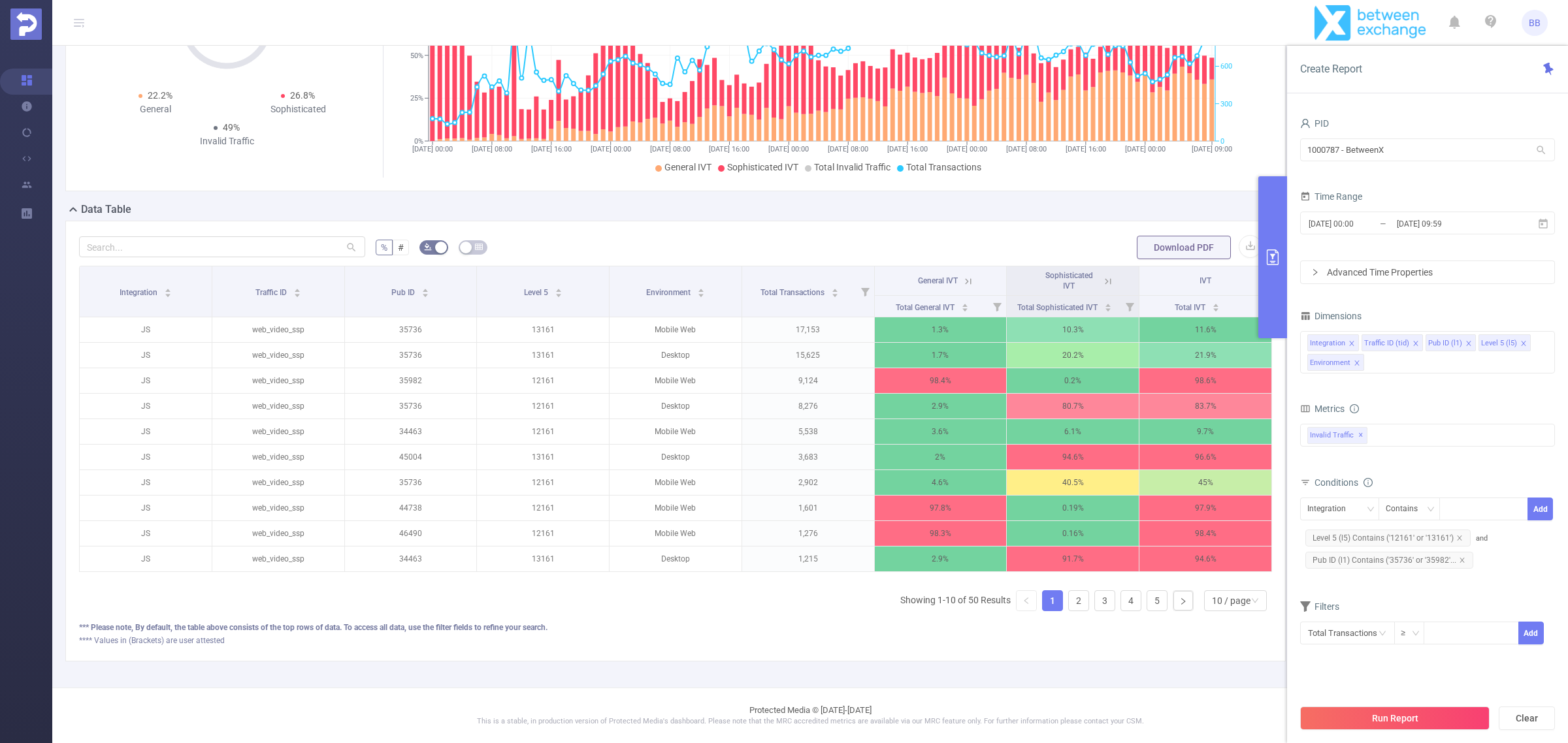
click at [1353, 361] on icon "icon: close" at bounding box center [1357, 363] width 7 height 7
click at [1533, 340] on input at bounding box center [1536, 343] width 7 height 17
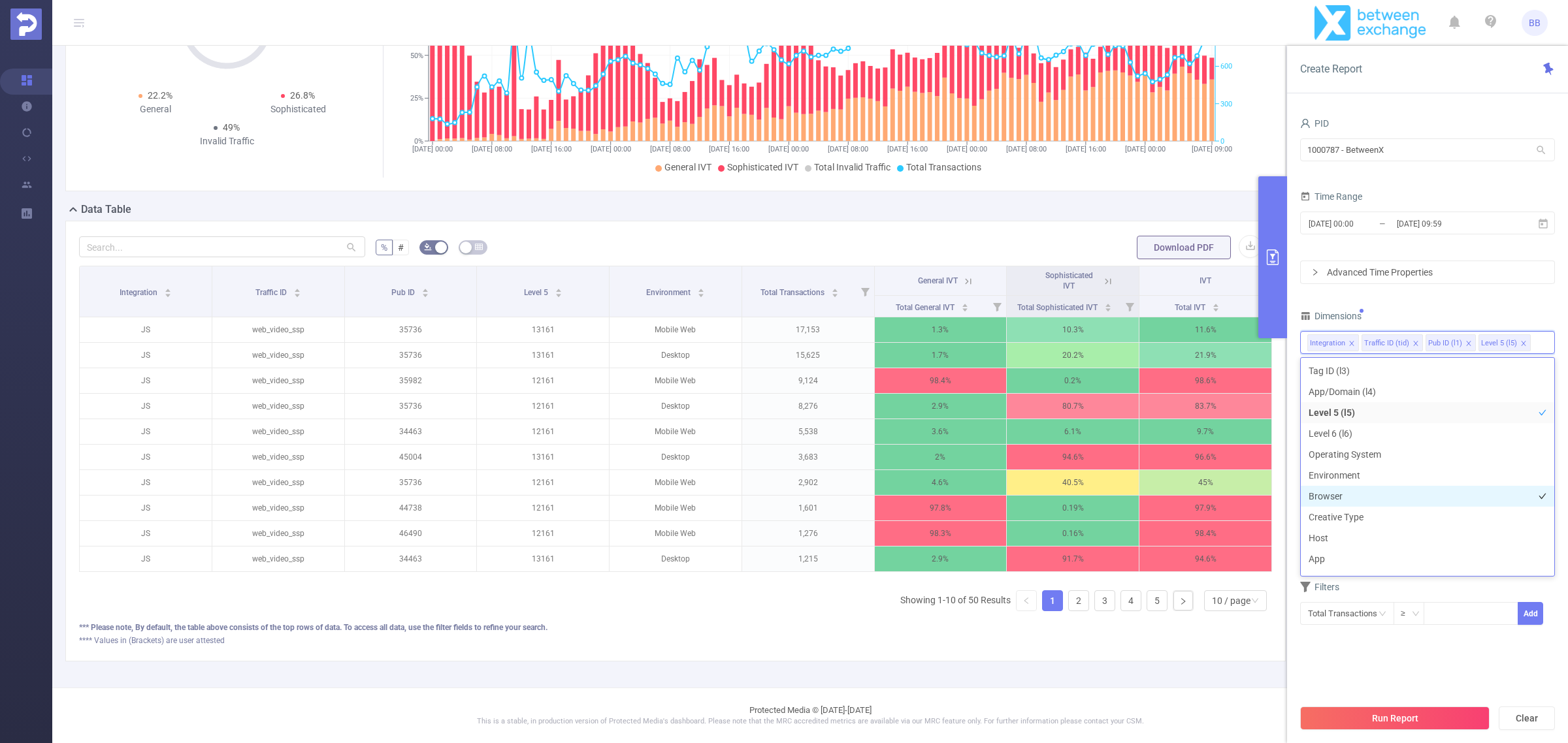
scroll to position [165, 0]
click at [1365, 521] on li "Language" at bounding box center [1426, 519] width 253 height 21
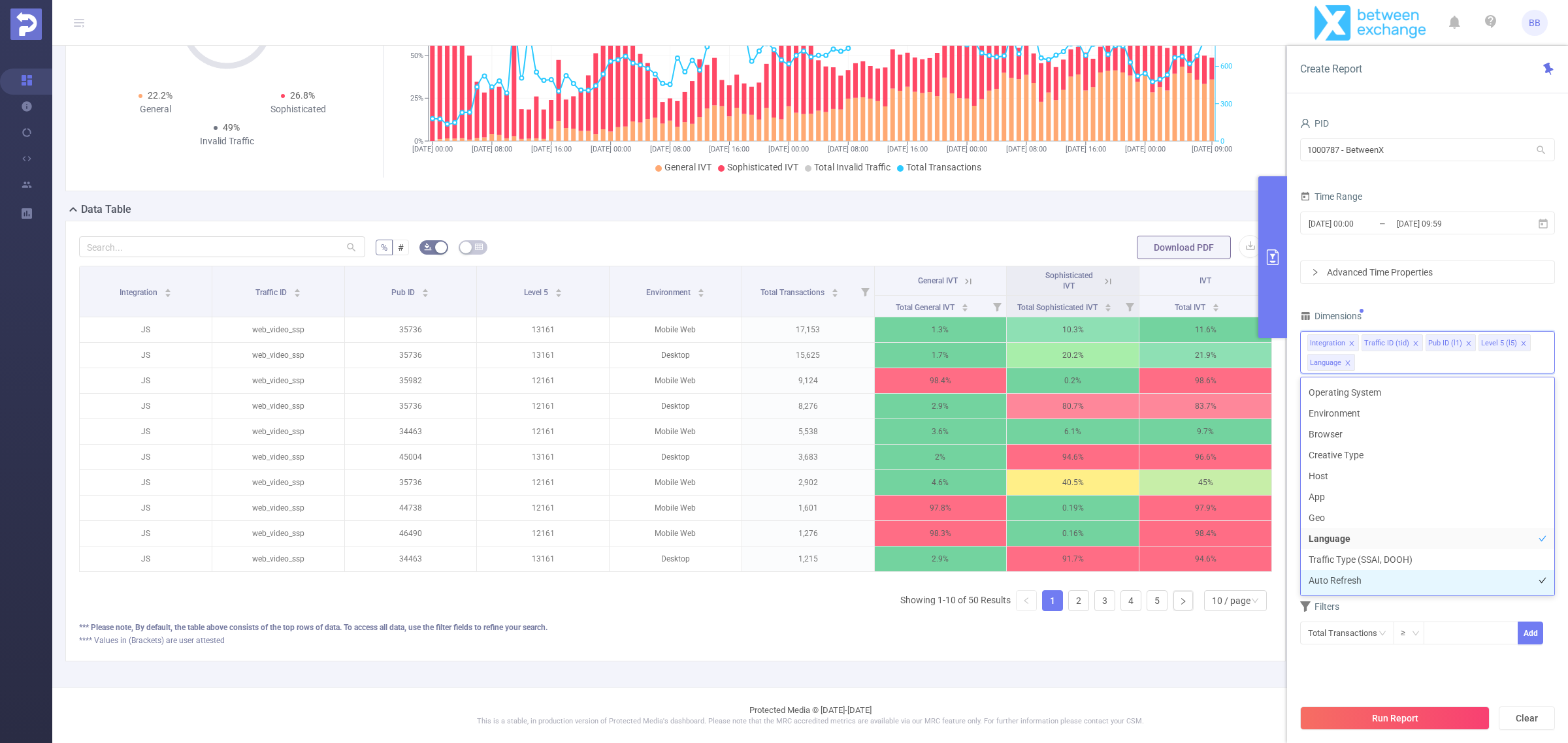
scroll to position [181, 0]
click at [1420, 710] on button "Run Report" at bounding box center [1394, 718] width 189 height 24
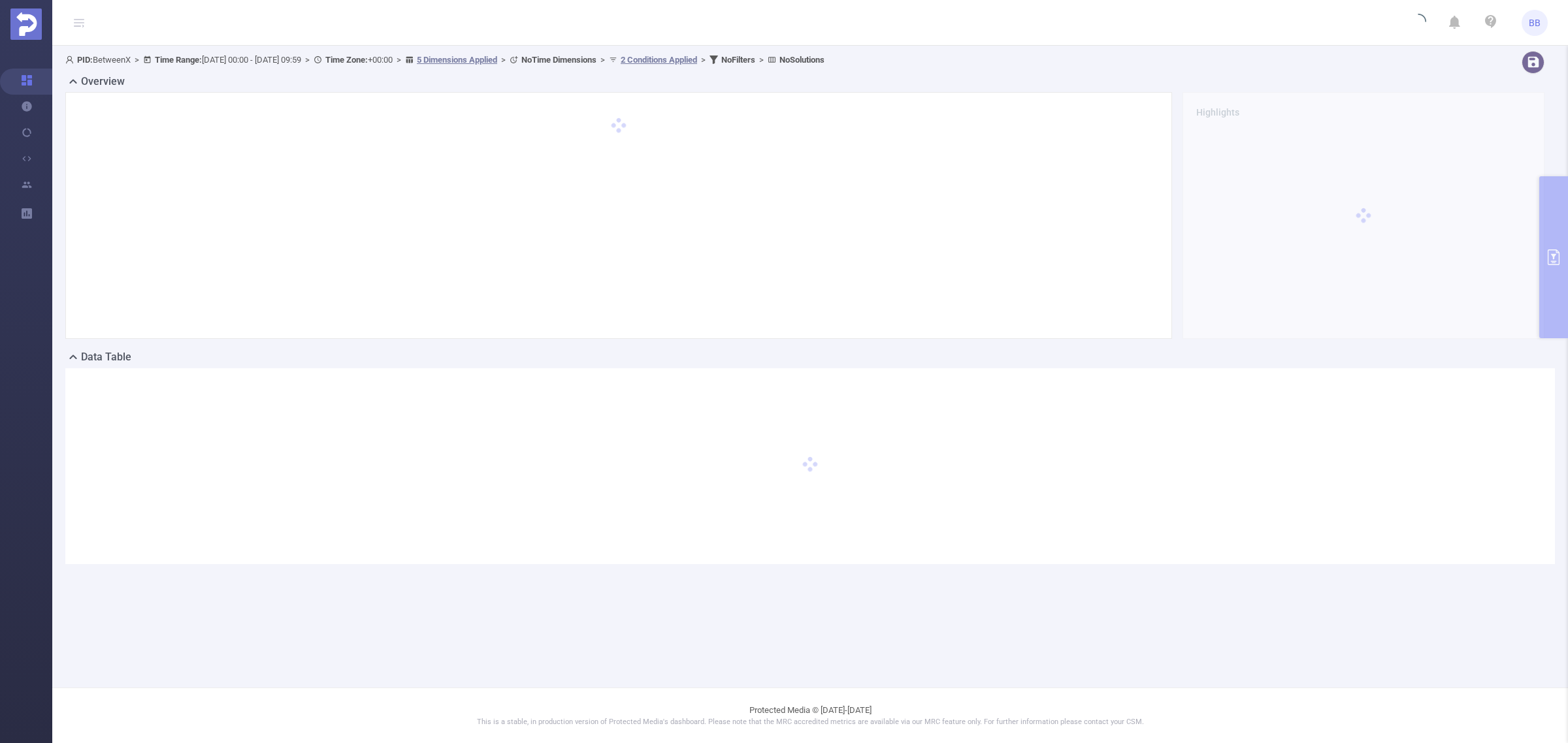
scroll to position [0, 0]
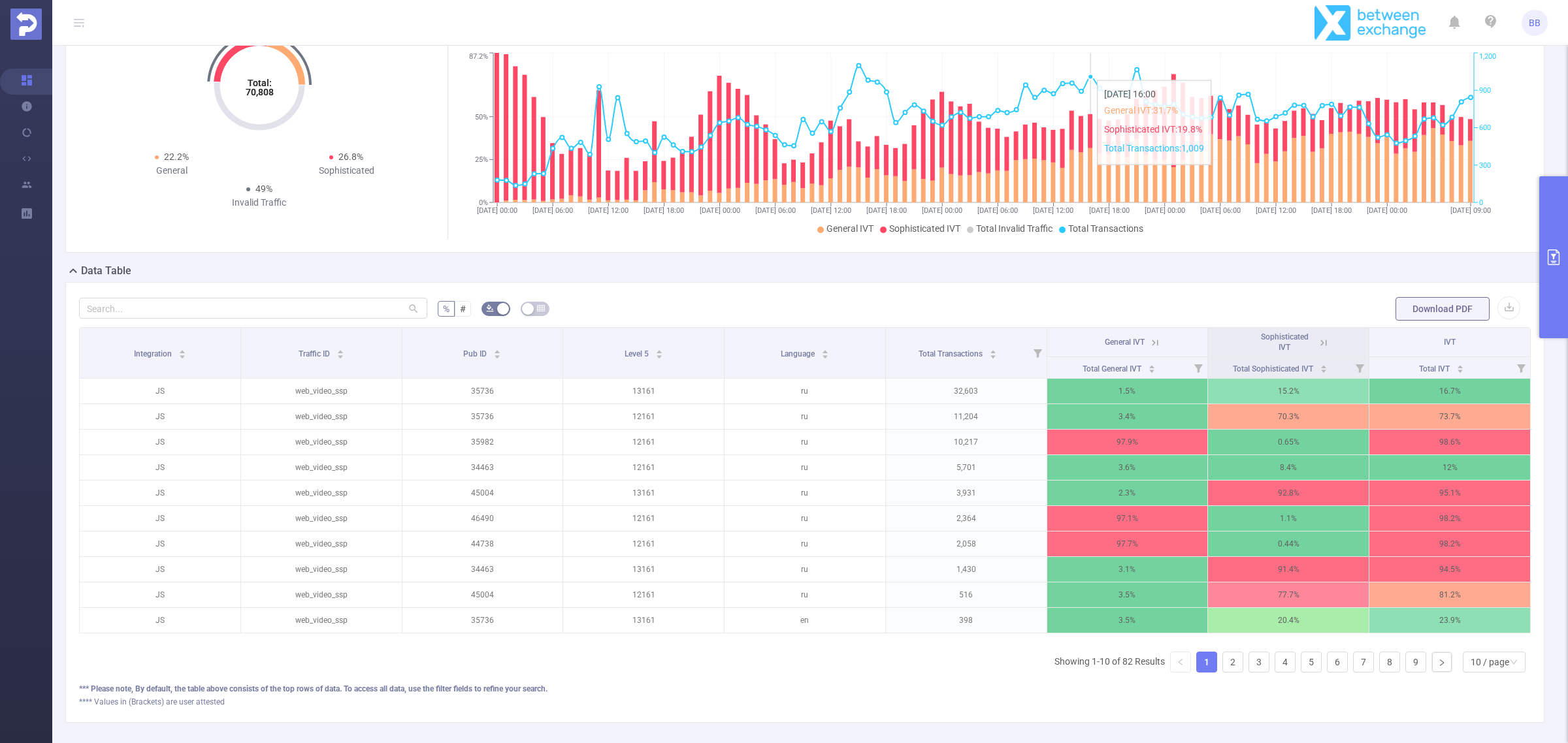
scroll to position [162, 0]
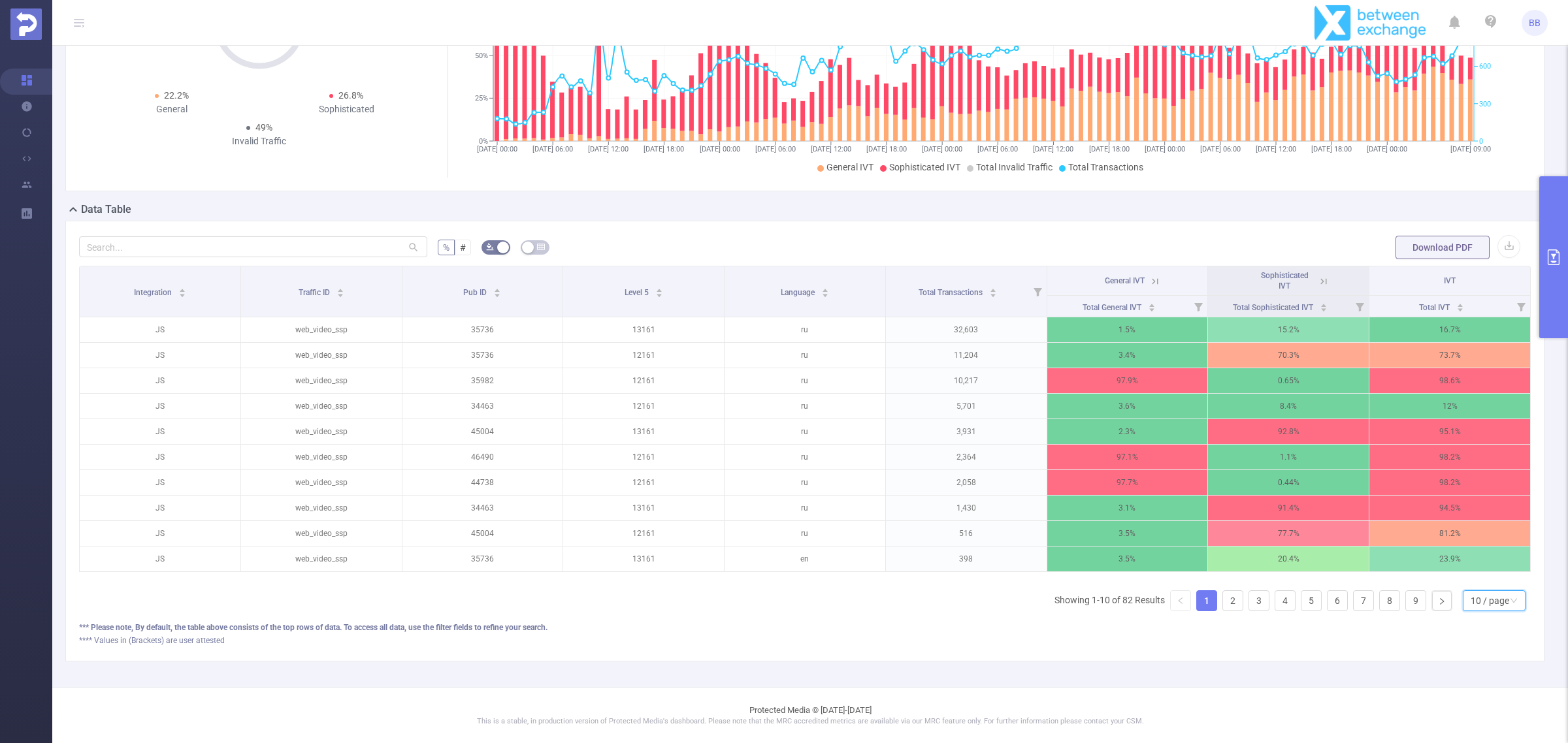
click at [1470, 599] on div "10 / page" at bounding box center [1489, 600] width 38 height 20
click at [1455, 582] on li "50 / page" at bounding box center [1481, 592] width 63 height 21
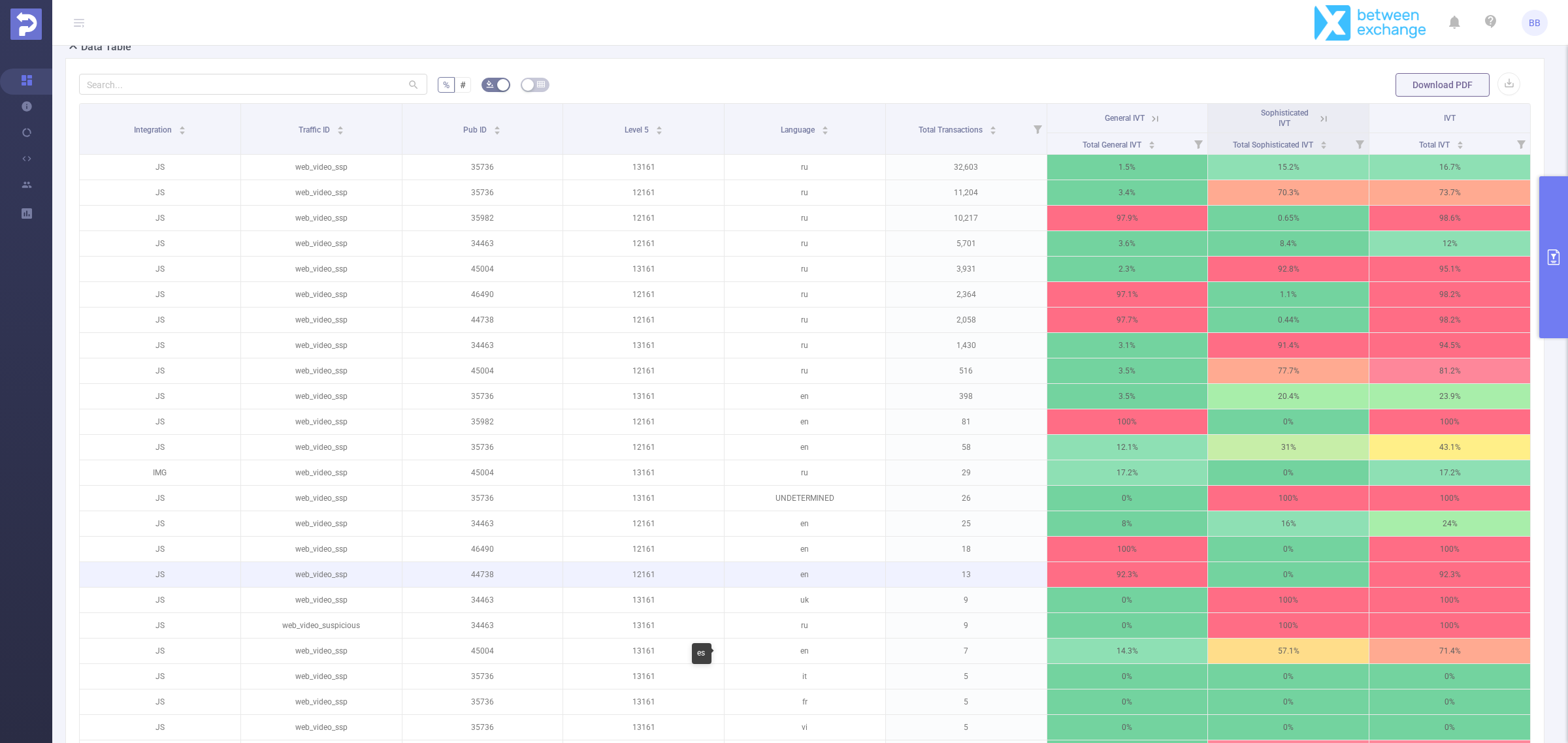
scroll to position [44, 0]
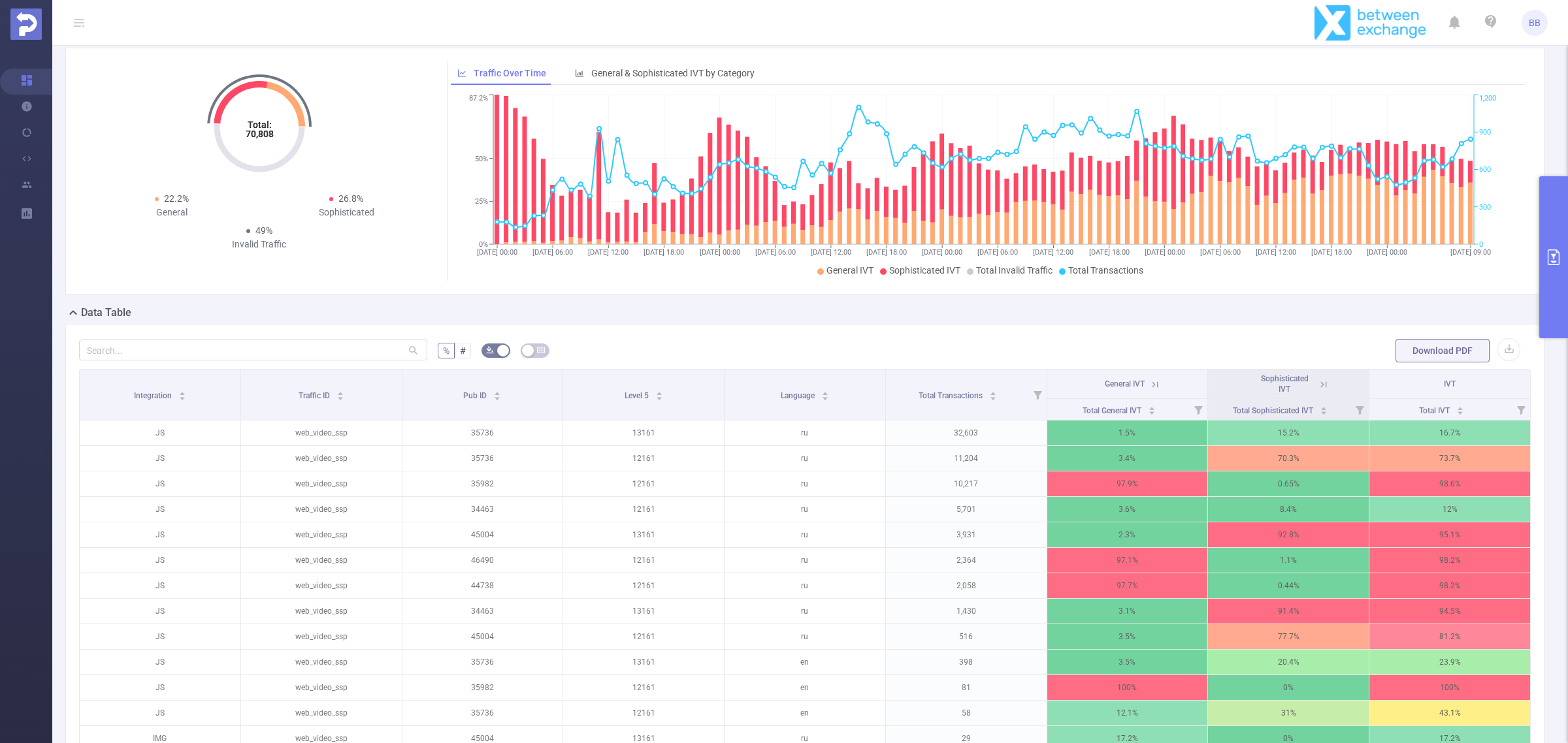
click at [1566, 264] on button "primary" at bounding box center [1554, 257] width 29 height 162
